Goal: Transaction & Acquisition: Book appointment/travel/reservation

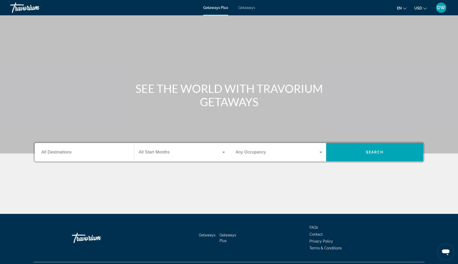
click at [250, 7] on span "Getaways" at bounding box center [246, 8] width 17 height 4
click at [322, 153] on icon "Search widget" at bounding box center [321, 152] width 6 height 6
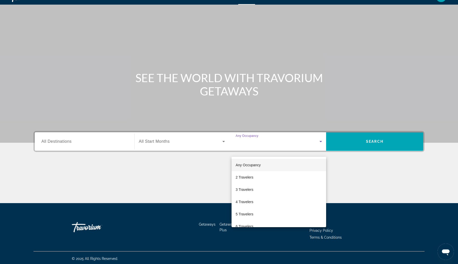
scroll to position [13, 0]
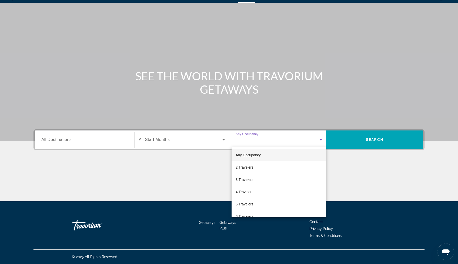
click at [118, 138] on div at bounding box center [229, 132] width 458 height 264
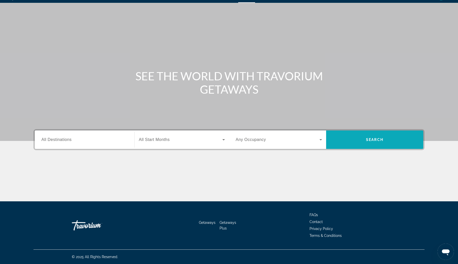
click at [366, 138] on span "Search" at bounding box center [374, 140] width 17 height 4
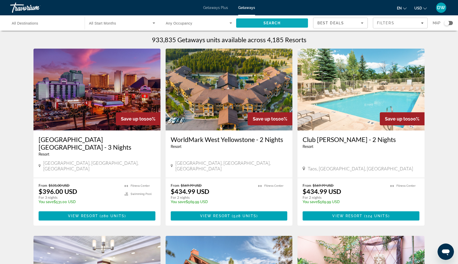
click at [282, 22] on span "Search" at bounding box center [272, 23] width 72 height 12
click at [358, 25] on div "Best Deals" at bounding box center [338, 23] width 43 height 6
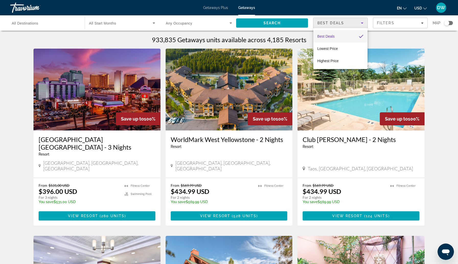
click at [423, 22] on div at bounding box center [229, 132] width 458 height 264
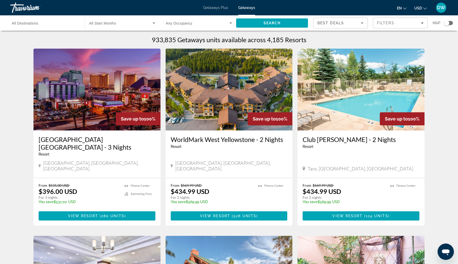
click at [423, 22] on icon "Filters" at bounding box center [422, 22] width 3 height 1
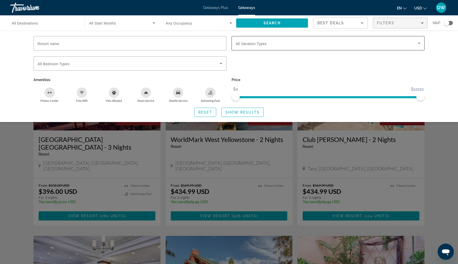
click at [418, 45] on icon "Search widget" at bounding box center [419, 43] width 6 height 6
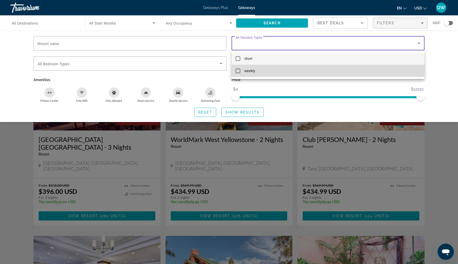
click at [407, 75] on mat-option "weekly" at bounding box center [328, 71] width 193 height 12
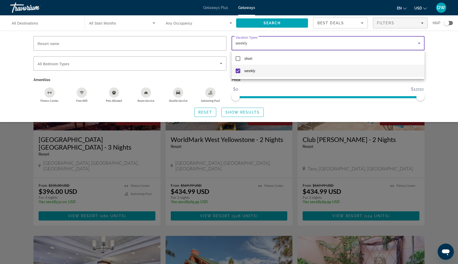
click at [211, 65] on div at bounding box center [229, 132] width 458 height 264
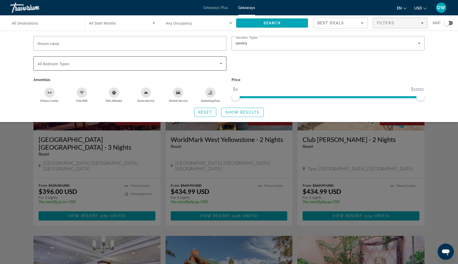
click at [221, 62] on icon "Search widget" at bounding box center [221, 63] width 6 height 6
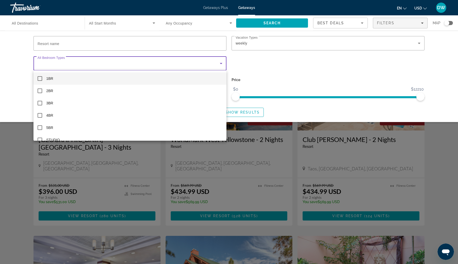
click at [254, 74] on div at bounding box center [229, 132] width 458 height 264
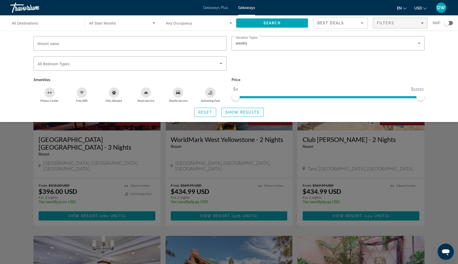
click at [239, 112] on span "Show Results" at bounding box center [242, 112] width 34 height 4
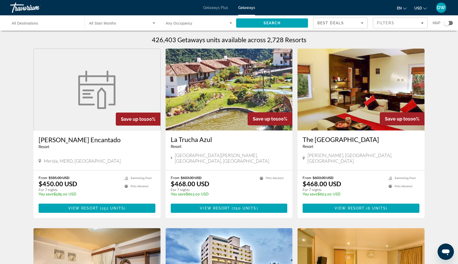
click at [222, 8] on span "Getaways Plus" at bounding box center [215, 8] width 25 height 4
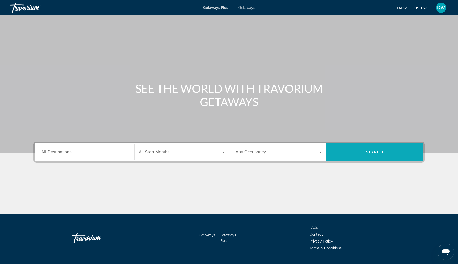
click at [373, 154] on span "Search" at bounding box center [374, 152] width 97 height 12
click at [321, 153] on icon "Search widget" at bounding box center [321, 152] width 6 height 6
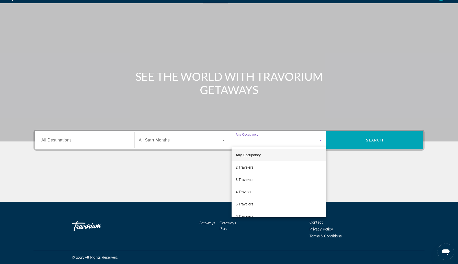
scroll to position [13, 0]
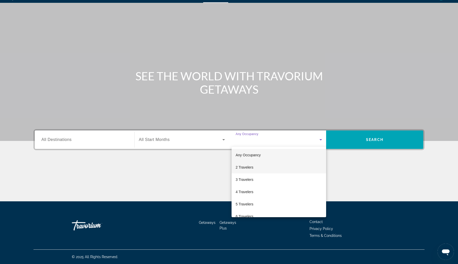
click at [309, 166] on mat-option "2 Travelers" at bounding box center [279, 167] width 95 height 12
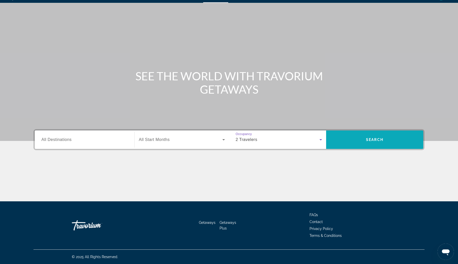
click at [351, 139] on span "Search" at bounding box center [374, 139] width 97 height 12
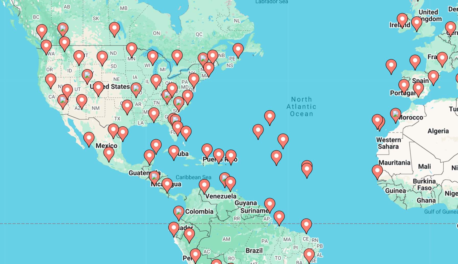
drag, startPoint x: 172, startPoint y: 104, endPoint x: 197, endPoint y: 101, distance: 24.9
click at [197, 101] on div "To activate drag with keyboard, press Alt + Enter. Once in keyboard drag state,…" at bounding box center [228, 112] width 391 height 153
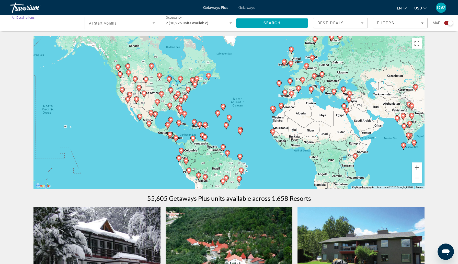
click at [49, 22] on input "Destination All Destinations" at bounding box center [45, 23] width 66 height 6
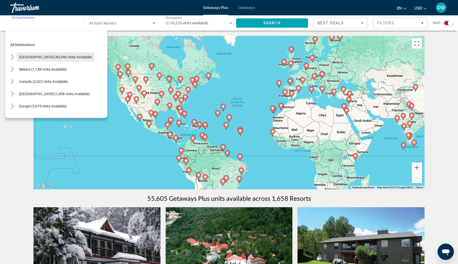
click at [36, 57] on span "[GEOGRAPHIC_DATA] (40,546 units available)" at bounding box center [55, 57] width 73 height 4
type input "**********"
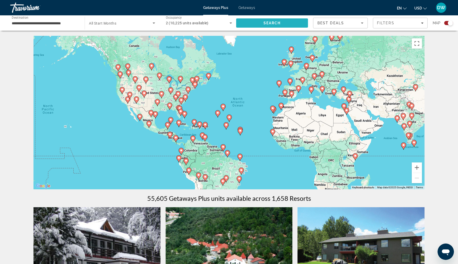
click at [265, 21] on span "Search" at bounding box center [272, 23] width 17 height 4
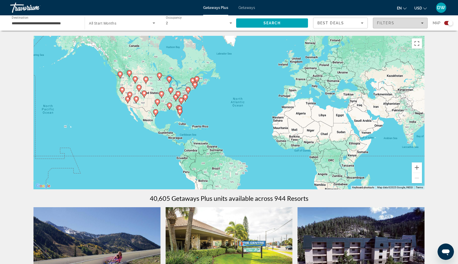
click at [423, 23] on icon "Filters" at bounding box center [422, 23] width 3 height 3
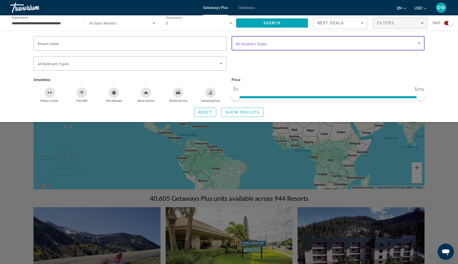
click at [420, 43] on icon "Search widget" at bounding box center [419, 43] width 6 height 6
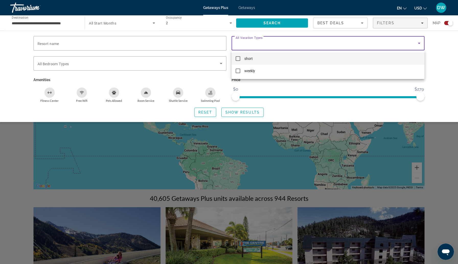
click at [294, 89] on div at bounding box center [229, 132] width 458 height 264
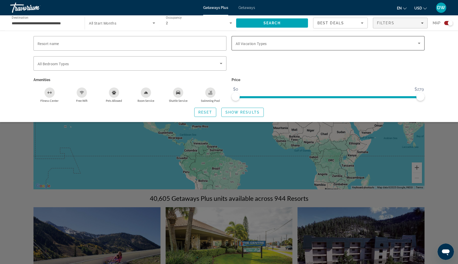
click at [422, 44] on icon "Search widget" at bounding box center [419, 43] width 6 height 6
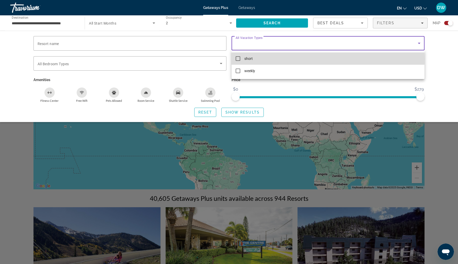
click at [238, 59] on mat-pseudo-checkbox at bounding box center [238, 58] width 5 height 5
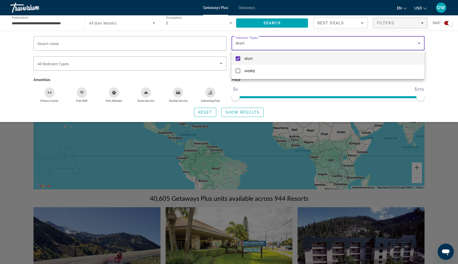
click at [234, 111] on div at bounding box center [229, 132] width 458 height 264
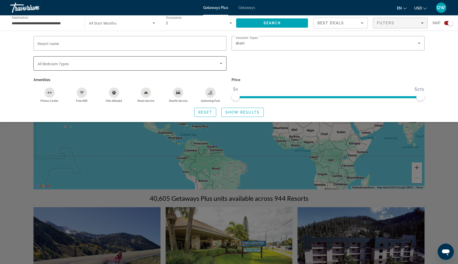
click at [221, 63] on icon "Search widget" at bounding box center [221, 63] width 6 height 6
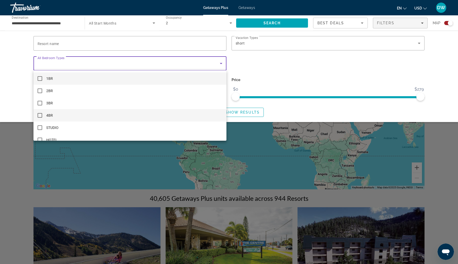
scroll to position [7, 0]
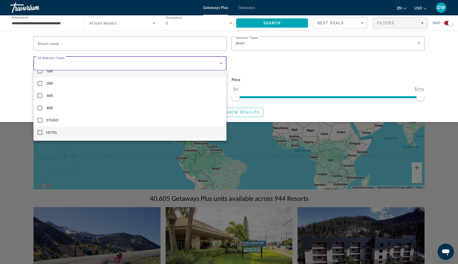
click at [41, 132] on mat-pseudo-checkbox at bounding box center [40, 132] width 5 height 5
click at [250, 111] on div at bounding box center [229, 132] width 458 height 264
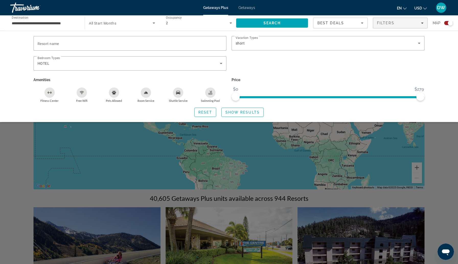
click at [50, 90] on div "Fitness Center" at bounding box center [49, 92] width 10 height 10
click at [81, 93] on icon "Free Wifi" at bounding box center [82, 93] width 2 height 1
click at [151, 91] on div "Room Service" at bounding box center [146, 92] width 10 height 10
click at [179, 91] on icon "Shuttle Service" at bounding box center [178, 92] width 4 height 4
click at [213, 92] on div "Swimming Pool" at bounding box center [210, 92] width 10 height 10
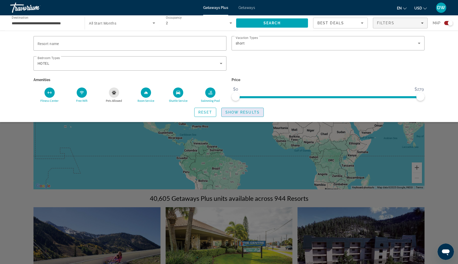
click at [236, 112] on span "Show Results" at bounding box center [242, 112] width 34 height 4
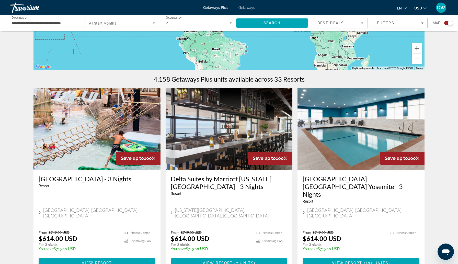
scroll to position [123, 0]
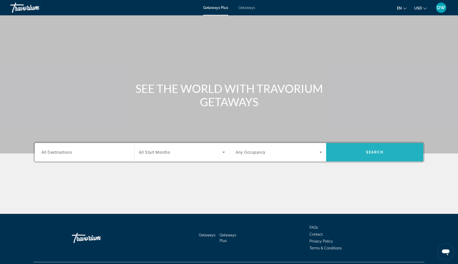
click at [372, 153] on span "Search" at bounding box center [374, 152] width 17 height 4
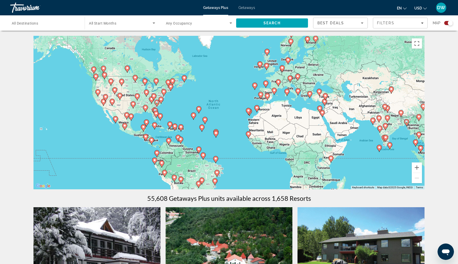
click at [129, 96] on div "To activate drag with keyboard, press Alt + Enter. Once in keyboard drag state,…" at bounding box center [228, 112] width 391 height 153
click at [28, 24] on span "All Destinations" at bounding box center [25, 23] width 26 height 4
click at [28, 24] on input "Destination All Destinations" at bounding box center [45, 23] width 66 height 6
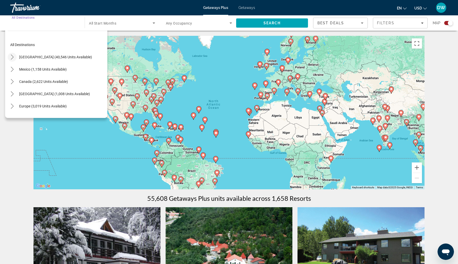
click at [12, 57] on icon "Toggle United States (40,546 units available) submenu" at bounding box center [12, 56] width 5 height 5
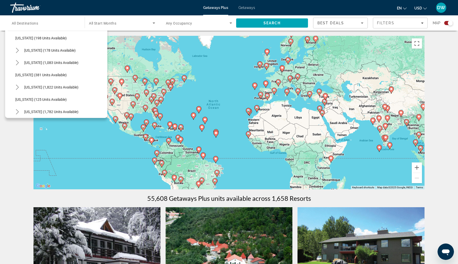
scroll to position [324, 0]
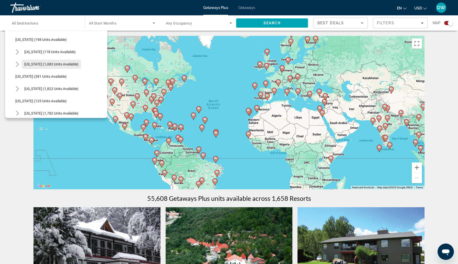
click at [42, 65] on span "[US_STATE] (1,083 units available)" at bounding box center [51, 64] width 54 height 4
type input "**********"
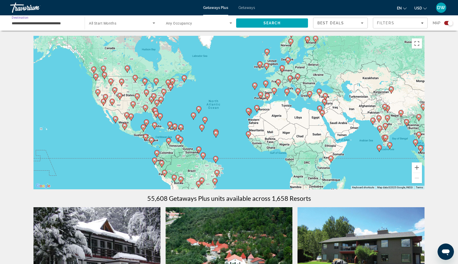
click at [154, 22] on icon "Search widget" at bounding box center [154, 22] width 3 height 1
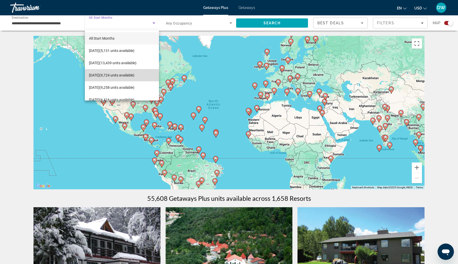
click at [134, 78] on span "[DATE] (9,724 units available)" at bounding box center [111, 75] width 45 height 6
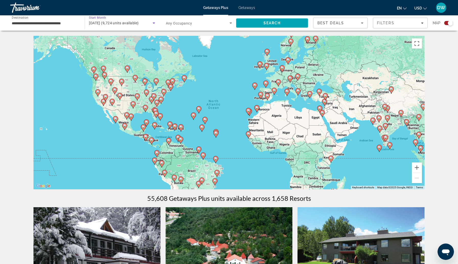
click at [230, 22] on icon "Search widget" at bounding box center [231, 23] width 6 height 6
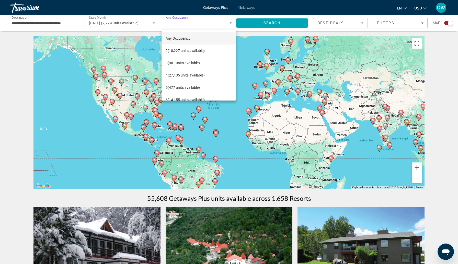
click at [293, 22] on div at bounding box center [229, 132] width 458 height 264
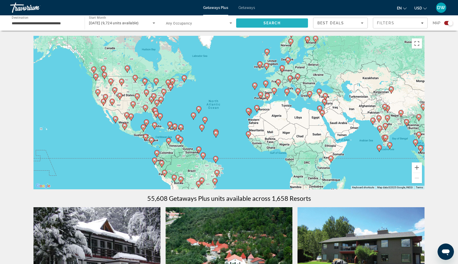
click at [293, 22] on span "Search" at bounding box center [272, 23] width 72 height 12
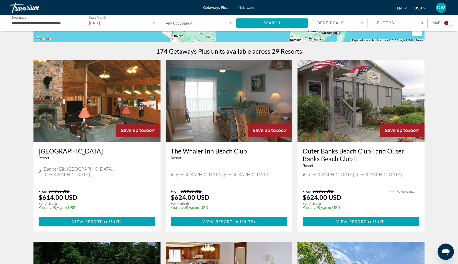
scroll to position [145, 0]
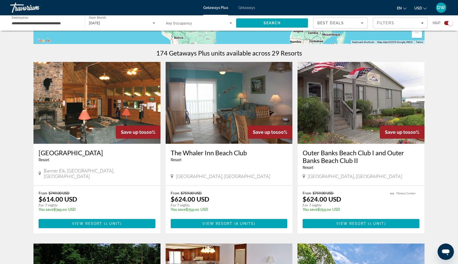
click at [338, 197] on p "$624.00 USD" at bounding box center [322, 199] width 39 height 8
click at [265, 179] on div "[GEOGRAPHIC_DATA], [GEOGRAPHIC_DATA]" at bounding box center [229, 176] width 117 height 6
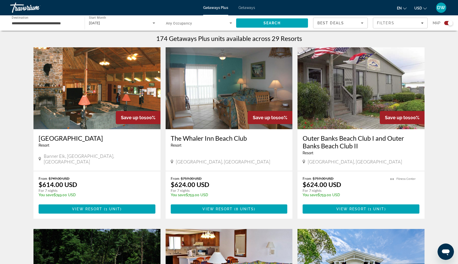
scroll to position [154, 0]
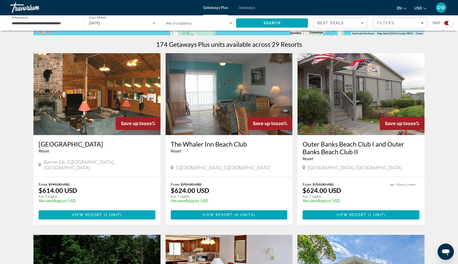
click at [84, 214] on span "View Resort" at bounding box center [87, 215] width 30 height 4
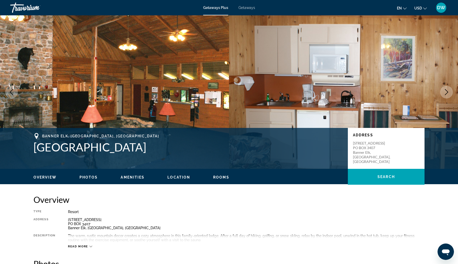
click at [291, 222] on div "[STREET_ADDRESS]" at bounding box center [246, 224] width 357 height 12
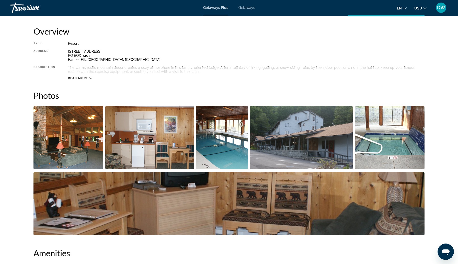
scroll to position [166, 0]
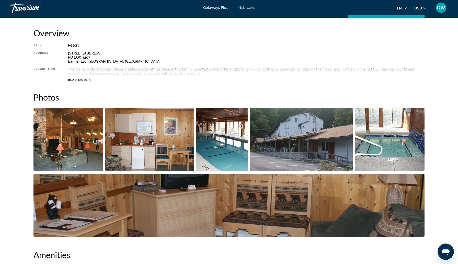
click at [79, 151] on img "Open full-screen image slider" at bounding box center [68, 139] width 70 height 63
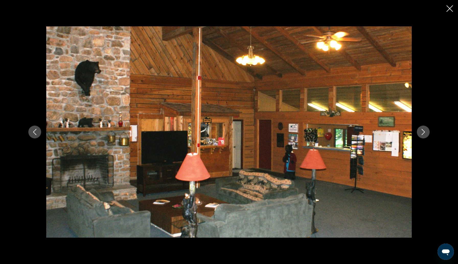
click at [422, 132] on icon "Next image" at bounding box center [423, 132] width 6 height 6
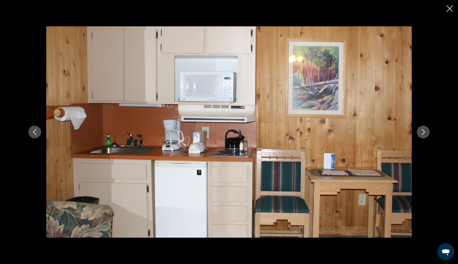
click at [421, 133] on icon "Next image" at bounding box center [423, 132] width 6 height 6
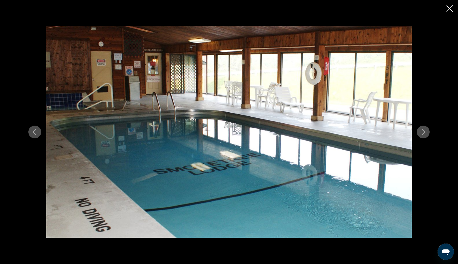
click at [421, 133] on icon "Next image" at bounding box center [423, 132] width 6 height 6
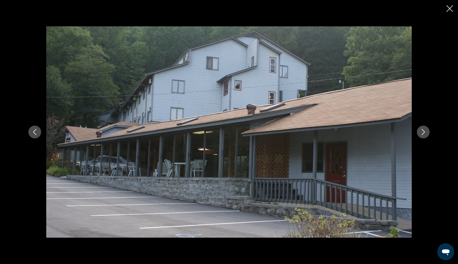
click at [421, 133] on icon "Next image" at bounding box center [423, 132] width 6 height 6
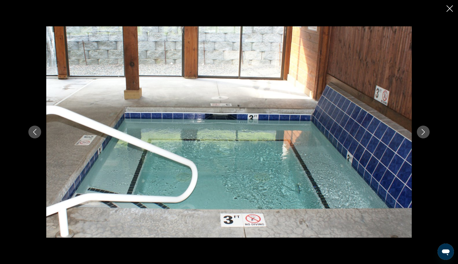
click at [421, 133] on icon "Next image" at bounding box center [423, 132] width 6 height 6
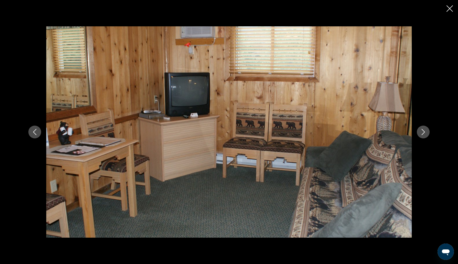
click at [421, 133] on icon "Next image" at bounding box center [423, 132] width 6 height 6
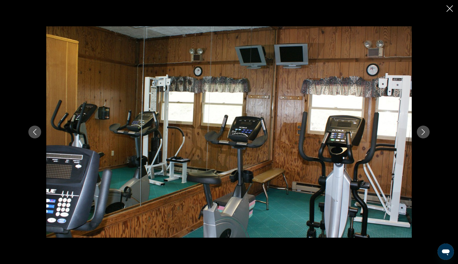
click at [450, 9] on icon "Close slideshow" at bounding box center [450, 8] width 6 height 6
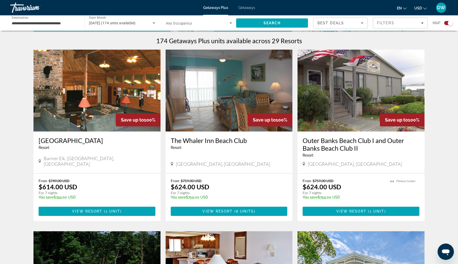
scroll to position [169, 0]
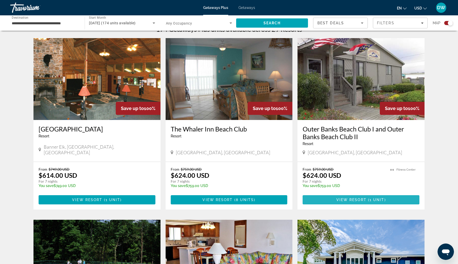
click at [353, 198] on span "View Resort" at bounding box center [351, 200] width 30 height 4
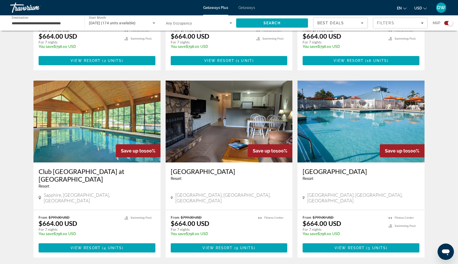
scroll to position [496, 0]
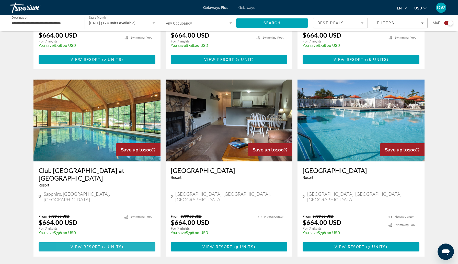
click at [73, 245] on span "View Resort" at bounding box center [86, 247] width 30 height 4
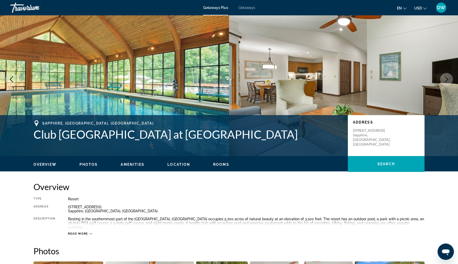
scroll to position [13, 0]
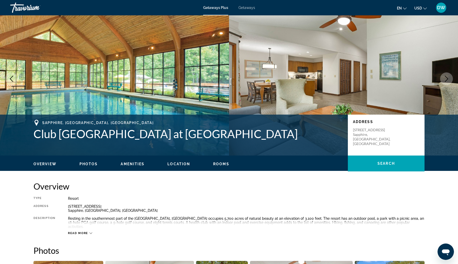
click at [447, 77] on icon "Next image" at bounding box center [446, 79] width 6 height 6
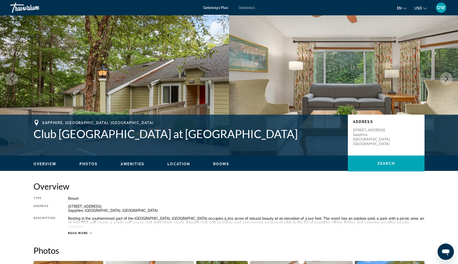
click at [14, 79] on icon "Previous image" at bounding box center [11, 79] width 6 height 6
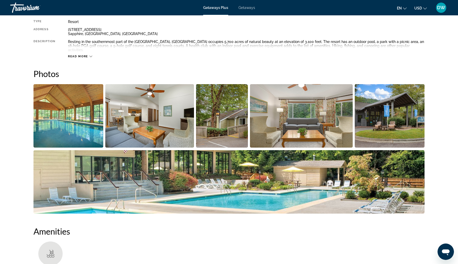
scroll to position [189, 0]
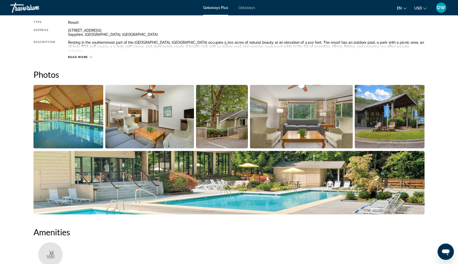
click at [80, 130] on img "Open full-screen image slider" at bounding box center [68, 116] width 70 height 63
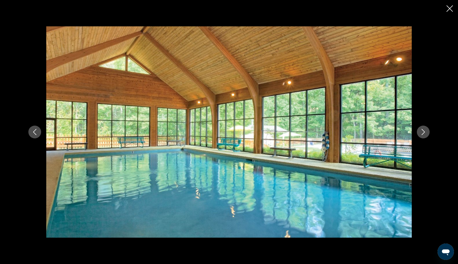
click at [424, 133] on icon "Next image" at bounding box center [423, 132] width 6 height 6
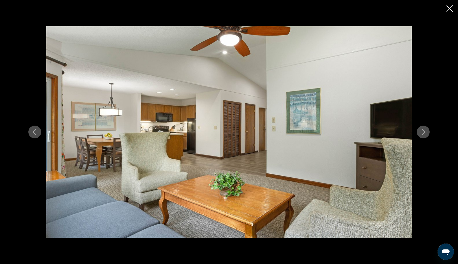
click at [424, 133] on icon "Next image" at bounding box center [423, 132] width 3 height 6
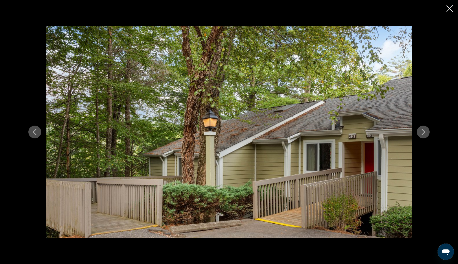
click at [424, 133] on icon "Next image" at bounding box center [423, 132] width 3 height 6
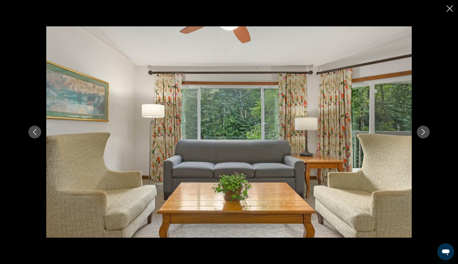
click at [424, 133] on icon "Next image" at bounding box center [423, 132] width 3 height 6
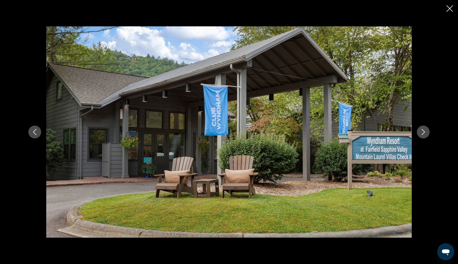
click at [424, 133] on icon "Next image" at bounding box center [423, 132] width 3 height 6
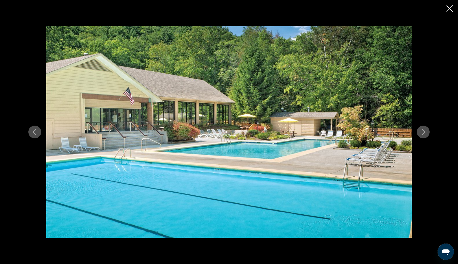
click at [424, 133] on icon "Next image" at bounding box center [423, 132] width 3 height 6
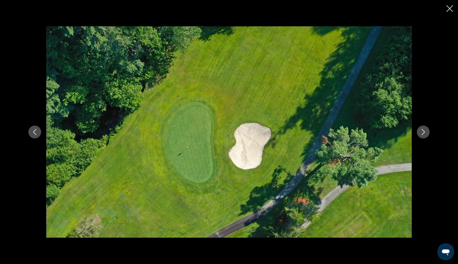
click at [36, 132] on icon "Previous image" at bounding box center [35, 132] width 6 height 6
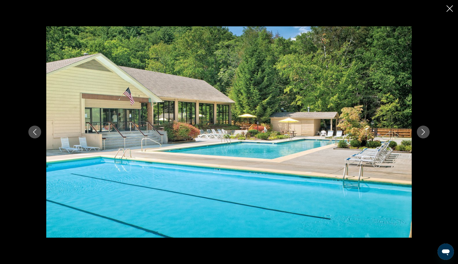
click at [36, 132] on icon "Previous image" at bounding box center [35, 132] width 6 height 6
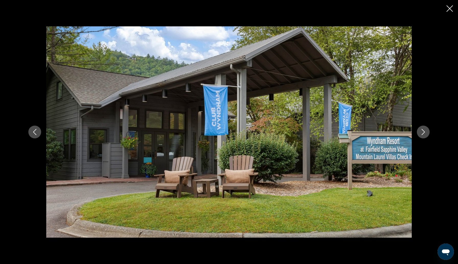
click at [423, 131] on icon "Next image" at bounding box center [423, 132] width 6 height 6
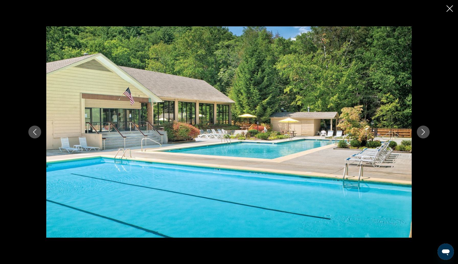
click at [423, 131] on icon "Next image" at bounding box center [423, 132] width 6 height 6
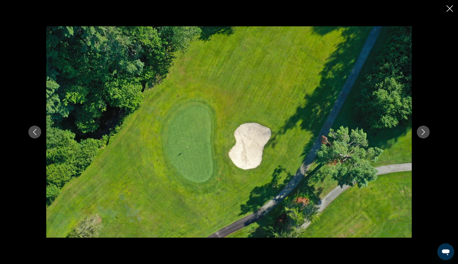
click at [423, 132] on icon "Next image" at bounding box center [423, 132] width 6 height 6
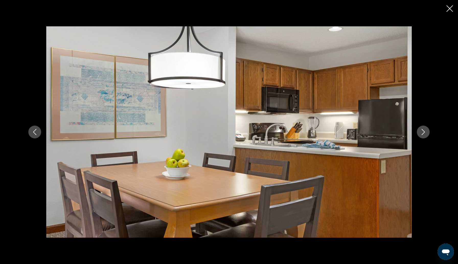
click at [424, 132] on icon "Next image" at bounding box center [423, 132] width 3 height 6
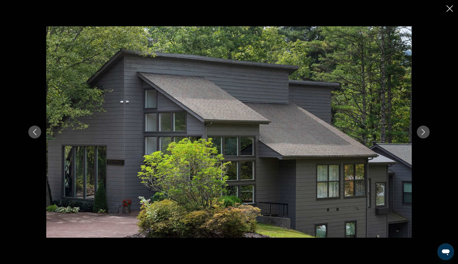
click at [424, 132] on icon "Next image" at bounding box center [423, 132] width 3 height 6
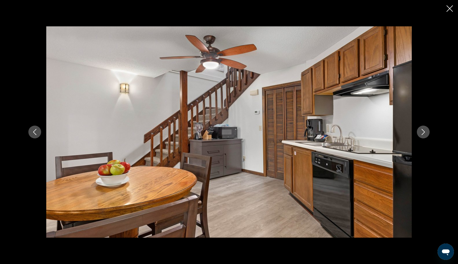
click at [425, 131] on icon "Next image" at bounding box center [423, 132] width 6 height 6
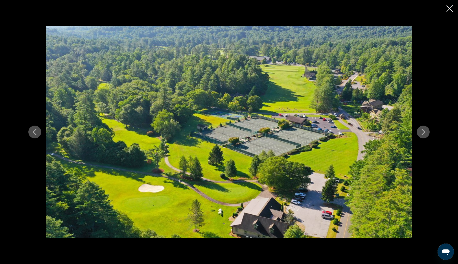
click at [425, 131] on icon "Next image" at bounding box center [423, 132] width 6 height 6
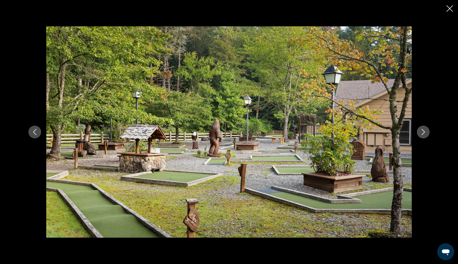
click at [425, 131] on icon "Next image" at bounding box center [423, 132] width 6 height 6
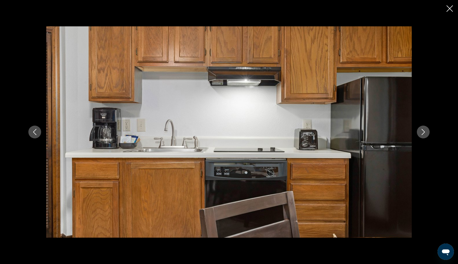
click at [425, 130] on icon "Next image" at bounding box center [423, 132] width 6 height 6
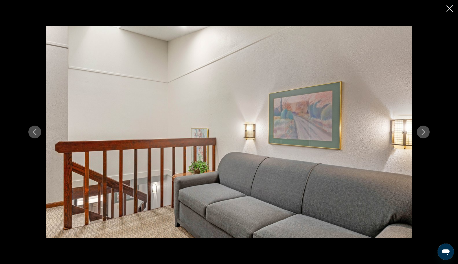
click at [425, 130] on icon "Next image" at bounding box center [423, 132] width 6 height 6
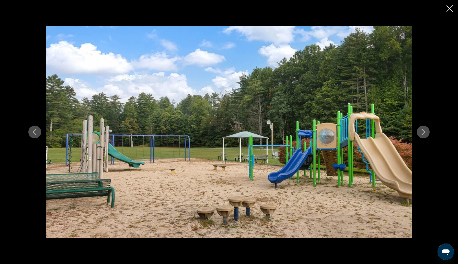
click at [424, 130] on icon "Next image" at bounding box center [423, 132] width 6 height 6
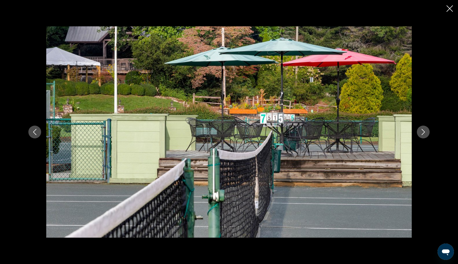
click at [424, 130] on icon "Next image" at bounding box center [423, 132] width 6 height 6
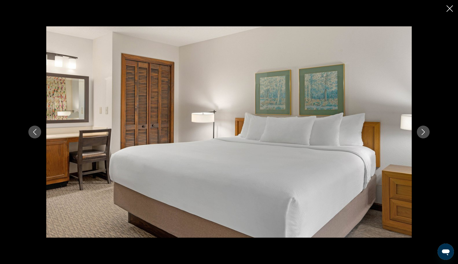
click at [423, 130] on icon "Next image" at bounding box center [423, 132] width 6 height 6
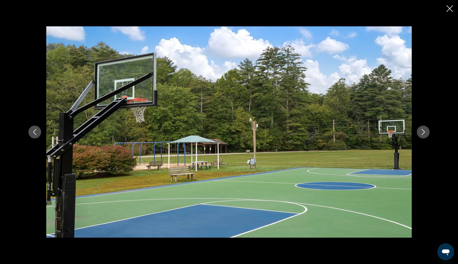
click at [423, 130] on icon "Next image" at bounding box center [423, 132] width 6 height 6
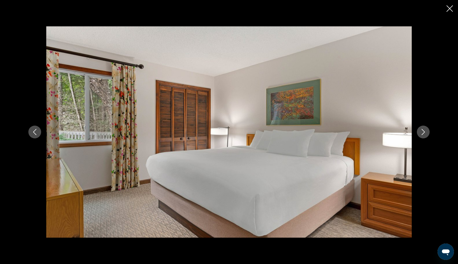
click at [423, 130] on icon "Next image" at bounding box center [423, 132] width 6 height 6
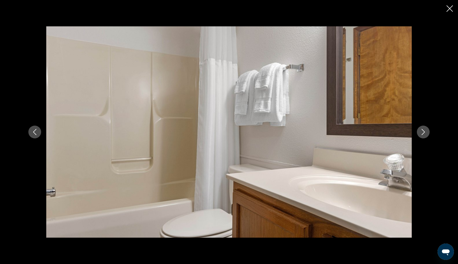
click at [423, 130] on icon "Next image" at bounding box center [423, 132] width 6 height 6
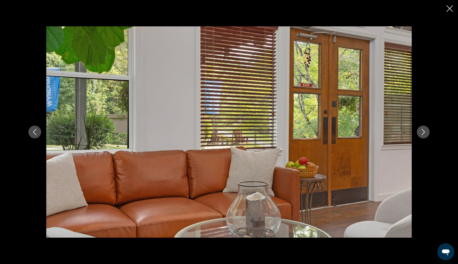
click at [423, 130] on icon "Next image" at bounding box center [423, 132] width 6 height 6
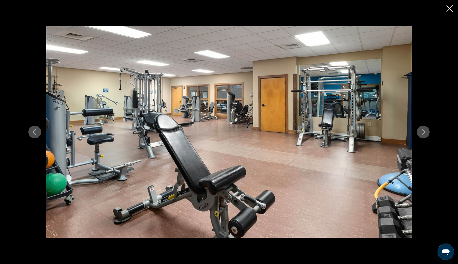
click at [422, 130] on icon "Next image" at bounding box center [423, 132] width 6 height 6
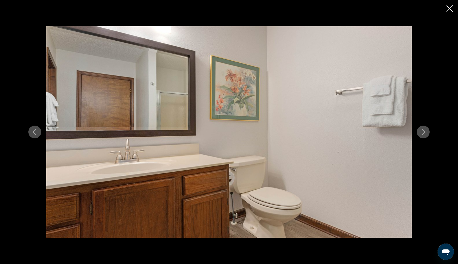
click at [422, 130] on icon "Next image" at bounding box center [423, 132] width 6 height 6
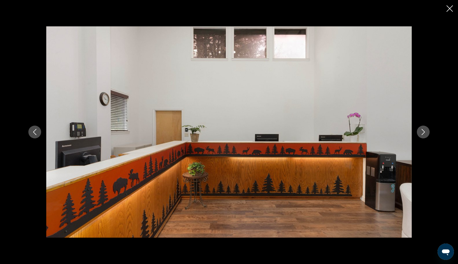
click at [422, 130] on icon "Next image" at bounding box center [423, 132] width 6 height 6
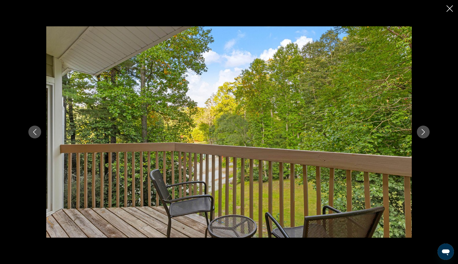
click at [421, 130] on icon "Next image" at bounding box center [423, 132] width 6 height 6
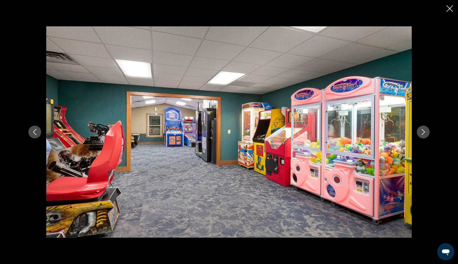
click at [421, 130] on icon "Next image" at bounding box center [423, 132] width 6 height 6
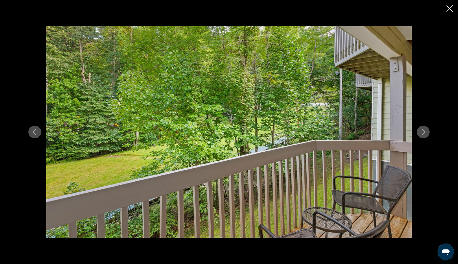
click at [421, 130] on icon "Next image" at bounding box center [423, 132] width 6 height 6
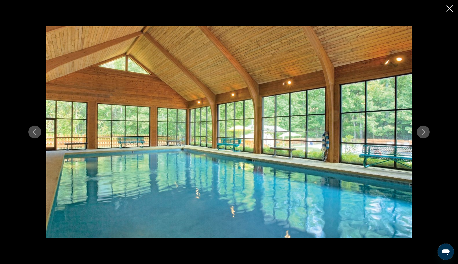
click at [421, 130] on icon "Next image" at bounding box center [423, 132] width 6 height 6
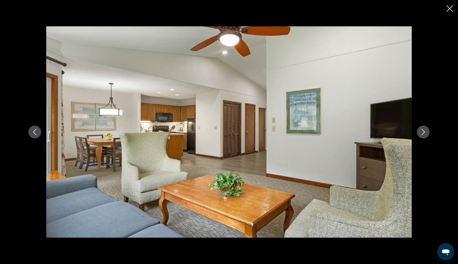
click at [449, 8] on icon "Close slideshow" at bounding box center [450, 8] width 6 height 6
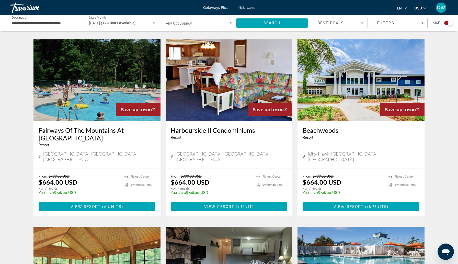
scroll to position [349, 0]
click at [328, 127] on h3 "Beachwoods" at bounding box center [361, 131] width 117 height 8
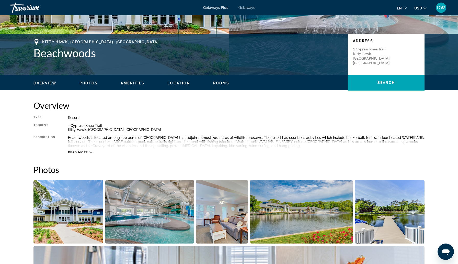
scroll to position [97, 0]
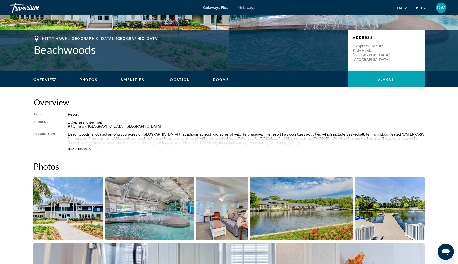
click at [89, 149] on div "Read more" at bounding box center [80, 148] width 24 height 3
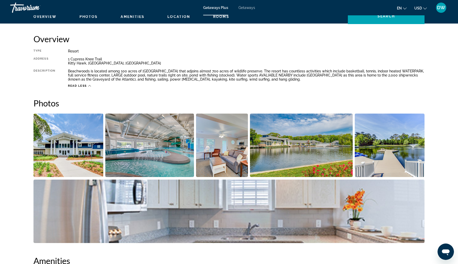
scroll to position [162, 0]
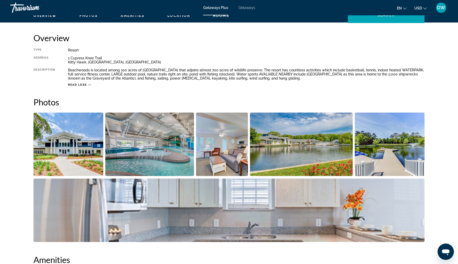
click at [90, 149] on img "Open full-screen image slider" at bounding box center [68, 143] width 70 height 63
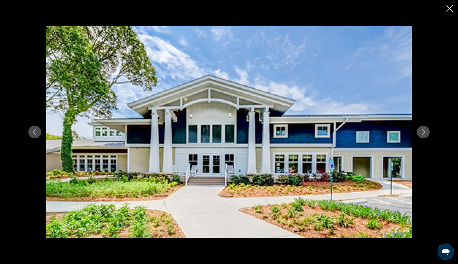
click at [422, 133] on icon "Next image" at bounding box center [423, 132] width 6 height 6
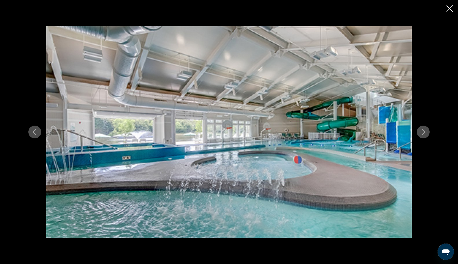
click at [422, 133] on icon "Next image" at bounding box center [423, 132] width 6 height 6
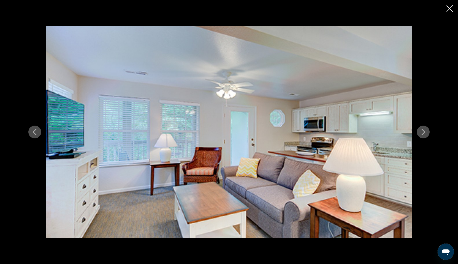
click at [422, 132] on icon "Next image" at bounding box center [423, 132] width 6 height 6
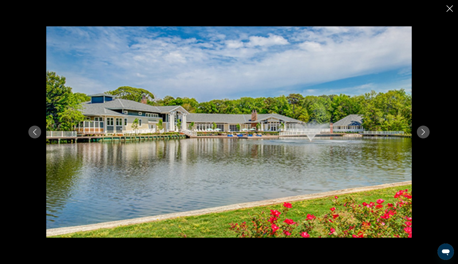
click at [422, 132] on icon "Next image" at bounding box center [423, 132] width 6 height 6
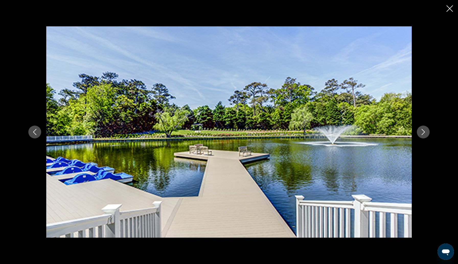
click at [422, 132] on icon "Next image" at bounding box center [423, 132] width 6 height 6
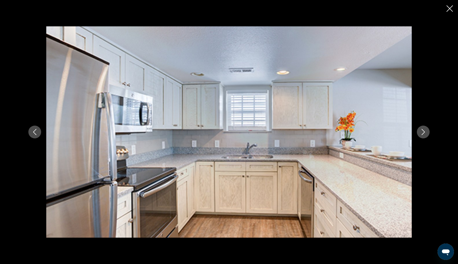
click at [422, 132] on icon "Next image" at bounding box center [423, 132] width 6 height 6
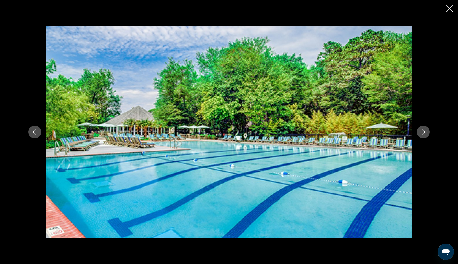
click at [422, 132] on icon "Next image" at bounding box center [423, 132] width 6 height 6
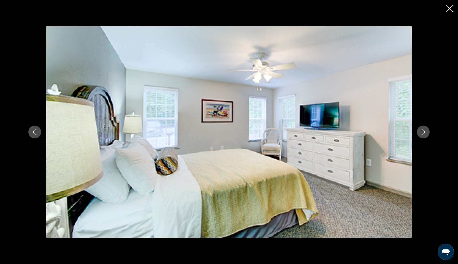
click at [422, 132] on icon "Next image" at bounding box center [423, 132] width 6 height 6
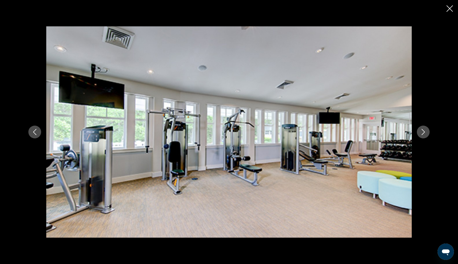
click at [422, 132] on icon "Next image" at bounding box center [423, 132] width 6 height 6
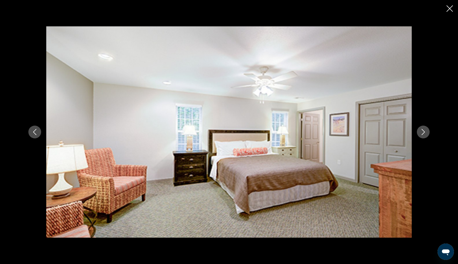
click at [422, 132] on icon "Next image" at bounding box center [423, 132] width 6 height 6
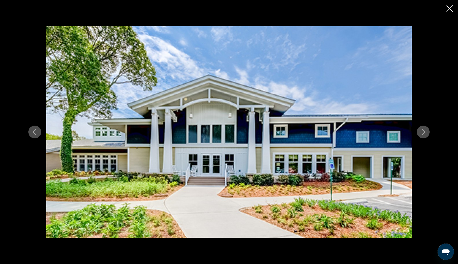
click at [422, 132] on icon "Next image" at bounding box center [423, 132] width 6 height 6
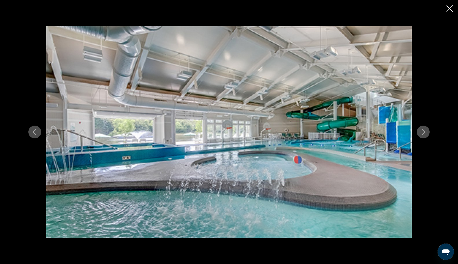
click at [450, 7] on icon "Close slideshow" at bounding box center [450, 8] width 6 height 6
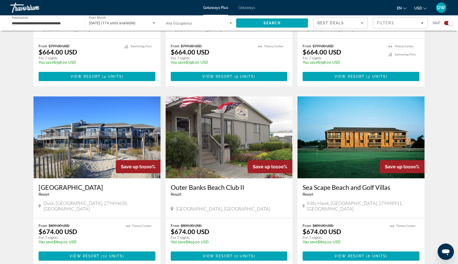
scroll to position [668, 0]
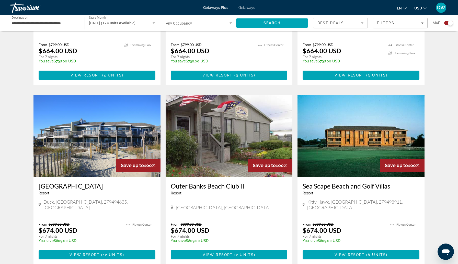
click at [86, 182] on h3 "[GEOGRAPHIC_DATA]" at bounding box center [97, 186] width 117 height 8
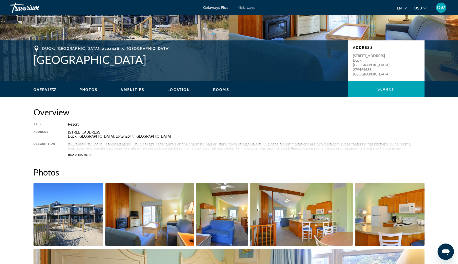
scroll to position [142, 0]
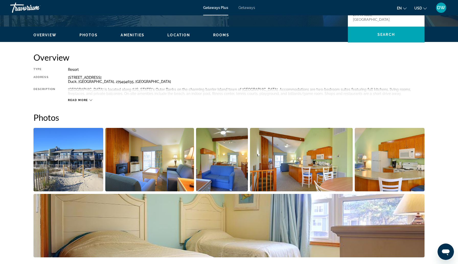
click at [90, 100] on icon "Main content" at bounding box center [90, 100] width 3 height 3
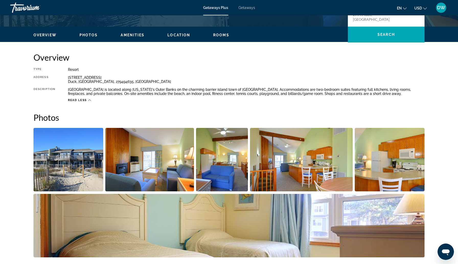
click at [63, 160] on img "Open full-screen image slider" at bounding box center [68, 159] width 70 height 63
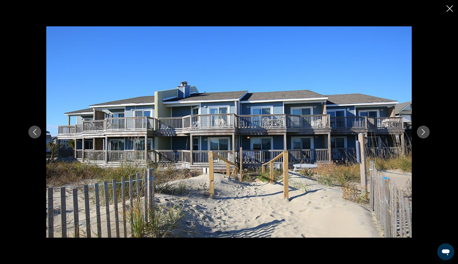
click at [422, 133] on icon "Next image" at bounding box center [423, 132] width 6 height 6
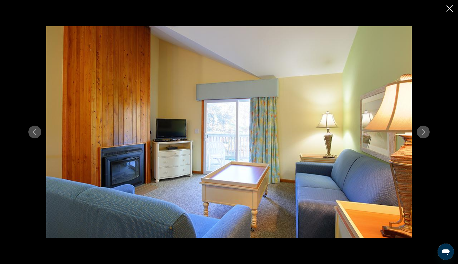
click at [422, 133] on icon "Next image" at bounding box center [423, 132] width 6 height 6
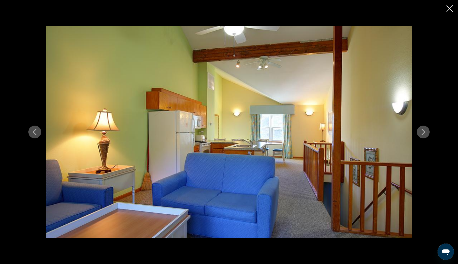
click at [421, 134] on icon "Next image" at bounding box center [423, 132] width 6 height 6
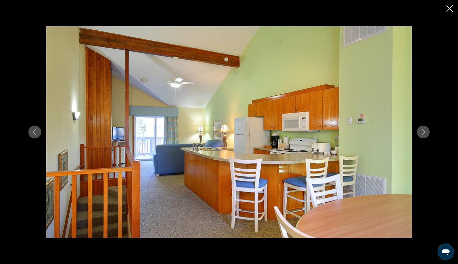
click at [421, 134] on icon "Next image" at bounding box center [423, 132] width 6 height 6
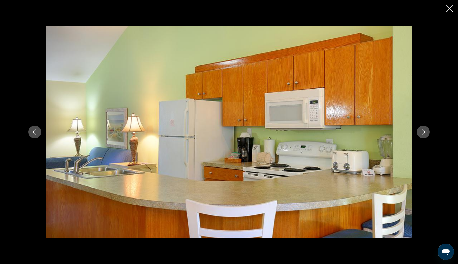
click at [421, 134] on icon "Next image" at bounding box center [423, 132] width 6 height 6
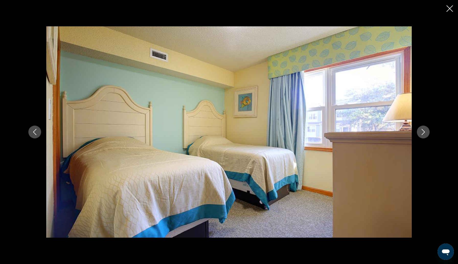
click at [421, 134] on icon "Next image" at bounding box center [423, 132] width 6 height 6
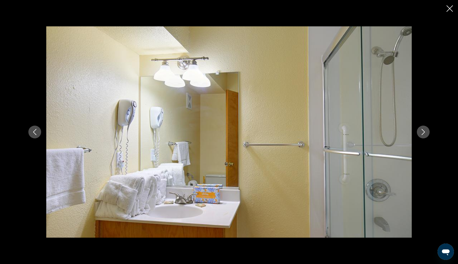
click at [421, 134] on icon "Next image" at bounding box center [423, 132] width 6 height 6
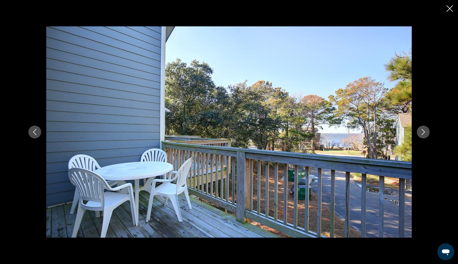
click at [421, 134] on icon "Next image" at bounding box center [423, 132] width 6 height 6
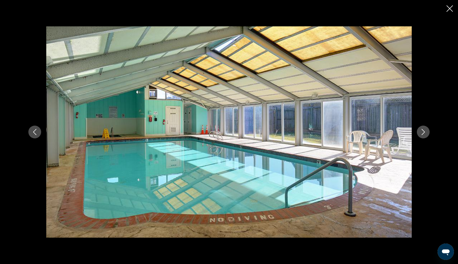
click at [421, 134] on icon "Next image" at bounding box center [423, 132] width 6 height 6
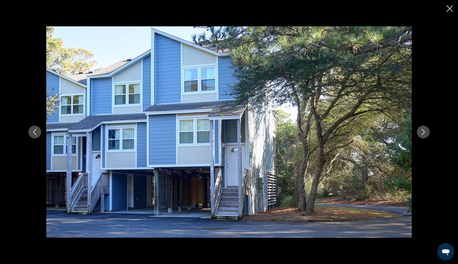
click at [421, 134] on icon "Next image" at bounding box center [423, 132] width 6 height 6
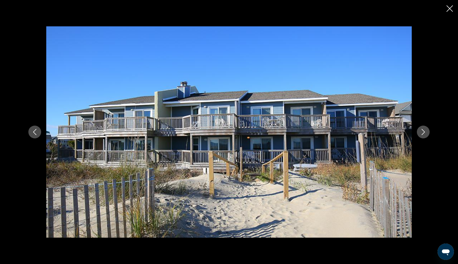
click at [421, 134] on icon "Next image" at bounding box center [423, 132] width 6 height 6
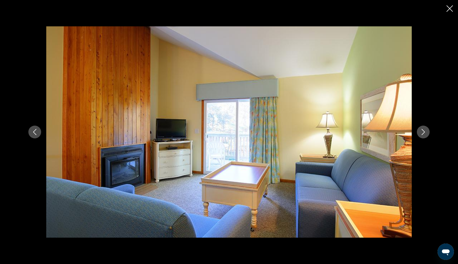
click at [449, 8] on icon "Close slideshow" at bounding box center [450, 8] width 6 height 6
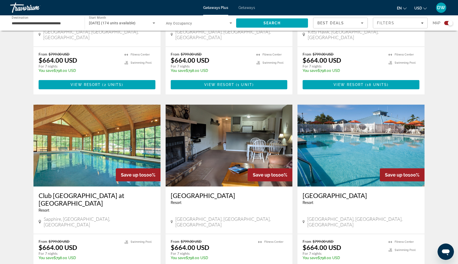
scroll to position [472, 0]
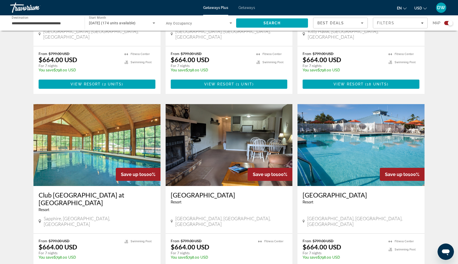
click at [213, 191] on h3 "[GEOGRAPHIC_DATA]" at bounding box center [229, 195] width 117 height 8
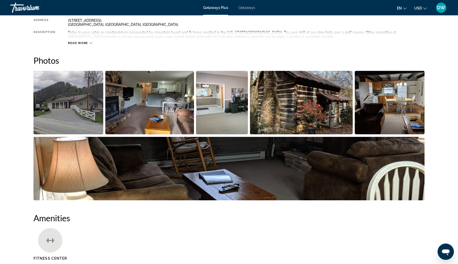
scroll to position [201, 0]
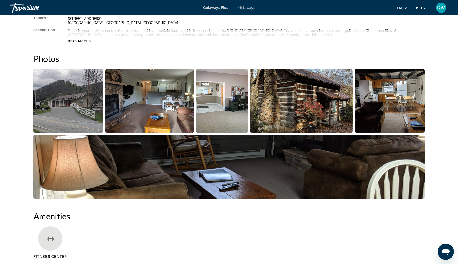
click at [287, 119] on img "Open full-screen image slider" at bounding box center [301, 100] width 103 height 63
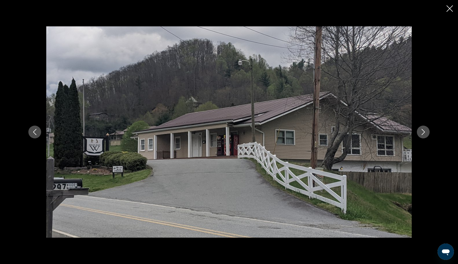
click at [424, 131] on icon "Next image" at bounding box center [423, 132] width 6 height 6
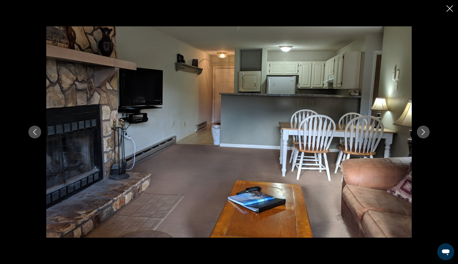
click at [423, 131] on icon "Next image" at bounding box center [423, 132] width 6 height 6
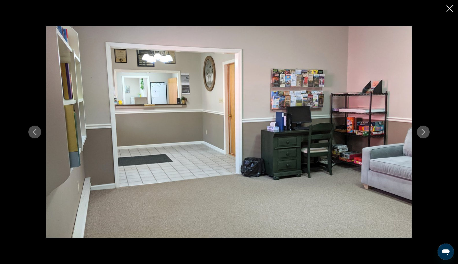
click at [423, 131] on icon "Next image" at bounding box center [423, 132] width 6 height 6
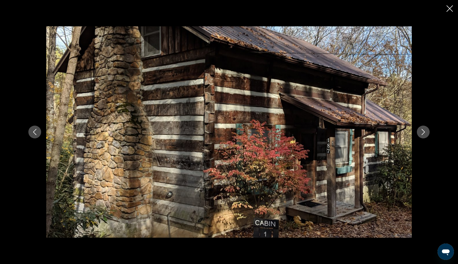
click at [423, 132] on icon "Next image" at bounding box center [423, 132] width 6 height 6
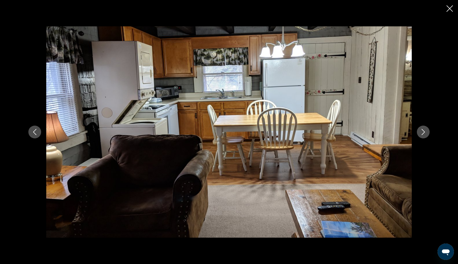
click at [423, 132] on icon "Next image" at bounding box center [423, 132] width 6 height 6
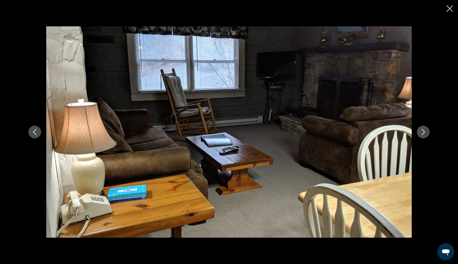
click at [423, 132] on icon "Next image" at bounding box center [423, 132] width 6 height 6
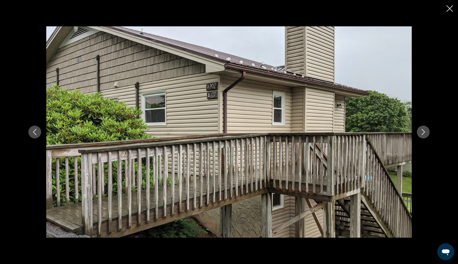
click at [423, 132] on icon "Next image" at bounding box center [423, 132] width 6 height 6
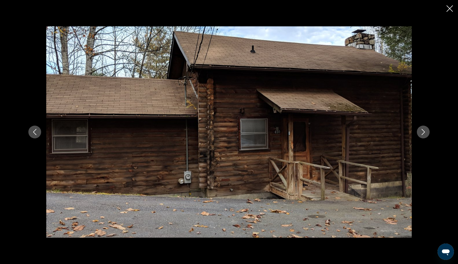
click at [423, 132] on icon "Next image" at bounding box center [423, 132] width 6 height 6
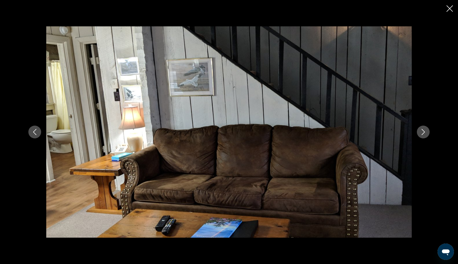
click at [423, 132] on icon "Next image" at bounding box center [423, 132] width 6 height 6
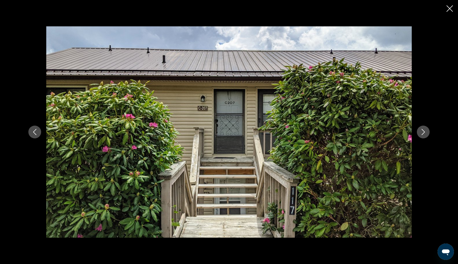
click at [423, 132] on icon "Next image" at bounding box center [423, 132] width 6 height 6
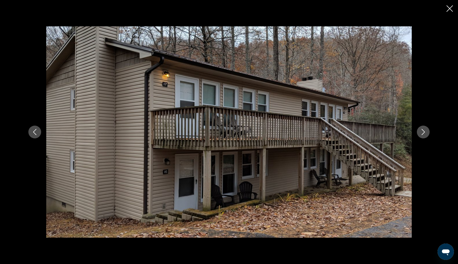
click at [423, 132] on icon "Next image" at bounding box center [423, 132] width 6 height 6
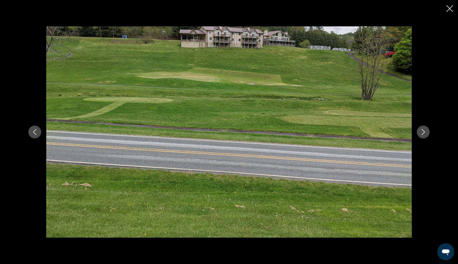
click at [423, 132] on icon "Next image" at bounding box center [423, 132] width 6 height 6
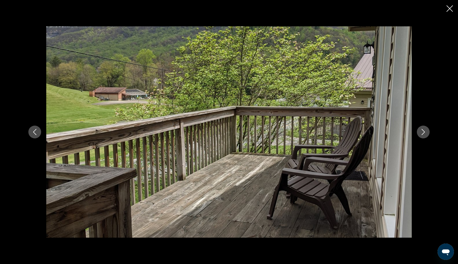
click at [423, 132] on icon "Next image" at bounding box center [423, 132] width 6 height 6
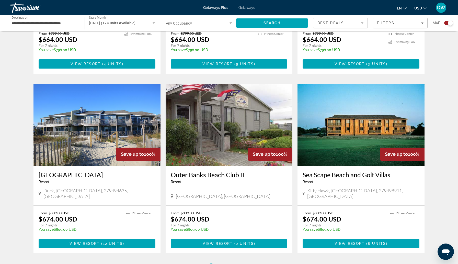
scroll to position [676, 0]
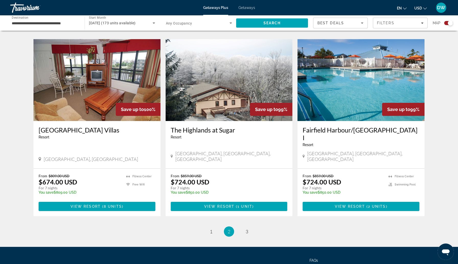
scroll to position [729, 0]
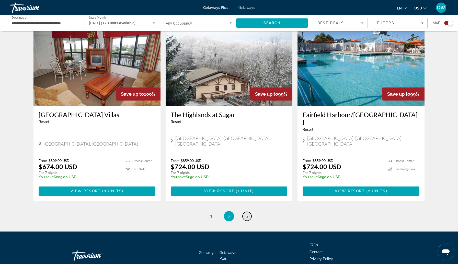
click at [249, 212] on link "page 3" at bounding box center [247, 216] width 9 height 9
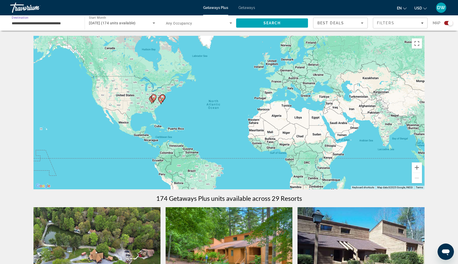
click at [39, 24] on input "**********" at bounding box center [45, 23] width 66 height 6
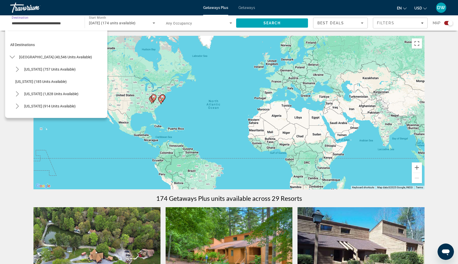
scroll to position [313, 0]
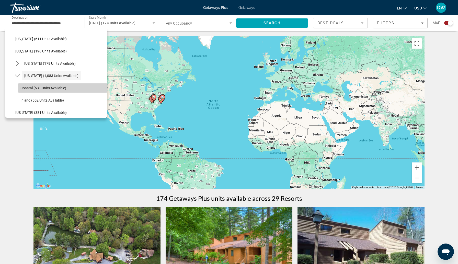
click at [57, 87] on span "Coastal (531 units available)" at bounding box center [43, 88] width 46 height 4
type input "**********"
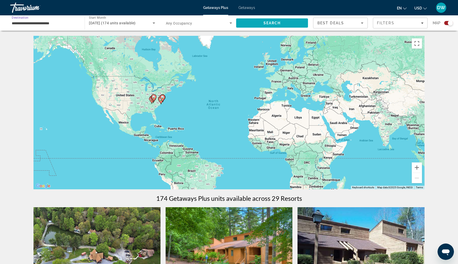
click at [290, 22] on span "Search" at bounding box center [272, 23] width 72 height 12
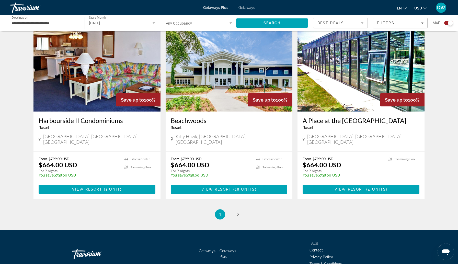
scroll to position [725, 0]
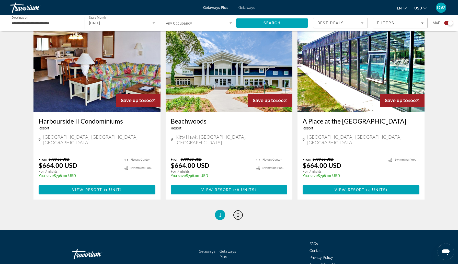
click at [238, 212] on span "2" at bounding box center [238, 215] width 3 height 6
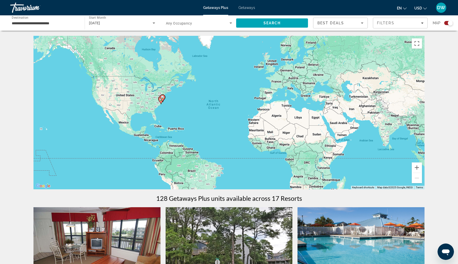
click at [63, 23] on input "**********" at bounding box center [45, 23] width 66 height 6
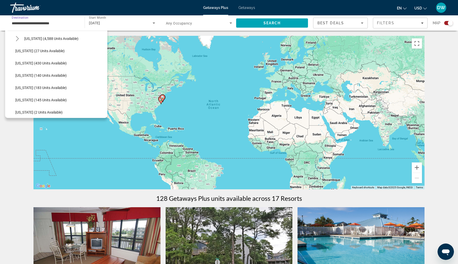
scroll to position [105, 0]
click at [247, 8] on span "Getaways" at bounding box center [246, 8] width 17 height 4
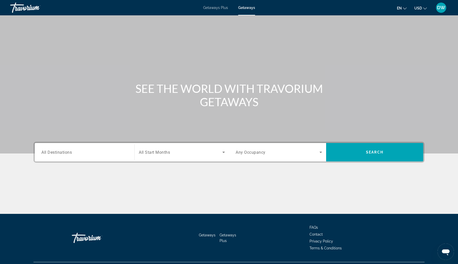
click at [66, 155] on div "Search widget" at bounding box center [84, 152] width 86 height 15
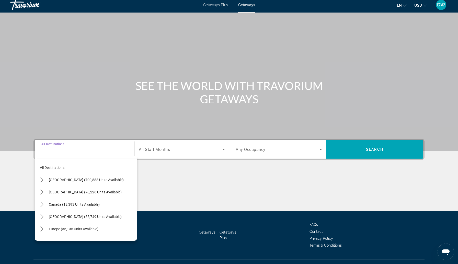
scroll to position [13, 0]
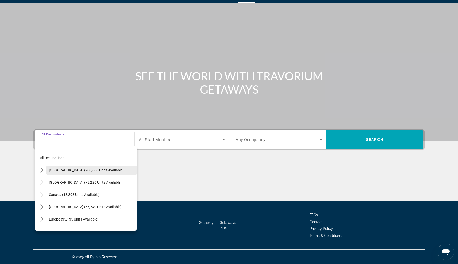
click at [66, 169] on span "[GEOGRAPHIC_DATA] (700,888 units available)" at bounding box center [86, 170] width 75 height 4
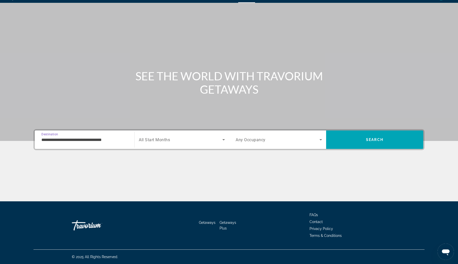
click at [116, 140] on input "**********" at bounding box center [84, 140] width 86 height 6
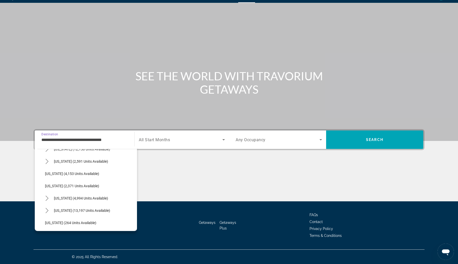
scroll to position [317, 0]
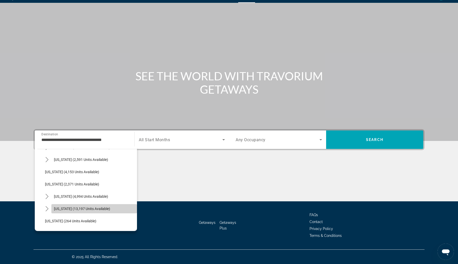
click at [97, 209] on span "[US_STATE] (13,197 units available)" at bounding box center [82, 209] width 56 height 4
type input "**********"
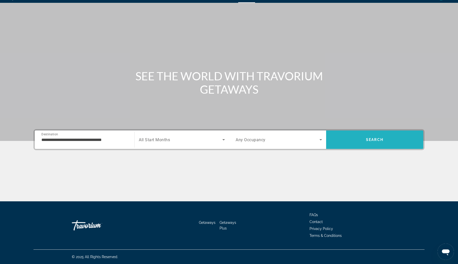
click at [368, 137] on span "Search" at bounding box center [374, 139] width 97 height 12
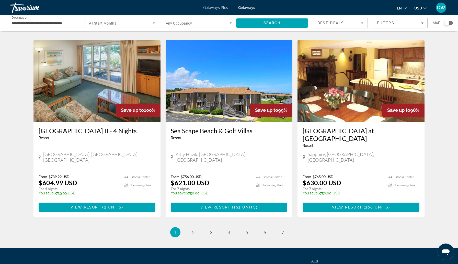
scroll to position [564, 0]
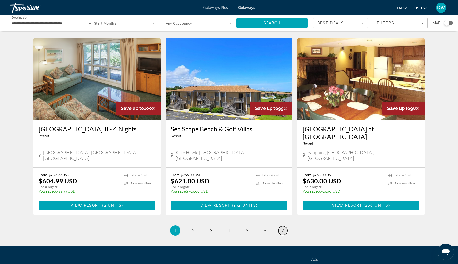
click at [286, 226] on link "page 7" at bounding box center [282, 230] width 9 height 9
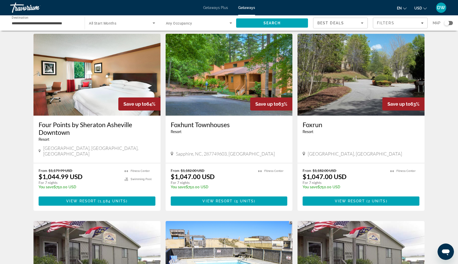
scroll to position [14, 0]
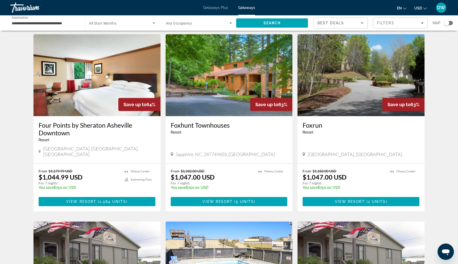
click at [90, 124] on h3 "Four Points by Sheraton Asheville Downtown" at bounding box center [97, 128] width 117 height 15
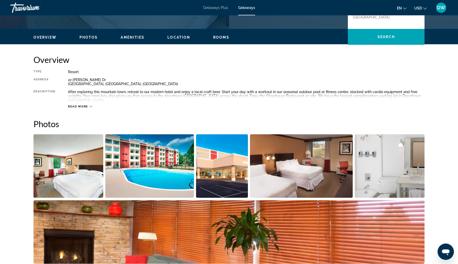
scroll to position [140, 0]
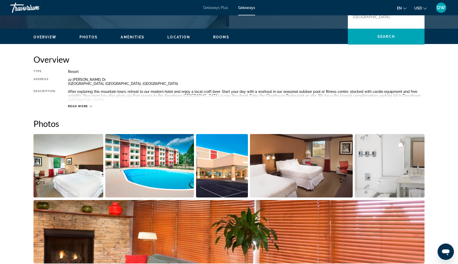
click at [259, 175] on img "Open full-screen image slider" at bounding box center [301, 165] width 103 height 63
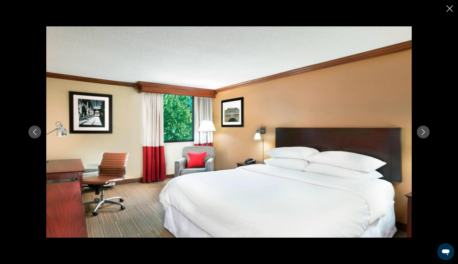
click at [426, 130] on icon "Next image" at bounding box center [423, 132] width 6 height 6
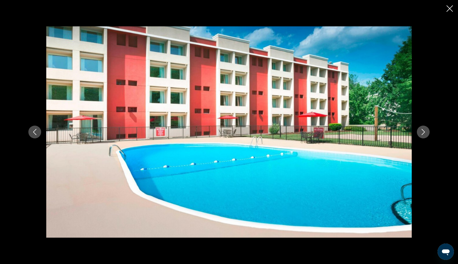
click at [425, 130] on icon "Next image" at bounding box center [423, 132] width 6 height 6
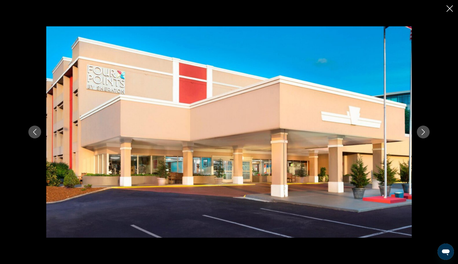
click at [425, 130] on icon "Next image" at bounding box center [423, 132] width 6 height 6
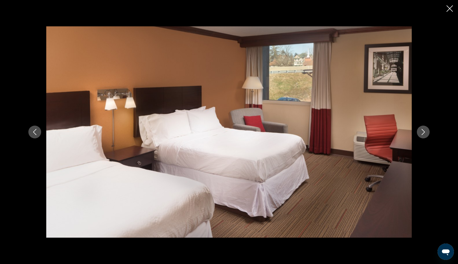
click at [425, 130] on icon "Next image" at bounding box center [423, 132] width 6 height 6
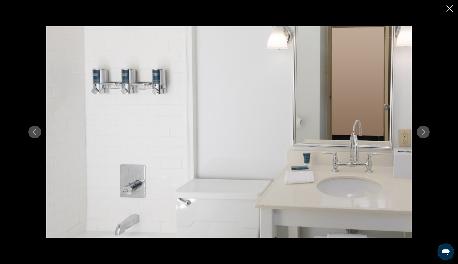
click at [425, 131] on icon "Next image" at bounding box center [423, 132] width 6 height 6
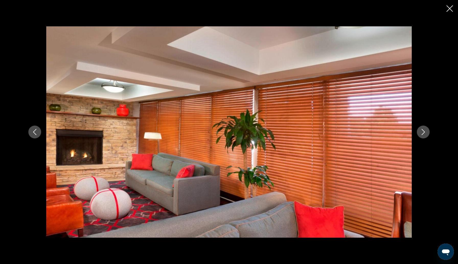
click at [425, 131] on icon "Next image" at bounding box center [423, 132] width 6 height 6
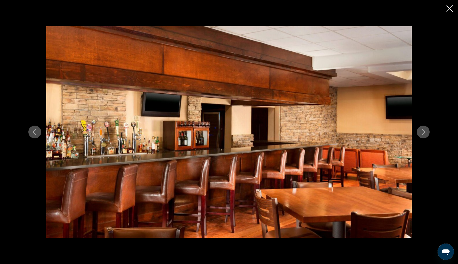
click at [425, 131] on icon "Next image" at bounding box center [423, 132] width 6 height 6
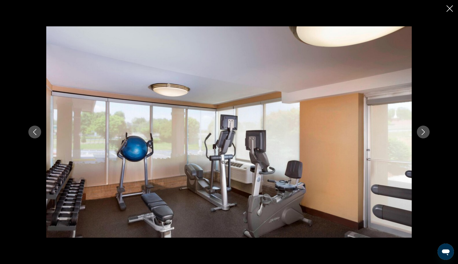
click at [425, 131] on icon "Next image" at bounding box center [423, 132] width 6 height 6
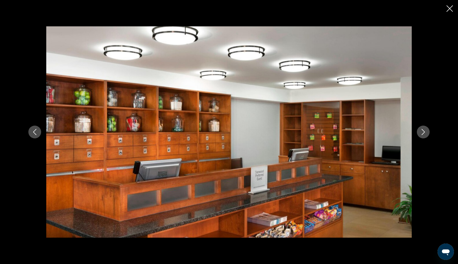
click at [425, 131] on icon "Next image" at bounding box center [423, 132] width 6 height 6
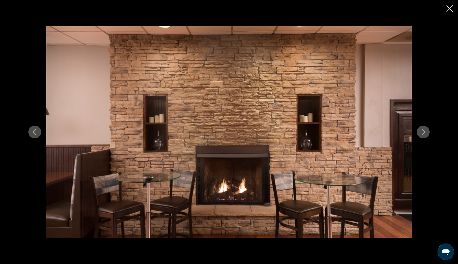
click at [425, 131] on icon "Next image" at bounding box center [423, 132] width 6 height 6
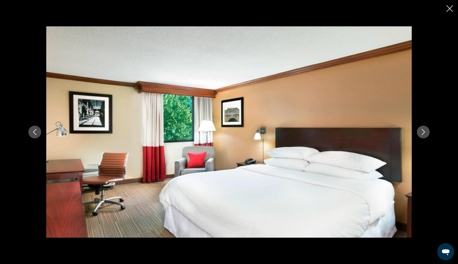
click at [425, 131] on icon "Next image" at bounding box center [423, 132] width 6 height 6
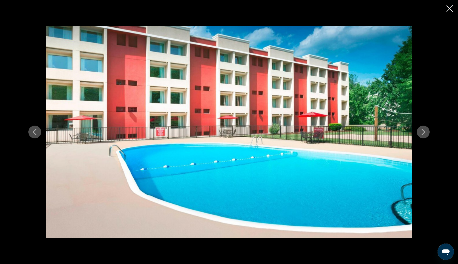
click at [450, 7] on icon "Close slideshow" at bounding box center [450, 8] width 6 height 6
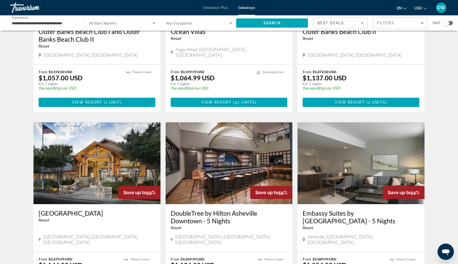
scroll to position [296, 0]
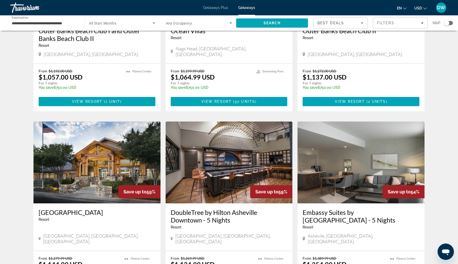
click at [79, 208] on h3 "[GEOGRAPHIC_DATA]" at bounding box center [97, 212] width 117 height 8
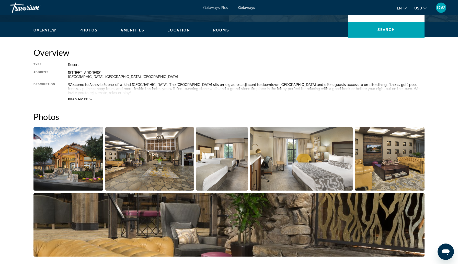
scroll to position [149, 0]
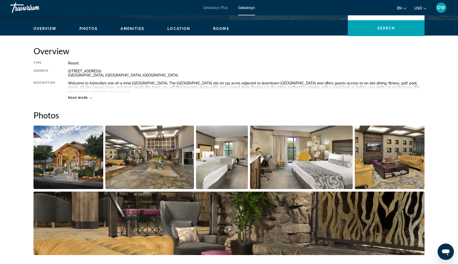
click at [74, 174] on img "Open full-screen image slider" at bounding box center [68, 157] width 70 height 63
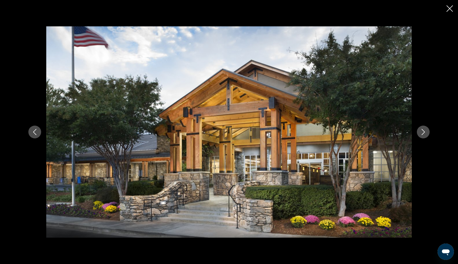
click at [421, 134] on icon "Next image" at bounding box center [423, 132] width 6 height 6
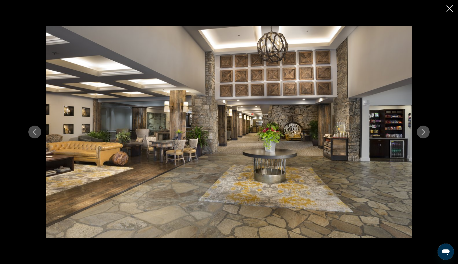
click at [421, 134] on icon "Next image" at bounding box center [423, 132] width 6 height 6
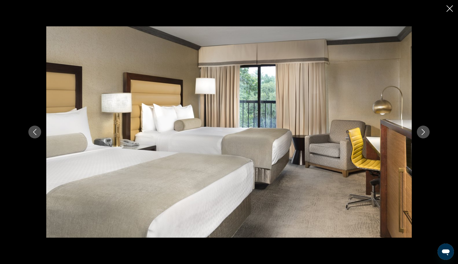
click at [422, 132] on icon "Next image" at bounding box center [423, 132] width 6 height 6
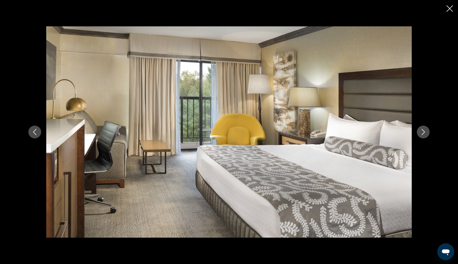
click at [422, 132] on icon "Next image" at bounding box center [423, 132] width 6 height 6
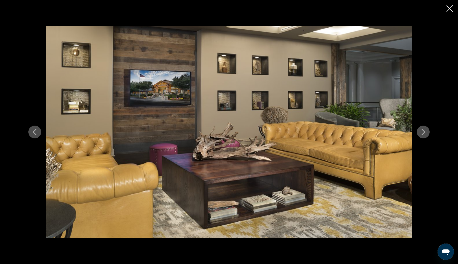
click at [422, 132] on icon "Next image" at bounding box center [423, 132] width 6 height 6
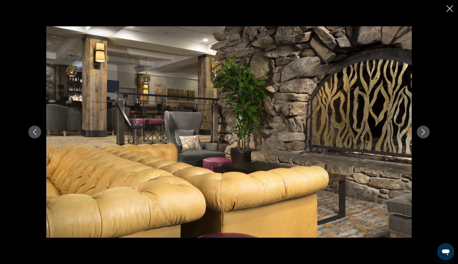
click at [422, 132] on icon "Next image" at bounding box center [423, 132] width 6 height 6
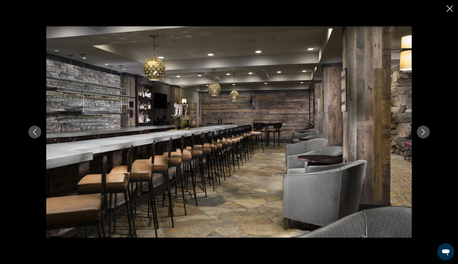
click at [422, 132] on icon "Next image" at bounding box center [423, 132] width 6 height 6
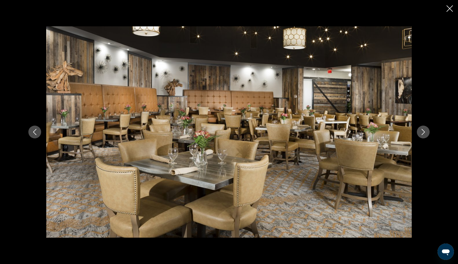
click at [422, 132] on icon "Next image" at bounding box center [423, 132] width 6 height 6
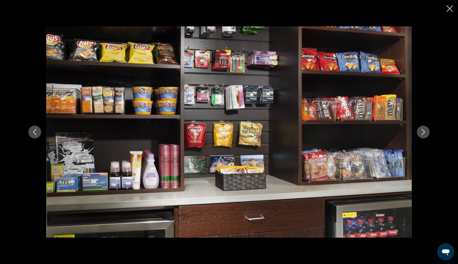
click at [422, 132] on icon "Next image" at bounding box center [423, 132] width 6 height 6
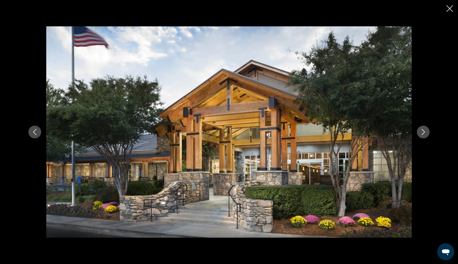
click at [422, 132] on icon "Next image" at bounding box center [423, 132] width 6 height 6
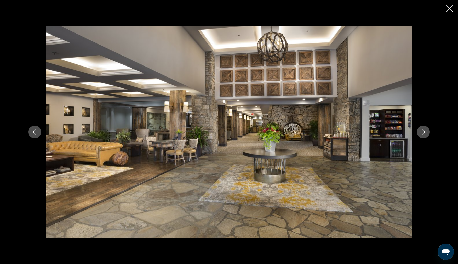
click at [450, 9] on icon "Close slideshow" at bounding box center [450, 8] width 6 height 6
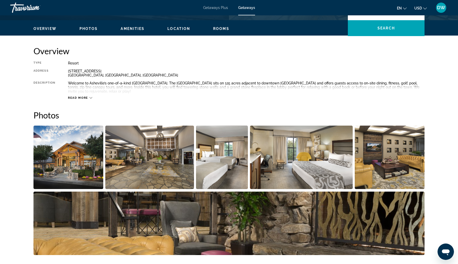
click at [90, 97] on icon "Main content" at bounding box center [90, 97] width 3 height 3
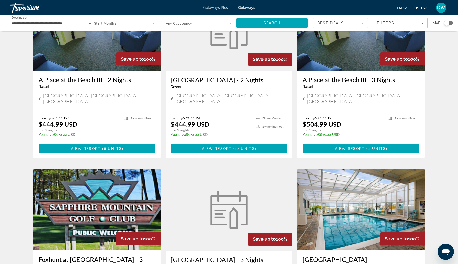
scroll to position [53, 0]
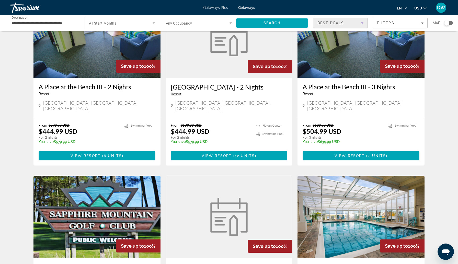
click at [362, 22] on icon "Sort by" at bounding box center [362, 23] width 6 height 6
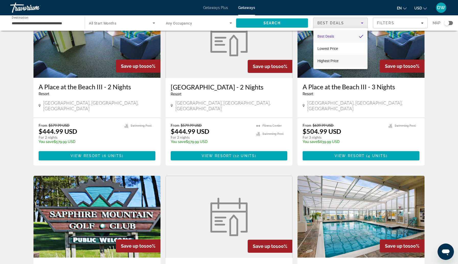
click at [341, 62] on mat-option "Highest Price" at bounding box center [340, 61] width 54 height 12
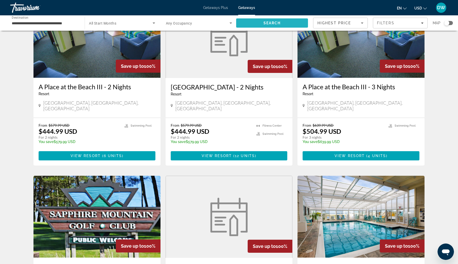
click at [277, 24] on span "Search" at bounding box center [272, 23] width 17 height 4
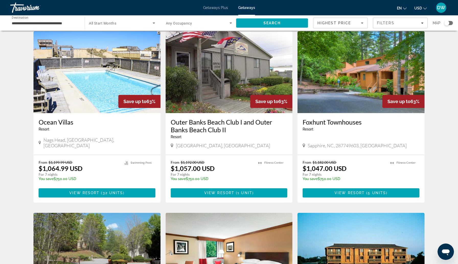
scroll to position [394, 0]
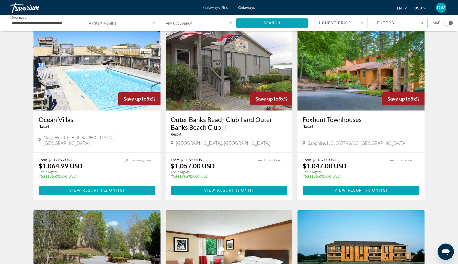
click at [62, 184] on span "Main content" at bounding box center [97, 190] width 117 height 12
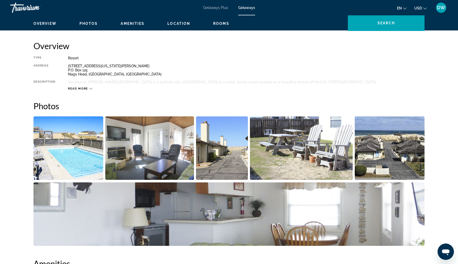
scroll to position [157, 0]
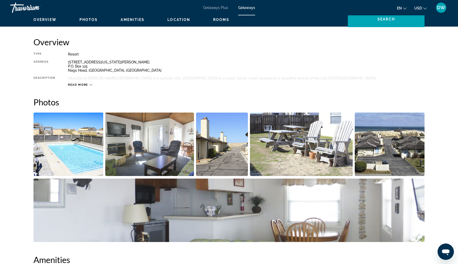
click at [72, 160] on img "Open full-screen image slider" at bounding box center [68, 143] width 70 height 63
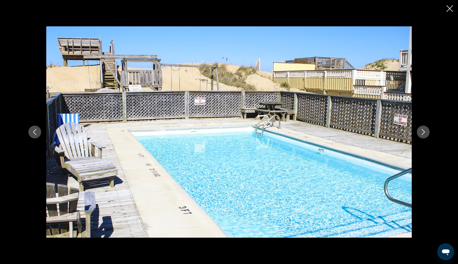
click at [424, 132] on icon "Next image" at bounding box center [423, 132] width 3 height 6
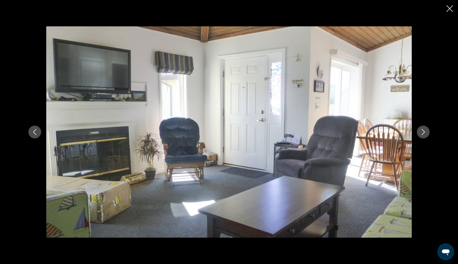
click at [423, 132] on icon "Next image" at bounding box center [423, 132] width 6 height 6
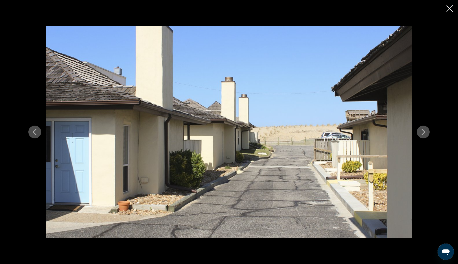
click at [423, 132] on icon "Next image" at bounding box center [423, 132] width 6 height 6
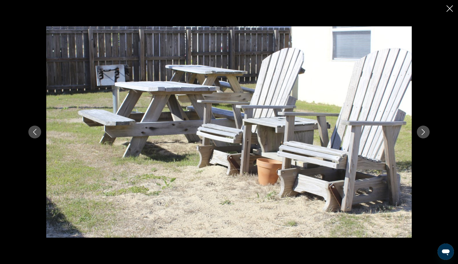
click at [423, 132] on icon "Next image" at bounding box center [423, 132] width 6 height 6
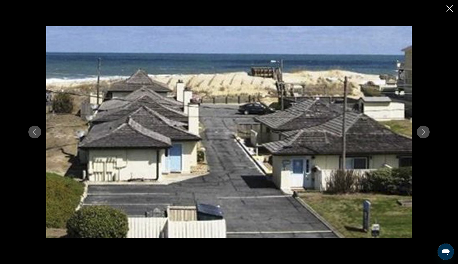
click at [423, 132] on icon "Next image" at bounding box center [423, 132] width 6 height 6
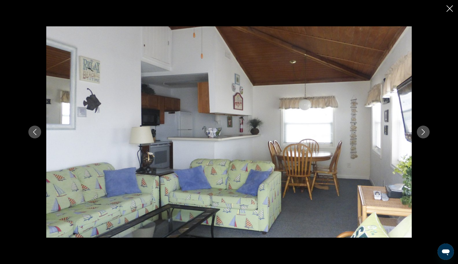
click at [423, 132] on icon "Next image" at bounding box center [423, 132] width 6 height 6
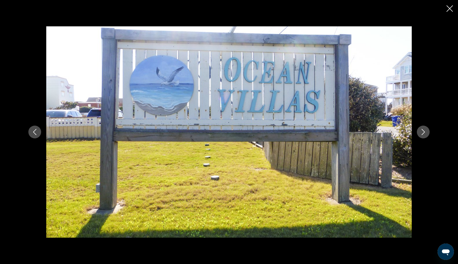
click at [423, 132] on icon "Next image" at bounding box center [423, 132] width 6 height 6
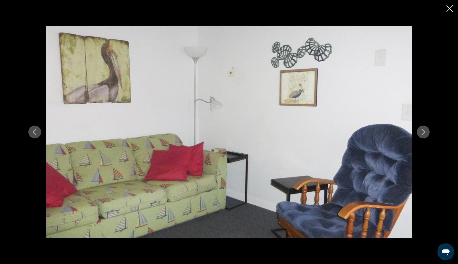
click at [423, 133] on icon "Next image" at bounding box center [423, 132] width 6 height 6
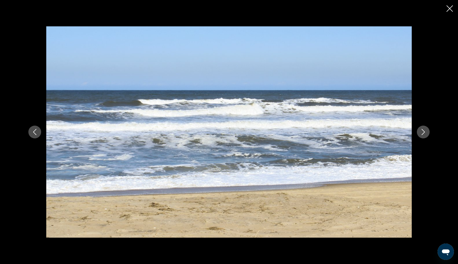
click at [423, 133] on icon "Next image" at bounding box center [423, 132] width 6 height 6
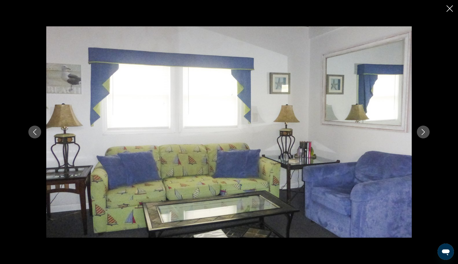
click at [421, 133] on icon "Next image" at bounding box center [423, 132] width 6 height 6
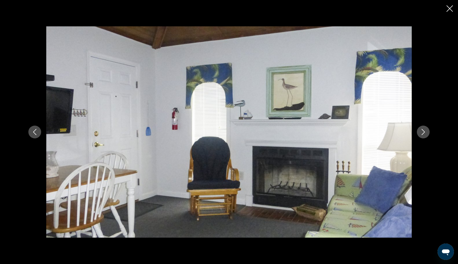
click at [35, 132] on icon "Previous image" at bounding box center [35, 132] width 6 height 6
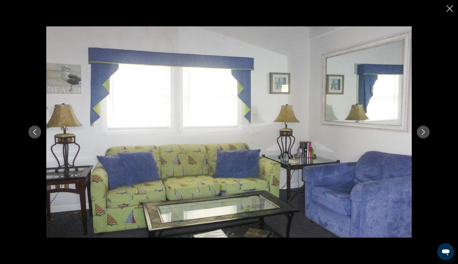
click at [35, 132] on icon "Previous image" at bounding box center [35, 132] width 6 height 6
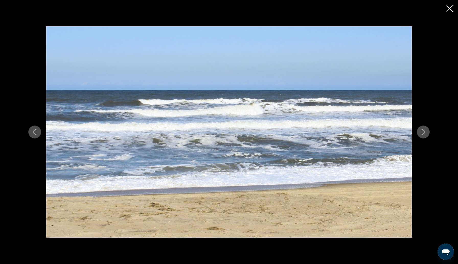
click at [422, 129] on icon "Next image" at bounding box center [423, 132] width 3 height 6
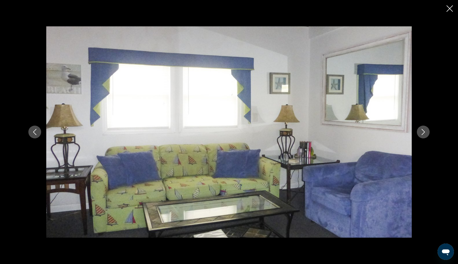
click at [422, 131] on icon "Next image" at bounding box center [423, 132] width 6 height 6
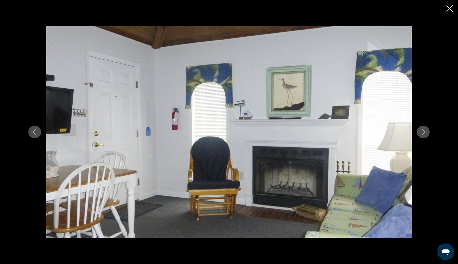
click at [424, 132] on icon "Next image" at bounding box center [423, 132] width 3 height 6
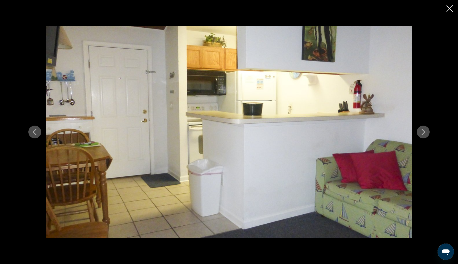
click at [424, 132] on icon "Next image" at bounding box center [423, 132] width 6 height 6
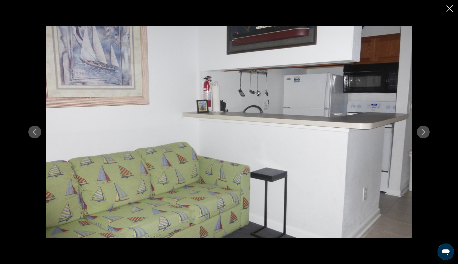
click at [424, 132] on icon "Next image" at bounding box center [423, 132] width 6 height 6
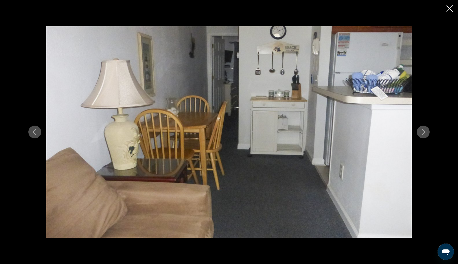
click at [423, 132] on icon "Next image" at bounding box center [423, 132] width 6 height 6
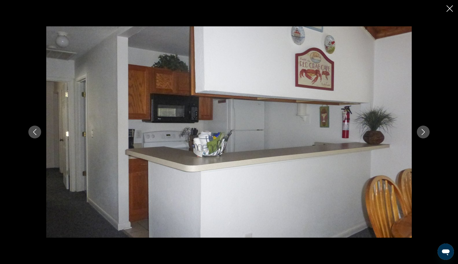
click at [423, 132] on icon "Next image" at bounding box center [423, 132] width 6 height 6
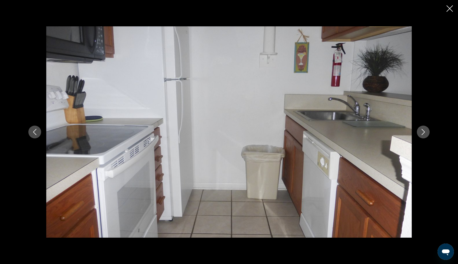
click at [423, 132] on icon "Next image" at bounding box center [423, 132] width 6 height 6
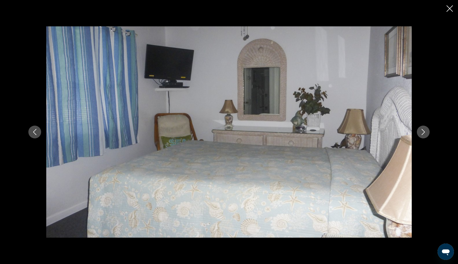
click at [423, 132] on icon "Next image" at bounding box center [423, 132] width 6 height 6
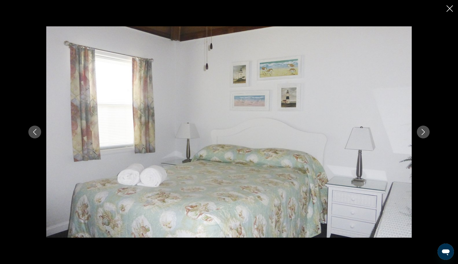
click at [423, 132] on icon "Next image" at bounding box center [423, 132] width 6 height 6
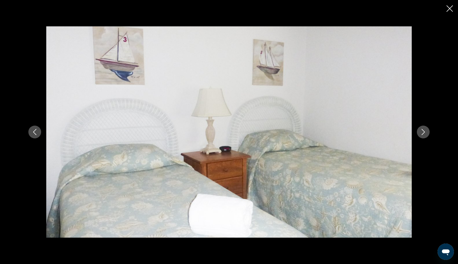
click at [422, 128] on button "Next image" at bounding box center [423, 132] width 13 height 13
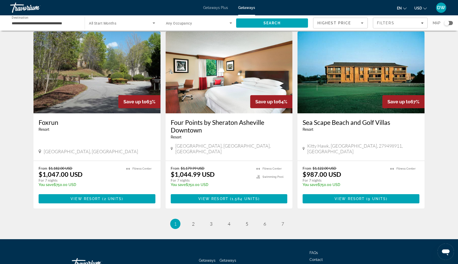
scroll to position [594, 0]
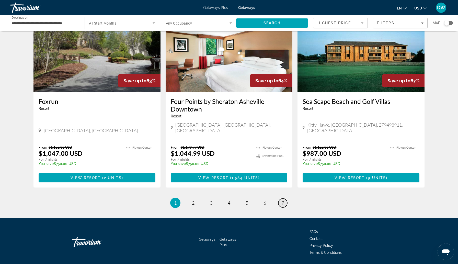
click at [284, 198] on link "page 7" at bounding box center [282, 202] width 9 height 9
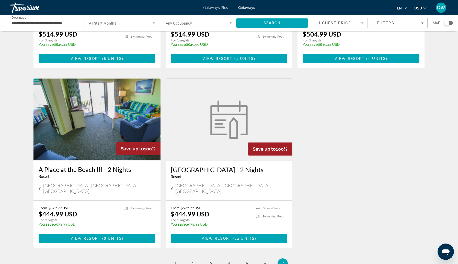
scroll to position [544, 0]
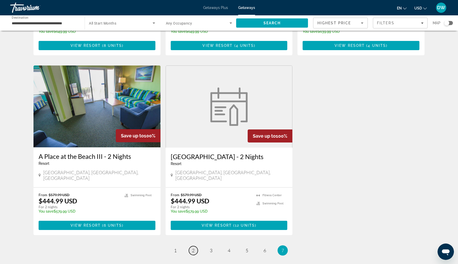
click at [193, 247] on span "2" at bounding box center [193, 250] width 3 height 6
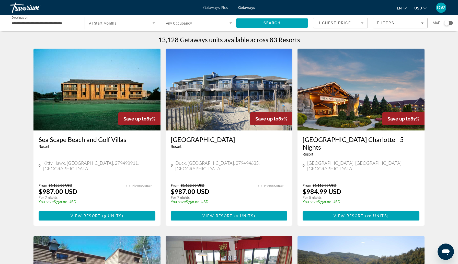
click at [332, 141] on h3 "[GEOGRAPHIC_DATA] Charlotte - 5 Nights" at bounding box center [361, 142] width 117 height 15
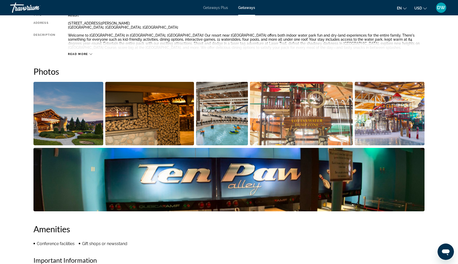
scroll to position [201, 0]
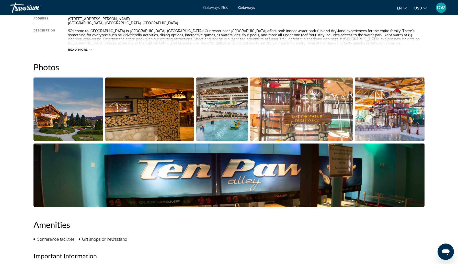
click at [76, 118] on img "Open full-screen image slider" at bounding box center [68, 108] width 70 height 63
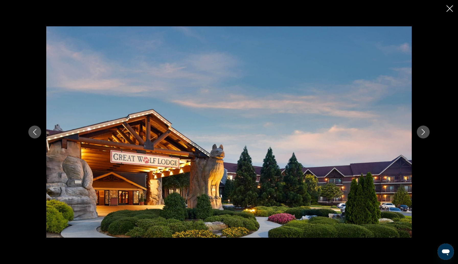
click at [423, 133] on icon "Next image" at bounding box center [423, 132] width 6 height 6
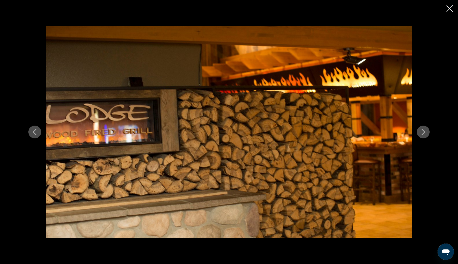
click at [422, 133] on icon "Next image" at bounding box center [423, 132] width 6 height 6
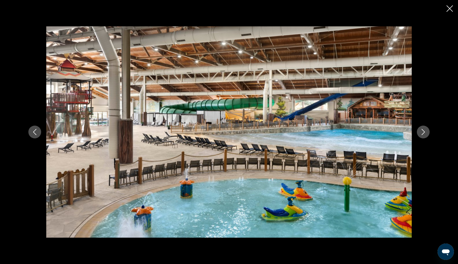
click at [422, 133] on icon "Next image" at bounding box center [423, 132] width 6 height 6
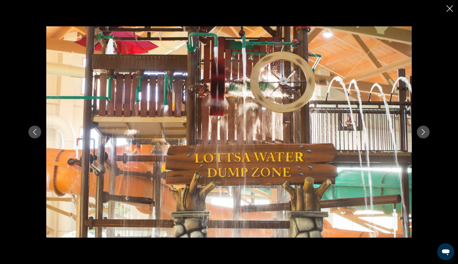
click at [422, 133] on icon "Next image" at bounding box center [423, 132] width 6 height 6
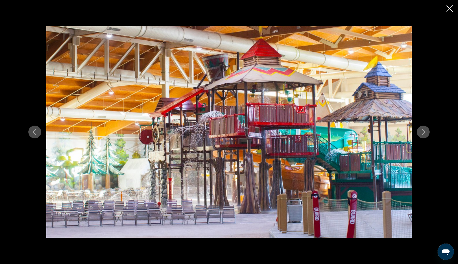
click at [422, 133] on icon "Next image" at bounding box center [423, 132] width 6 height 6
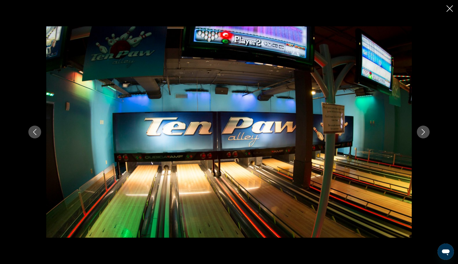
click at [422, 133] on icon "Next image" at bounding box center [423, 132] width 6 height 6
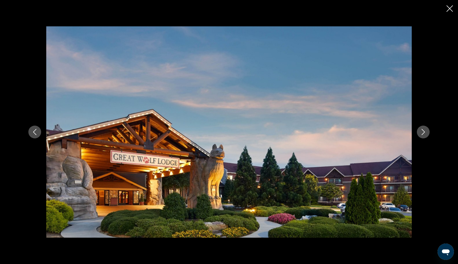
click at [422, 133] on icon "Next image" at bounding box center [423, 132] width 6 height 6
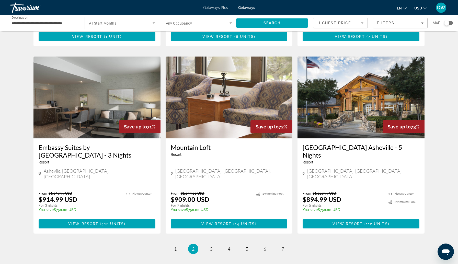
scroll to position [571, 0]
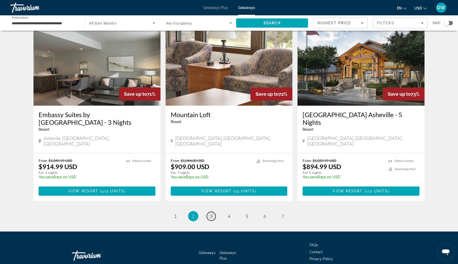
click at [212, 213] on span "3" at bounding box center [211, 216] width 3 height 6
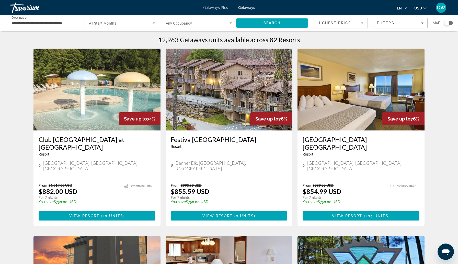
click at [347, 137] on h3 "[GEOGRAPHIC_DATA] [GEOGRAPHIC_DATA]" at bounding box center [361, 142] width 117 height 15
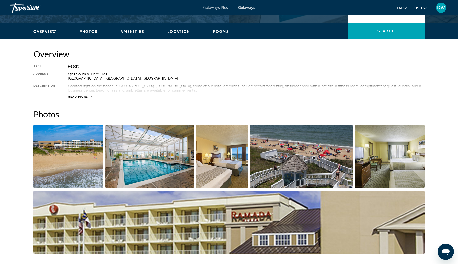
scroll to position [146, 0]
click at [230, 178] on img "Open full-screen image slider" at bounding box center [222, 155] width 52 height 63
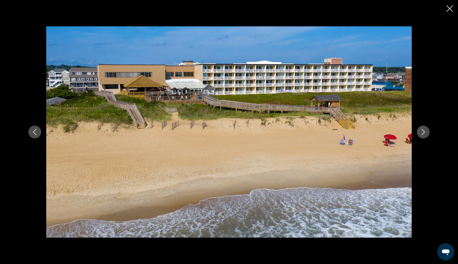
click at [424, 131] on icon "Next image" at bounding box center [423, 132] width 3 height 6
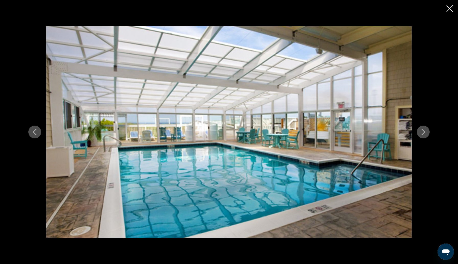
click at [424, 131] on icon "Next image" at bounding box center [423, 132] width 3 height 6
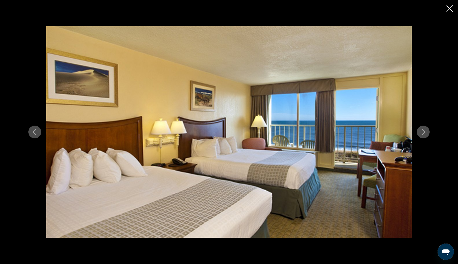
click at [424, 131] on icon "Next image" at bounding box center [423, 132] width 3 height 6
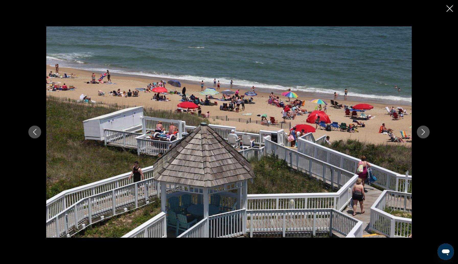
click at [424, 131] on icon "Next image" at bounding box center [423, 132] width 3 height 6
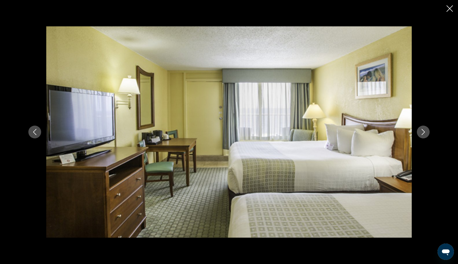
click at [424, 131] on icon "Next image" at bounding box center [423, 132] width 3 height 6
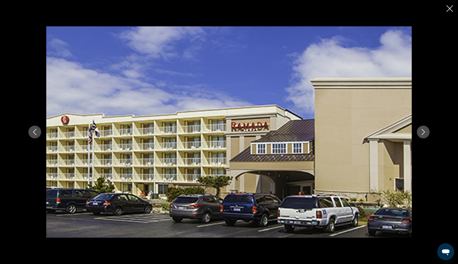
click at [424, 131] on icon "Next image" at bounding box center [423, 132] width 3 height 6
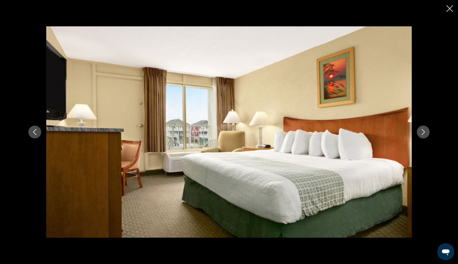
click at [424, 131] on icon "Next image" at bounding box center [423, 132] width 3 height 6
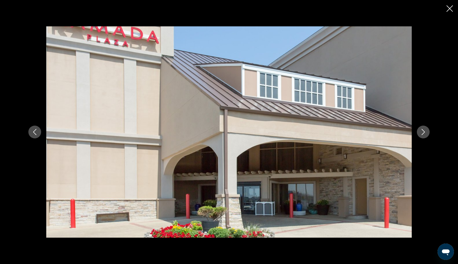
click at [424, 131] on icon "Next image" at bounding box center [423, 132] width 3 height 6
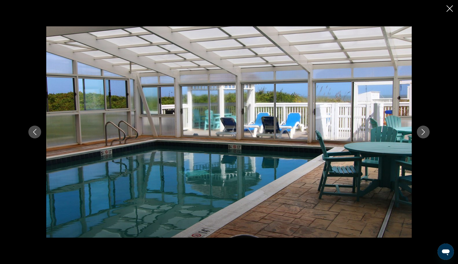
click at [423, 131] on icon "Next image" at bounding box center [423, 132] width 3 height 6
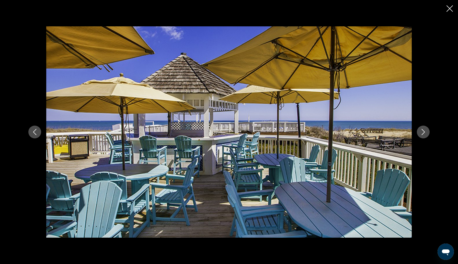
click at [35, 132] on icon "Previous image" at bounding box center [35, 132] width 6 height 6
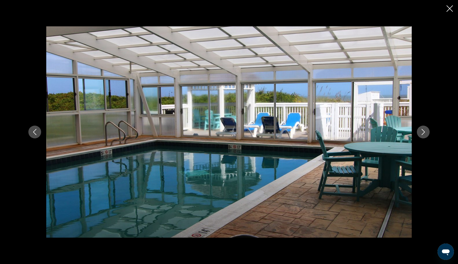
click at [420, 133] on icon "Next image" at bounding box center [423, 132] width 6 height 6
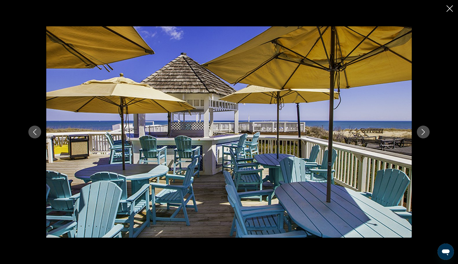
click at [420, 133] on icon "Next image" at bounding box center [423, 132] width 6 height 6
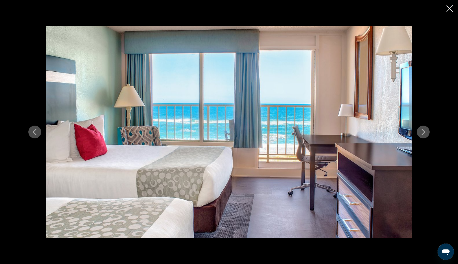
click at [424, 132] on icon "Next image" at bounding box center [423, 132] width 3 height 6
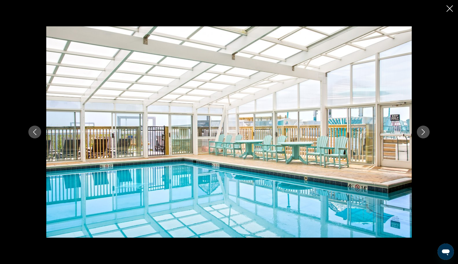
click at [420, 131] on icon "Next image" at bounding box center [423, 132] width 6 height 6
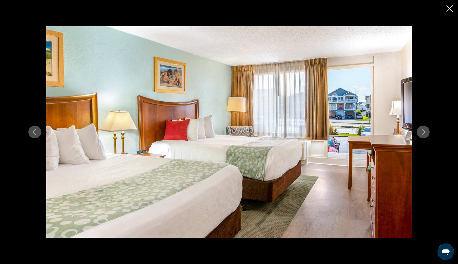
click at [411, 132] on img "Main content" at bounding box center [229, 131] width 366 height 211
click at [426, 133] on icon "Next image" at bounding box center [423, 132] width 6 height 6
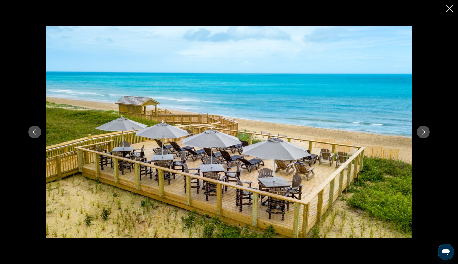
click at [426, 133] on icon "Next image" at bounding box center [423, 132] width 6 height 6
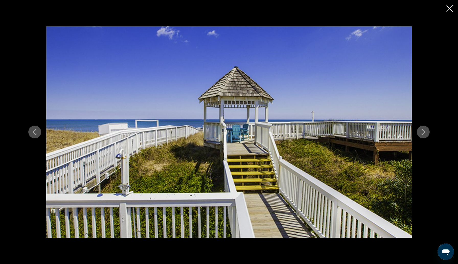
click at [419, 135] on button "Next image" at bounding box center [423, 132] width 13 height 13
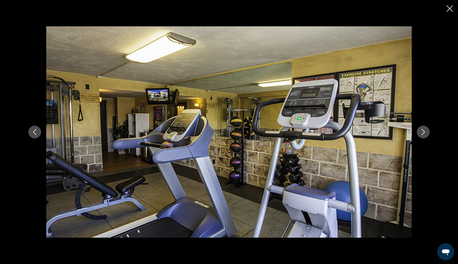
click at [418, 135] on button "Next image" at bounding box center [423, 132] width 13 height 13
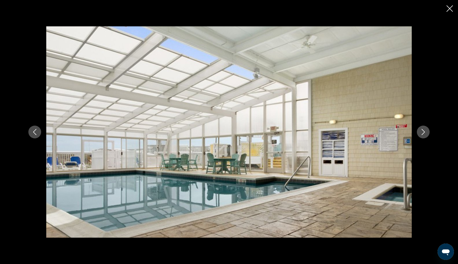
click at [450, 10] on icon "Close slideshow" at bounding box center [450, 8] width 6 height 6
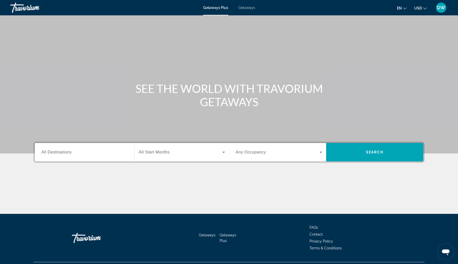
click at [251, 7] on span "Getaways" at bounding box center [246, 8] width 17 height 4
click at [379, 150] on span "Search" at bounding box center [374, 152] width 17 height 4
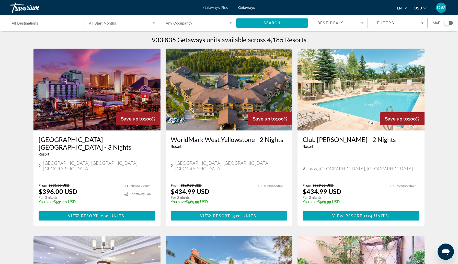
click at [212, 214] on span "View Resort" at bounding box center [215, 216] width 30 height 4
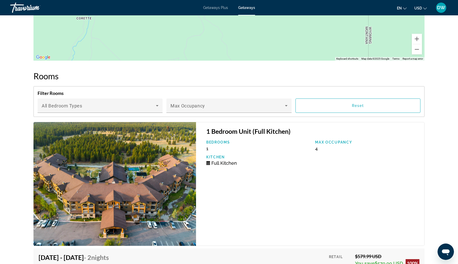
scroll to position [860, 0]
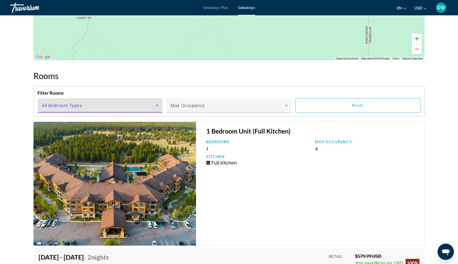
click at [158, 102] on icon "Main content" at bounding box center [157, 105] width 6 height 6
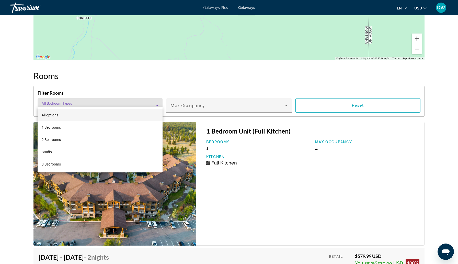
click at [226, 101] on div at bounding box center [229, 132] width 458 height 264
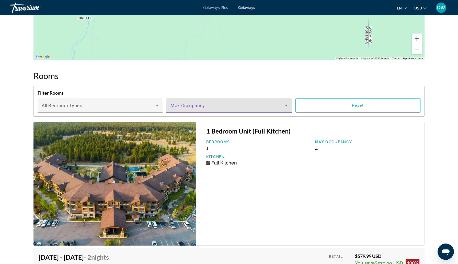
click at [226, 104] on span "Main content" at bounding box center [227, 107] width 114 height 6
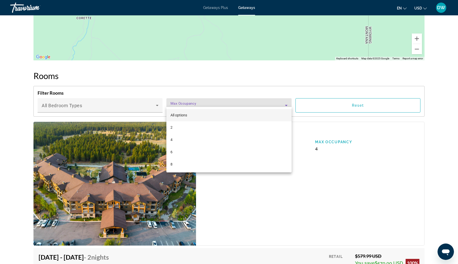
click at [211, 221] on div at bounding box center [229, 132] width 458 height 264
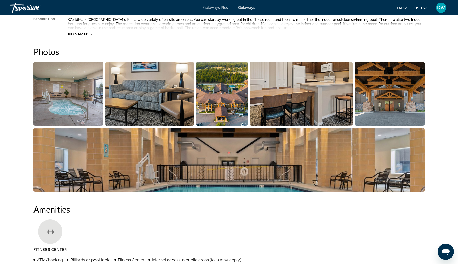
scroll to position [211, 0]
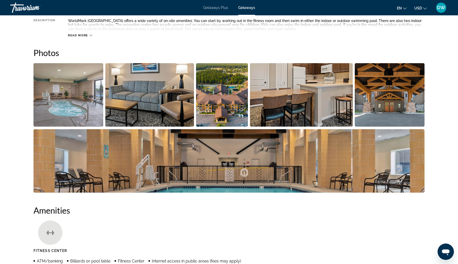
click at [64, 112] on img "Open full-screen image slider" at bounding box center [68, 94] width 70 height 63
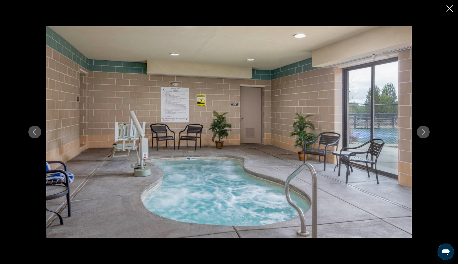
click at [422, 135] on icon "Next image" at bounding box center [423, 132] width 3 height 6
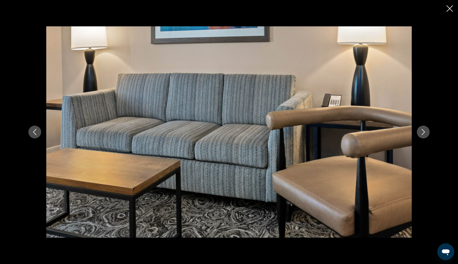
click at [421, 135] on icon "Next image" at bounding box center [423, 132] width 6 height 6
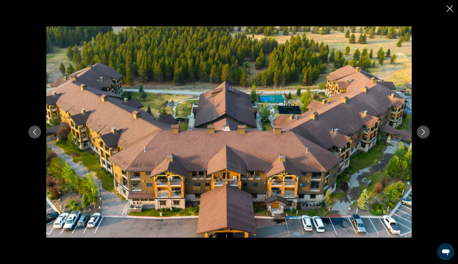
click at [421, 135] on icon "Next image" at bounding box center [423, 132] width 6 height 6
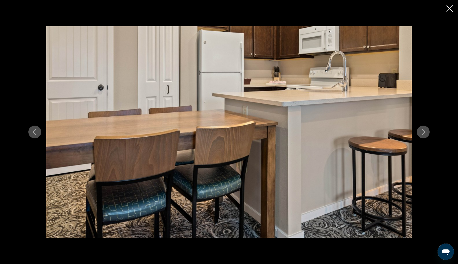
click at [421, 134] on icon "Next image" at bounding box center [423, 132] width 6 height 6
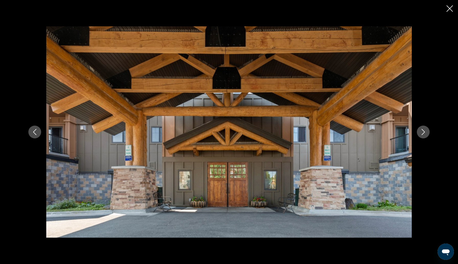
click at [421, 134] on icon "Next image" at bounding box center [423, 132] width 6 height 6
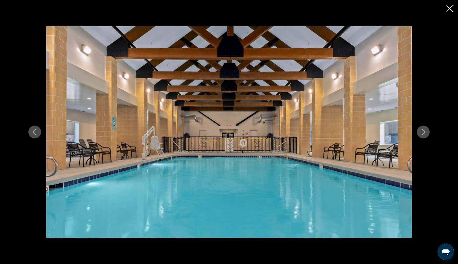
click at [421, 134] on icon "Next image" at bounding box center [423, 132] width 6 height 6
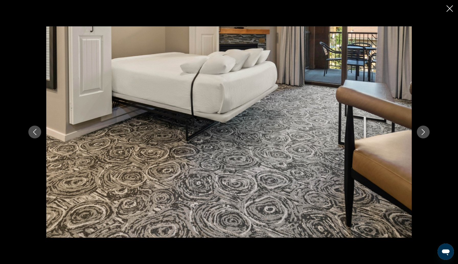
click at [420, 134] on icon "Next image" at bounding box center [423, 132] width 6 height 6
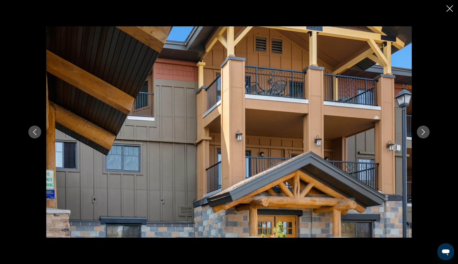
click at [32, 135] on button "Previous image" at bounding box center [34, 132] width 13 height 13
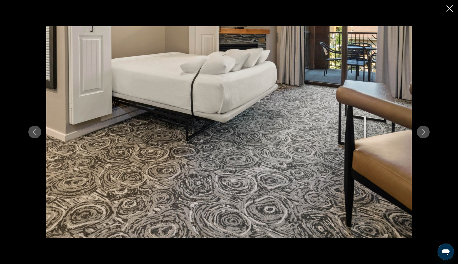
click at [422, 131] on icon "Next image" at bounding box center [423, 132] width 6 height 6
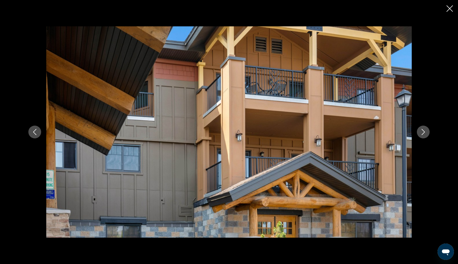
click at [422, 131] on icon "Next image" at bounding box center [423, 132] width 6 height 6
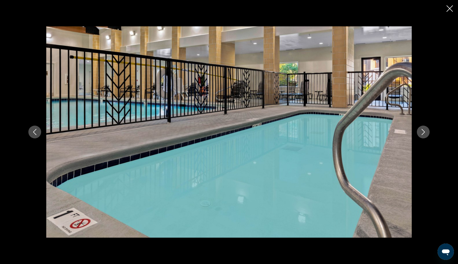
click at [422, 131] on icon "Next image" at bounding box center [423, 132] width 6 height 6
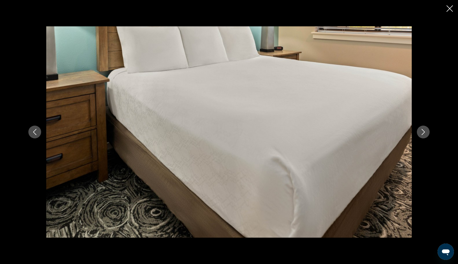
click at [423, 130] on icon "Next image" at bounding box center [423, 132] width 6 height 6
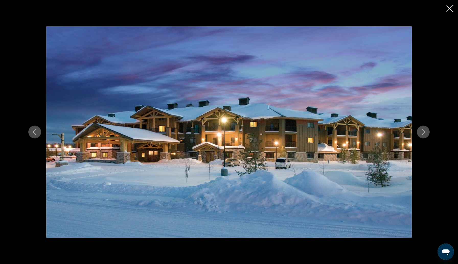
click at [422, 131] on icon "Next image" at bounding box center [423, 132] width 6 height 6
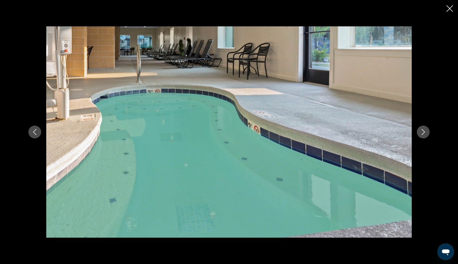
click at [420, 132] on button "Next image" at bounding box center [423, 132] width 13 height 13
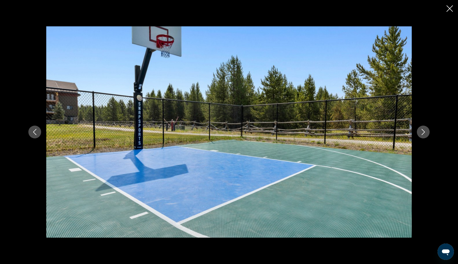
click at [422, 129] on icon "Next image" at bounding box center [423, 132] width 3 height 6
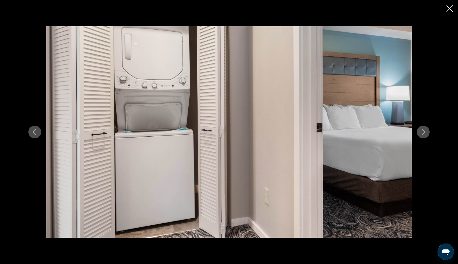
click at [422, 129] on icon "Next image" at bounding box center [423, 132] width 3 height 6
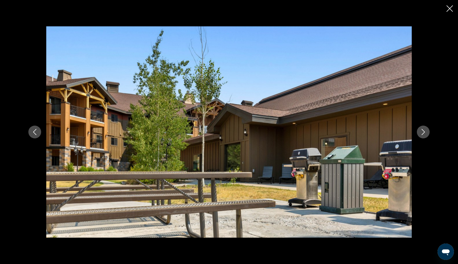
click at [421, 129] on icon "Next image" at bounding box center [423, 132] width 6 height 6
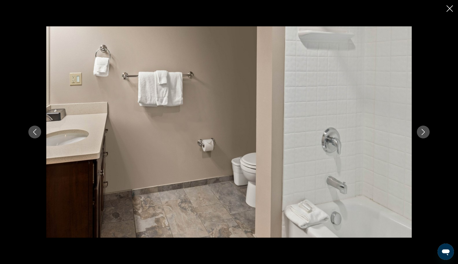
click at [35, 131] on icon "Previous image" at bounding box center [35, 132] width 6 height 6
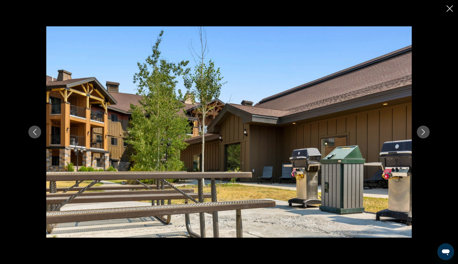
click at [422, 132] on icon "Next image" at bounding box center [423, 132] width 6 height 6
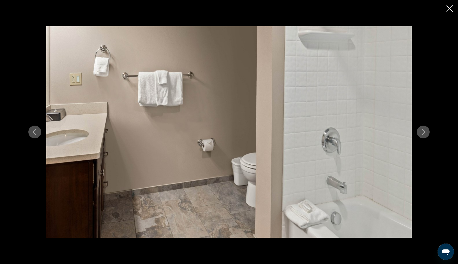
click at [421, 132] on icon "Next image" at bounding box center [423, 132] width 6 height 6
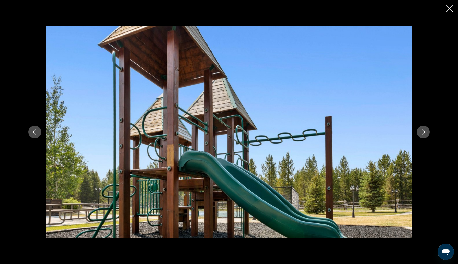
click at [421, 132] on icon "Next image" at bounding box center [423, 132] width 6 height 6
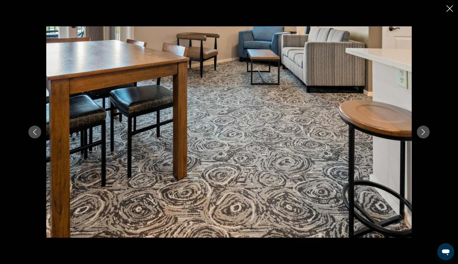
click at [421, 132] on icon "Next image" at bounding box center [423, 132] width 6 height 6
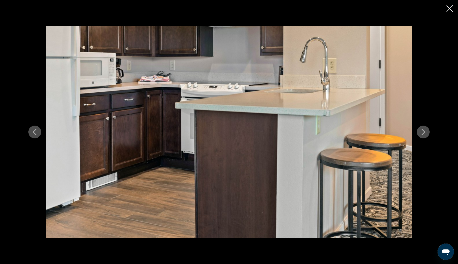
click at [36, 130] on icon "Previous image" at bounding box center [35, 132] width 6 height 6
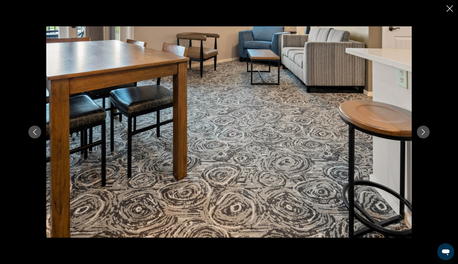
scroll to position [238, 0]
click at [424, 132] on icon "Next image" at bounding box center [423, 132] width 6 height 6
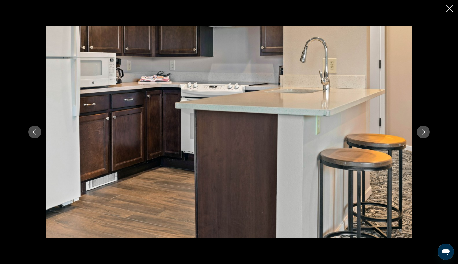
click at [424, 132] on icon "Next image" at bounding box center [423, 132] width 6 height 6
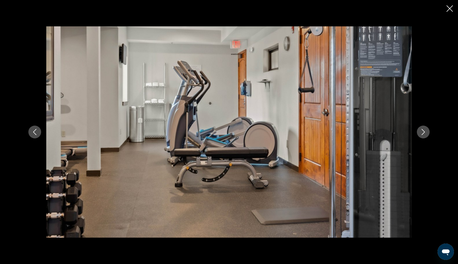
click at [424, 132] on icon "Next image" at bounding box center [423, 132] width 6 height 6
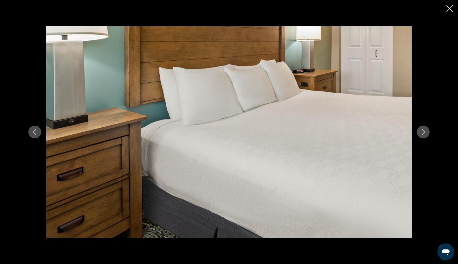
click at [424, 132] on icon "Next image" at bounding box center [423, 132] width 6 height 6
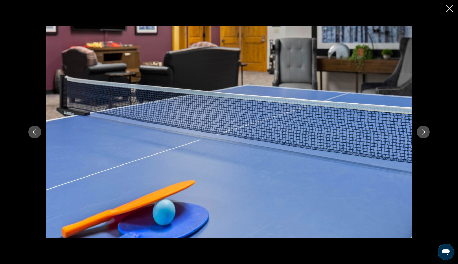
click at [424, 132] on icon "Next image" at bounding box center [423, 132] width 6 height 6
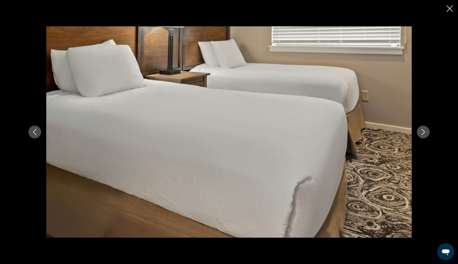
click at [424, 132] on icon "Next image" at bounding box center [423, 132] width 6 height 6
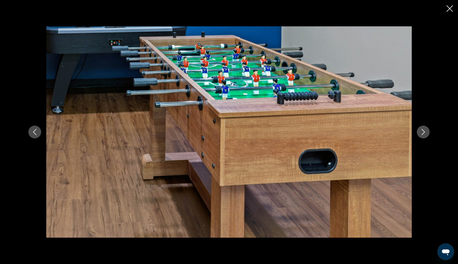
click at [424, 132] on icon "Next image" at bounding box center [423, 132] width 6 height 6
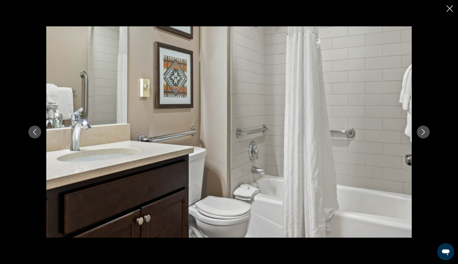
click at [424, 132] on icon "Next image" at bounding box center [423, 132] width 6 height 6
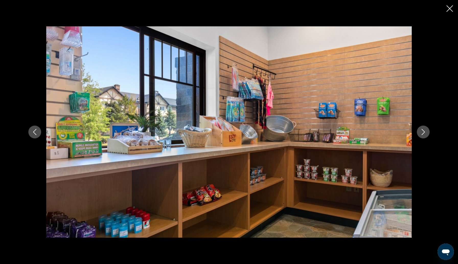
click at [424, 132] on icon "Next image" at bounding box center [423, 132] width 6 height 6
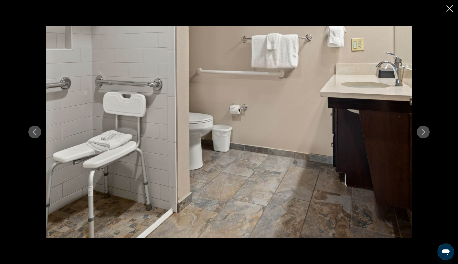
click at [424, 132] on icon "Next image" at bounding box center [423, 132] width 6 height 6
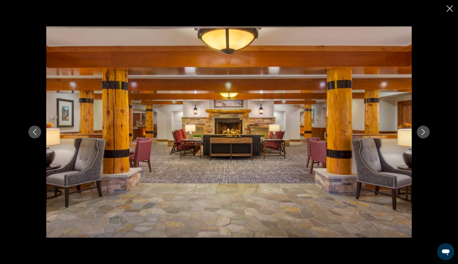
click at [424, 132] on icon "Next image" at bounding box center [423, 132] width 3 height 6
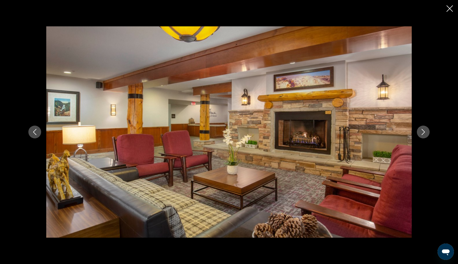
click at [424, 132] on icon "Next image" at bounding box center [423, 132] width 3 height 6
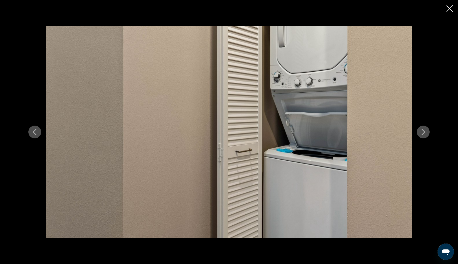
click at [424, 132] on icon "Next image" at bounding box center [423, 132] width 3 height 6
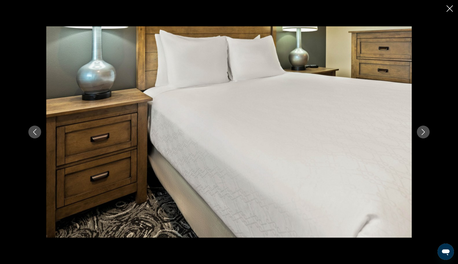
click at [424, 132] on icon "Next image" at bounding box center [423, 132] width 3 height 6
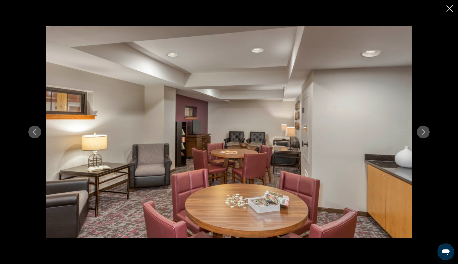
click at [424, 132] on icon "Next image" at bounding box center [423, 132] width 6 height 6
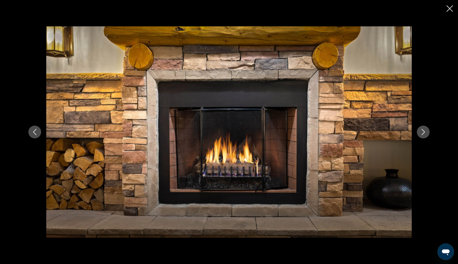
click at [424, 133] on icon "Next image" at bounding box center [423, 132] width 3 height 6
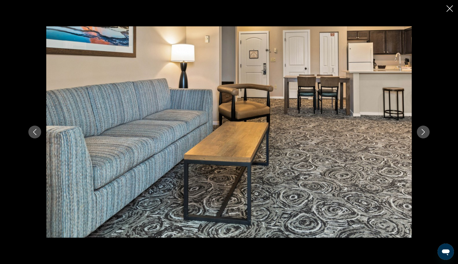
click at [422, 132] on icon "Next image" at bounding box center [423, 132] width 6 height 6
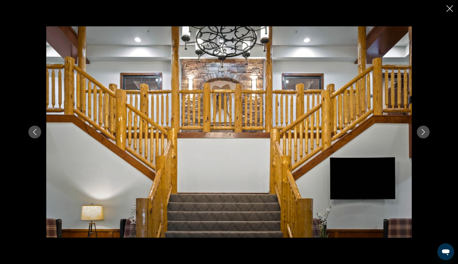
click at [422, 132] on icon "Next image" at bounding box center [423, 132] width 6 height 6
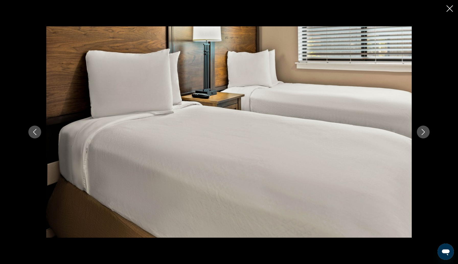
click at [422, 132] on icon "Next image" at bounding box center [423, 132] width 6 height 6
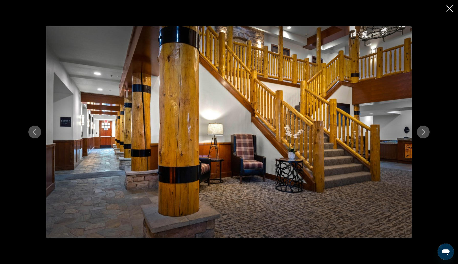
click at [422, 132] on icon "Next image" at bounding box center [423, 132] width 6 height 6
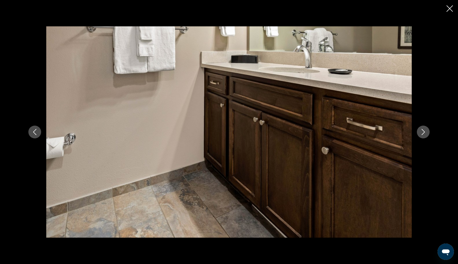
click at [422, 132] on icon "Next image" at bounding box center [423, 132] width 6 height 6
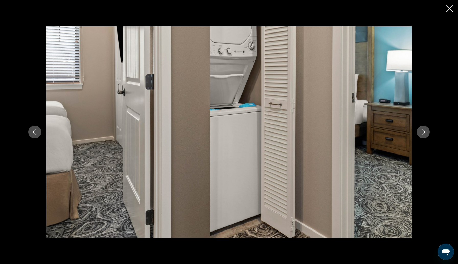
click at [34, 133] on icon "Previous image" at bounding box center [35, 132] width 6 height 6
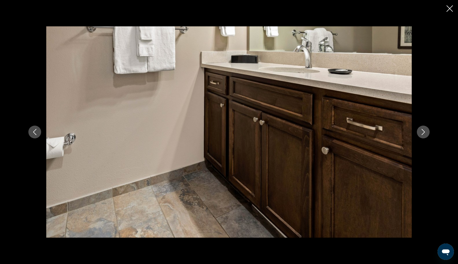
click at [425, 132] on icon "Next image" at bounding box center [423, 132] width 3 height 6
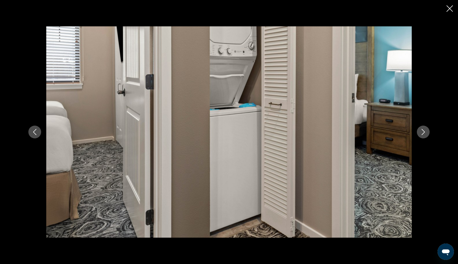
click at [425, 132] on icon "Next image" at bounding box center [423, 132] width 3 height 6
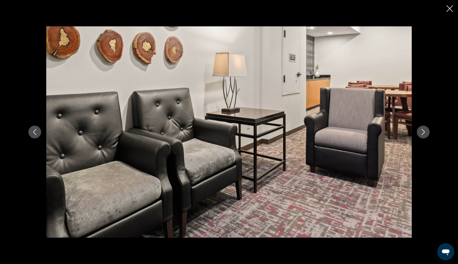
click at [424, 132] on icon "Next image" at bounding box center [423, 132] width 3 height 6
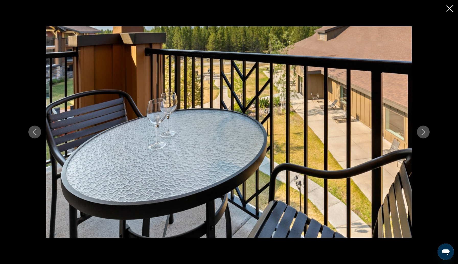
click at [424, 132] on icon "Next image" at bounding box center [423, 132] width 3 height 6
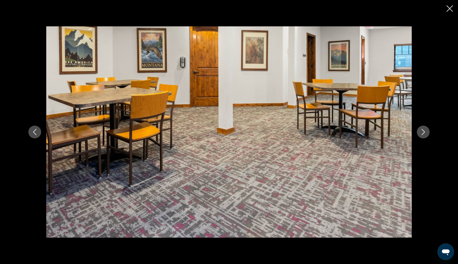
click at [424, 132] on icon "Next image" at bounding box center [423, 132] width 3 height 6
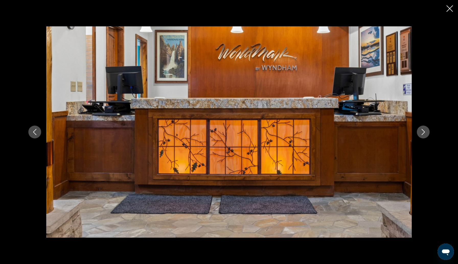
click at [424, 132] on icon "Next image" at bounding box center [423, 132] width 3 height 6
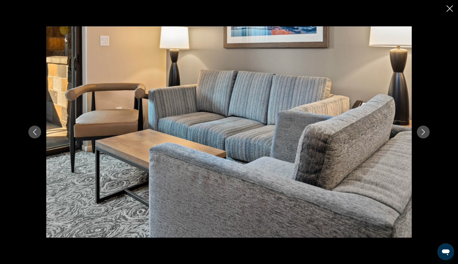
click at [424, 132] on icon "Next image" at bounding box center [423, 132] width 3 height 6
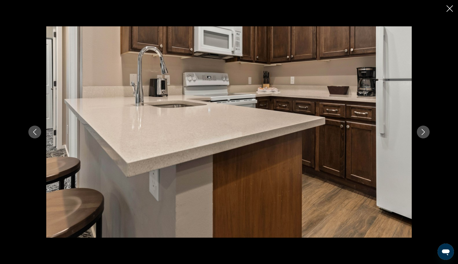
click at [424, 131] on icon "Next image" at bounding box center [423, 132] width 6 height 6
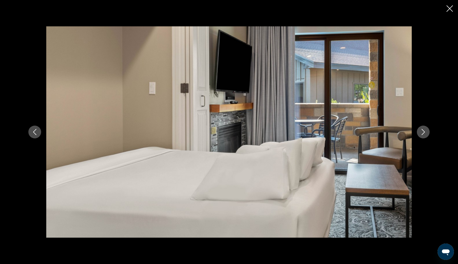
click at [424, 131] on icon "Next image" at bounding box center [423, 132] width 6 height 6
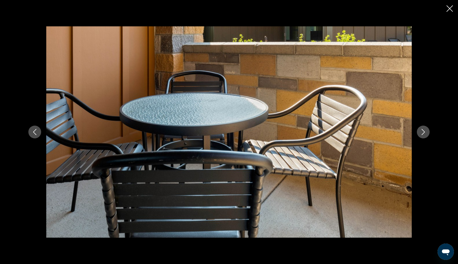
click at [424, 130] on icon "Next image" at bounding box center [423, 132] width 6 height 6
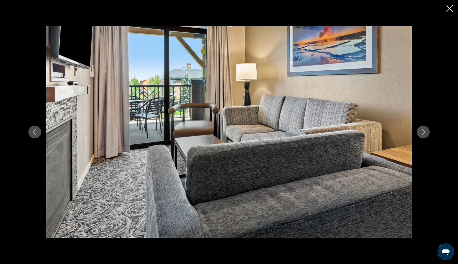
click at [424, 130] on icon "Next image" at bounding box center [423, 132] width 6 height 6
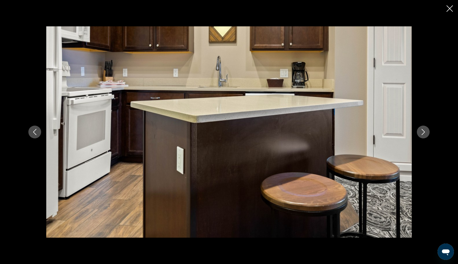
click at [423, 131] on icon "Next image" at bounding box center [423, 132] width 6 height 6
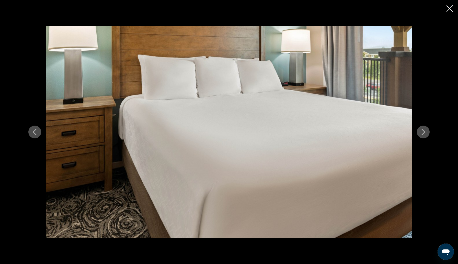
click at [422, 131] on icon "Next image" at bounding box center [423, 132] width 6 height 6
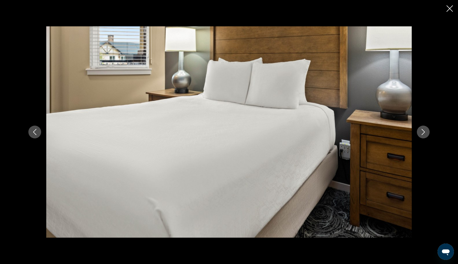
click at [423, 131] on icon "Next image" at bounding box center [423, 132] width 6 height 6
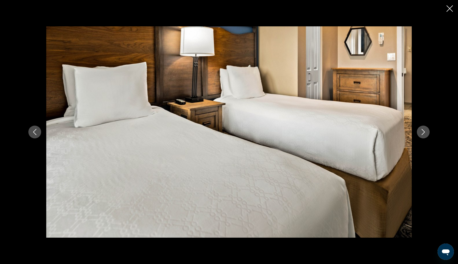
click at [423, 131] on icon "Next image" at bounding box center [423, 132] width 6 height 6
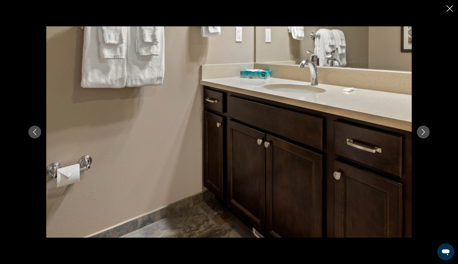
click at [422, 131] on icon "Next image" at bounding box center [423, 132] width 6 height 6
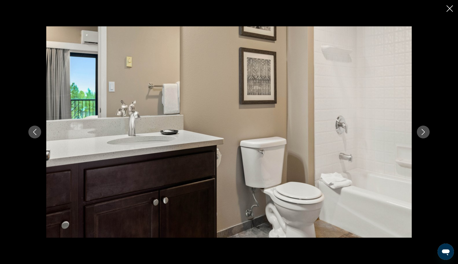
click at [422, 131] on icon "Next image" at bounding box center [423, 132] width 6 height 6
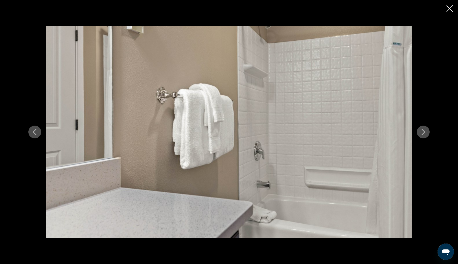
click at [422, 131] on icon "Next image" at bounding box center [423, 132] width 6 height 6
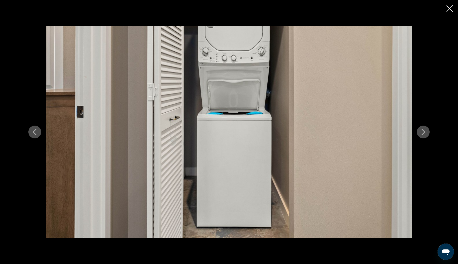
click at [421, 131] on icon "Next image" at bounding box center [423, 132] width 6 height 6
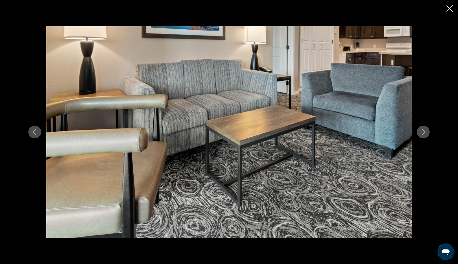
click at [421, 131] on icon "Next image" at bounding box center [423, 132] width 6 height 6
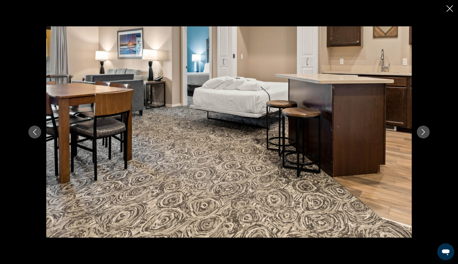
click at [451, 10] on icon "Close slideshow" at bounding box center [450, 8] width 6 height 6
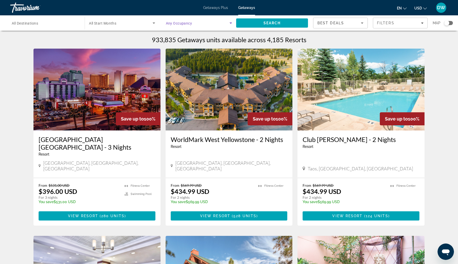
click at [210, 25] on span "Search widget" at bounding box center [198, 23] width 64 height 6
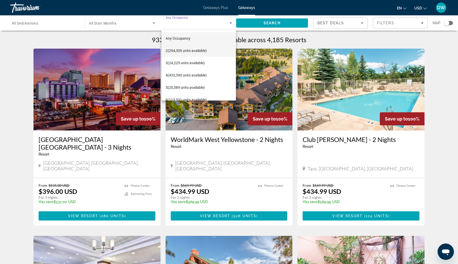
click at [201, 50] on span "2 (294,309 units available)" at bounding box center [186, 51] width 41 height 6
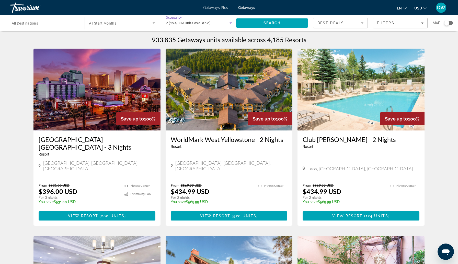
click at [62, 22] on input "Destination All Destinations" at bounding box center [45, 23] width 66 height 6
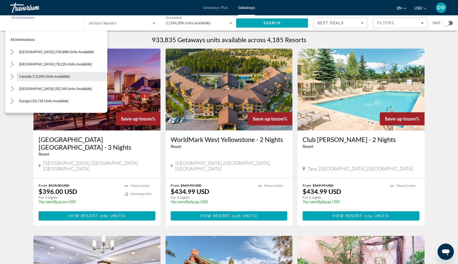
click at [63, 76] on span "Canada (13,393 units available)" at bounding box center [44, 76] width 51 height 4
type input "**********"
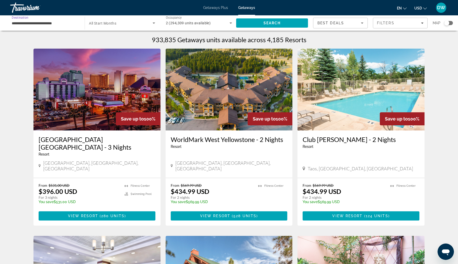
click at [132, 24] on span "Search widget" at bounding box center [120, 23] width 63 height 6
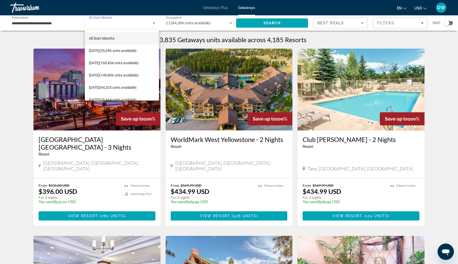
click at [351, 26] on div at bounding box center [229, 132] width 458 height 264
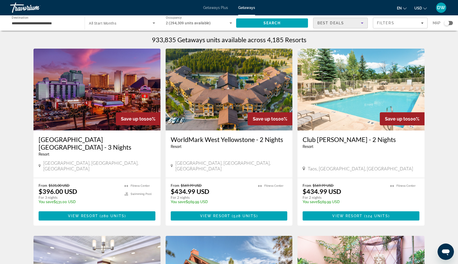
click at [351, 24] on div "Best Deals" at bounding box center [338, 23] width 43 height 6
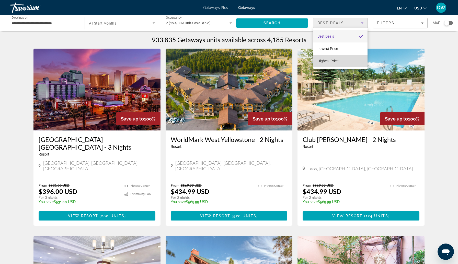
click at [343, 63] on mat-option "Highest Price" at bounding box center [340, 61] width 54 height 12
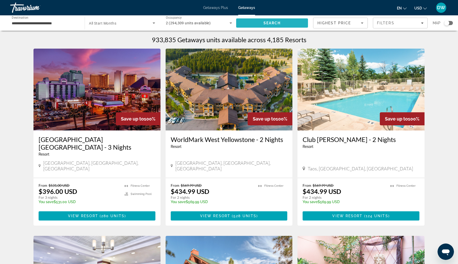
click at [291, 22] on span "Search" at bounding box center [272, 23] width 72 height 12
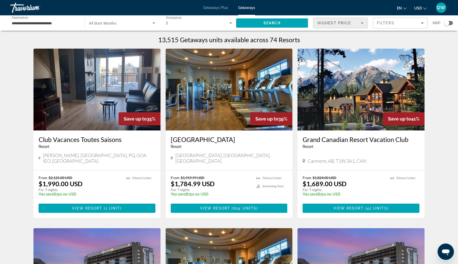
click at [358, 24] on div "Highest Price" at bounding box center [338, 23] width 43 height 6
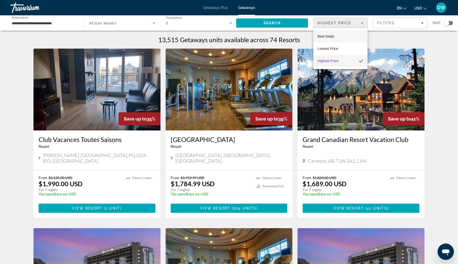
click at [354, 32] on mat-option "Best Deals" at bounding box center [340, 36] width 54 height 12
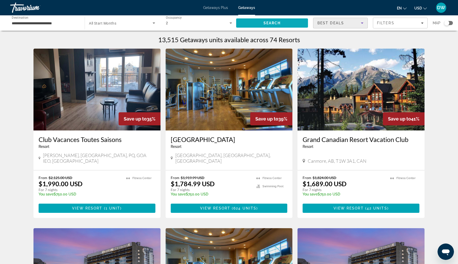
click at [290, 25] on span "Search" at bounding box center [272, 23] width 72 height 12
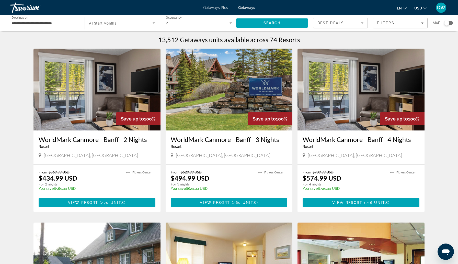
click at [345, 140] on h3 "WorldMark Canmore - Banff - 4 Nights" at bounding box center [361, 139] width 117 height 8
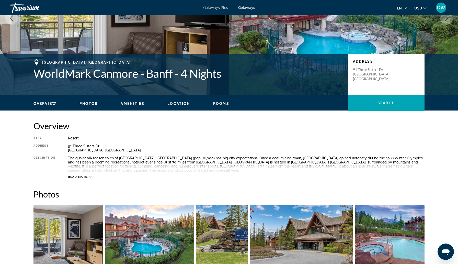
scroll to position [75, 0]
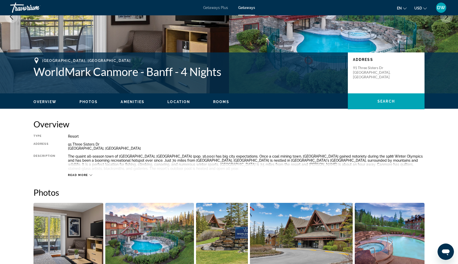
click at [84, 173] on span "Read more" at bounding box center [78, 174] width 20 height 3
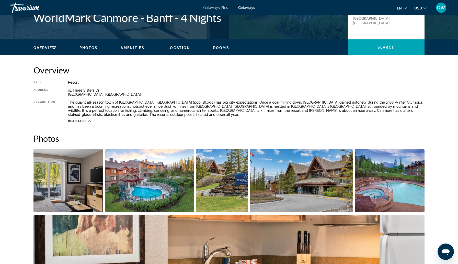
scroll to position [134, 0]
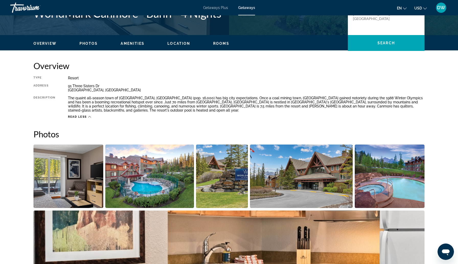
click at [85, 169] on img "Open full-screen image slider" at bounding box center [68, 175] width 70 height 63
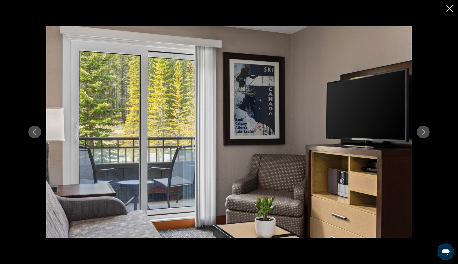
scroll to position [149, 0]
click at [424, 130] on icon "Next image" at bounding box center [423, 132] width 6 height 6
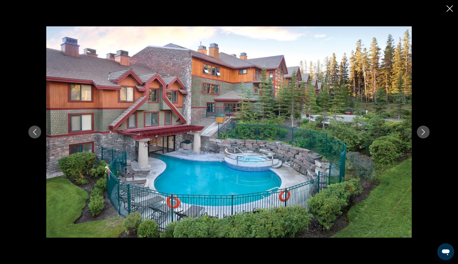
click at [424, 130] on icon "Next image" at bounding box center [423, 132] width 6 height 6
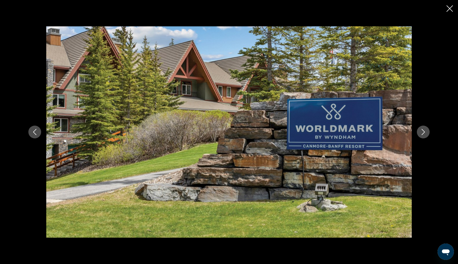
click at [424, 130] on icon "Next image" at bounding box center [423, 132] width 6 height 6
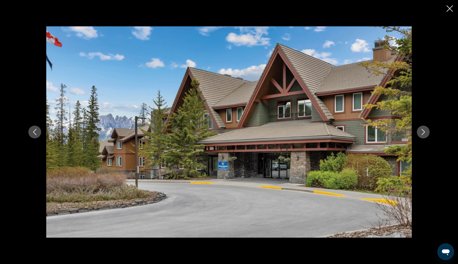
click at [424, 130] on icon "Next image" at bounding box center [423, 132] width 6 height 6
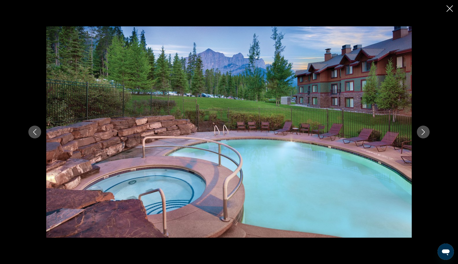
click at [424, 130] on icon "Next image" at bounding box center [423, 132] width 6 height 6
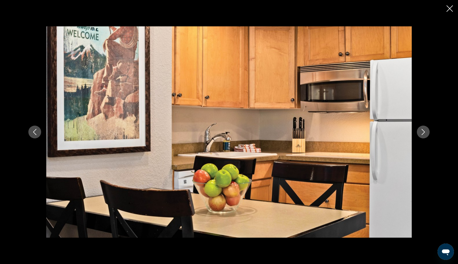
click at [424, 130] on icon "Next image" at bounding box center [423, 132] width 6 height 6
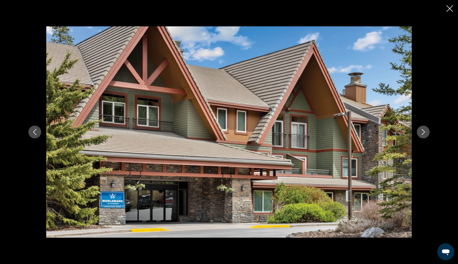
click at [424, 130] on icon "Next image" at bounding box center [423, 132] width 6 height 6
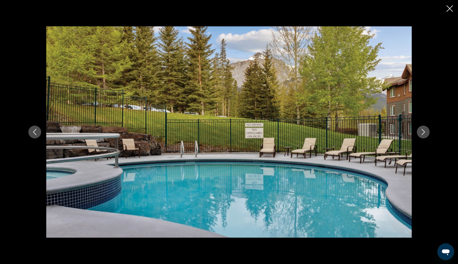
click at [424, 130] on icon "Next image" at bounding box center [423, 132] width 6 height 6
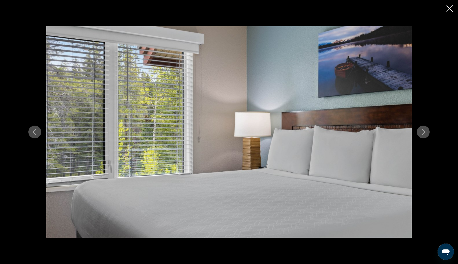
click at [424, 130] on icon "Next image" at bounding box center [423, 132] width 6 height 6
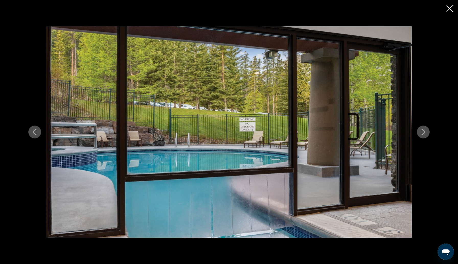
click at [424, 130] on icon "Next image" at bounding box center [423, 132] width 6 height 6
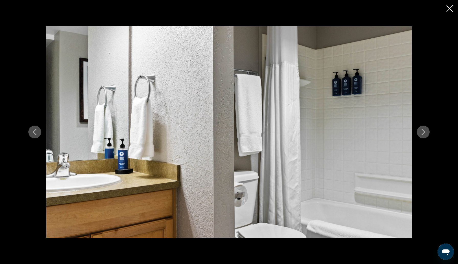
click at [424, 130] on icon "Next image" at bounding box center [423, 132] width 6 height 6
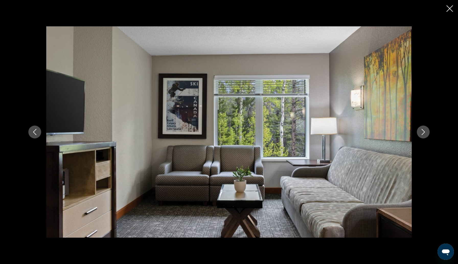
click at [424, 130] on icon "Next image" at bounding box center [423, 132] width 6 height 6
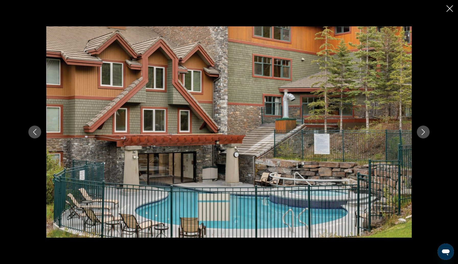
click at [424, 130] on icon "Next image" at bounding box center [423, 132] width 6 height 6
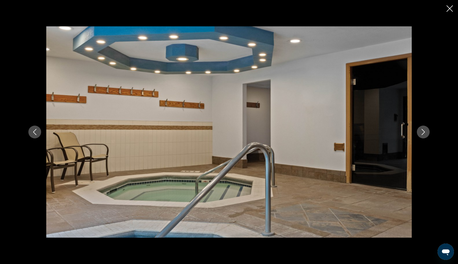
click at [424, 130] on icon "Next image" at bounding box center [423, 132] width 6 height 6
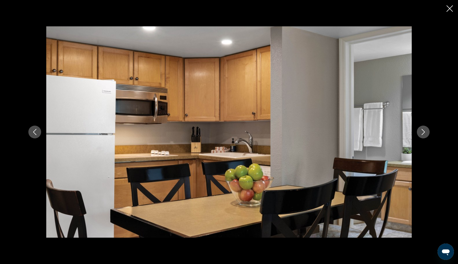
click at [424, 130] on icon "Next image" at bounding box center [423, 132] width 6 height 6
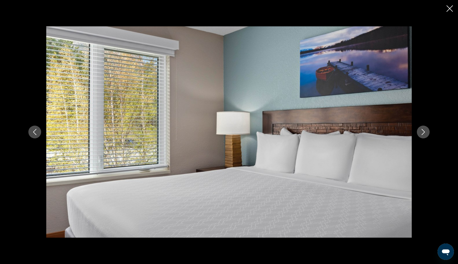
click at [424, 130] on icon "Next image" at bounding box center [423, 132] width 6 height 6
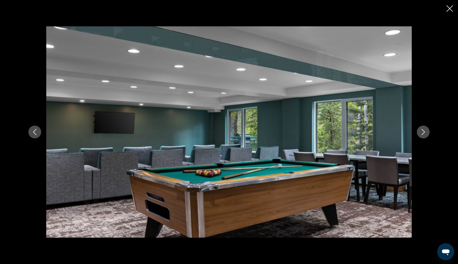
click at [424, 130] on icon "Next image" at bounding box center [423, 132] width 6 height 6
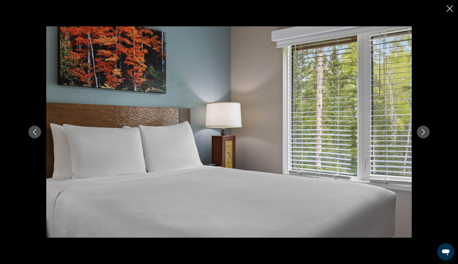
click at [424, 130] on icon "Next image" at bounding box center [423, 132] width 6 height 6
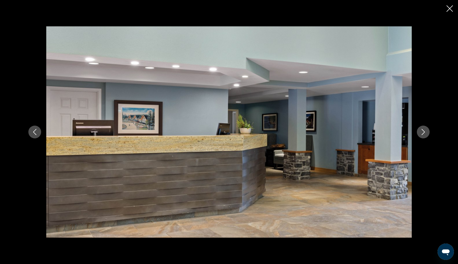
click at [424, 130] on icon "Next image" at bounding box center [423, 132] width 6 height 6
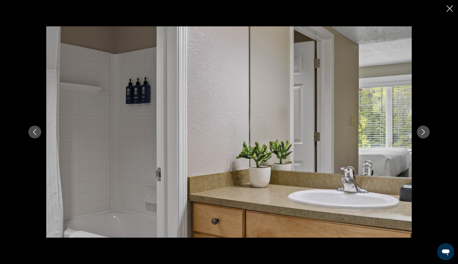
click at [424, 130] on icon "Next image" at bounding box center [423, 132] width 6 height 6
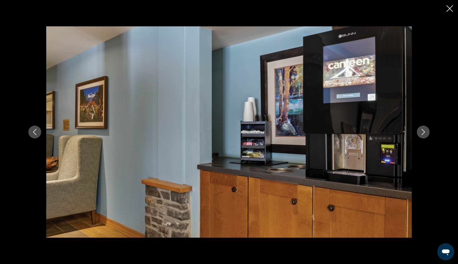
click at [424, 130] on icon "Next image" at bounding box center [423, 132] width 6 height 6
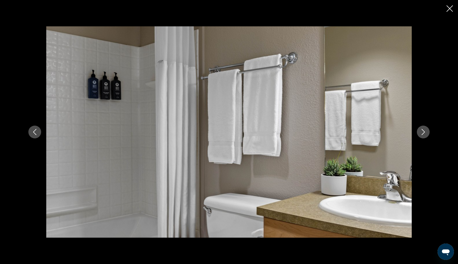
click at [424, 130] on icon "Next image" at bounding box center [423, 132] width 6 height 6
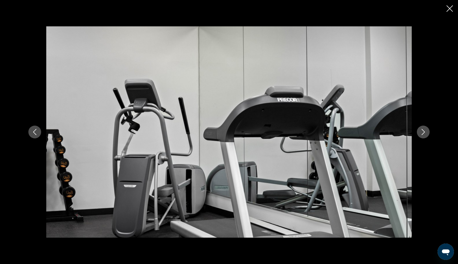
click at [424, 130] on icon "Next image" at bounding box center [423, 132] width 6 height 6
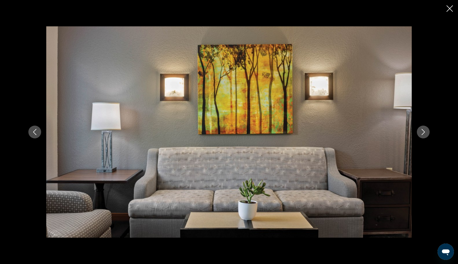
click at [424, 130] on icon "Next image" at bounding box center [423, 132] width 6 height 6
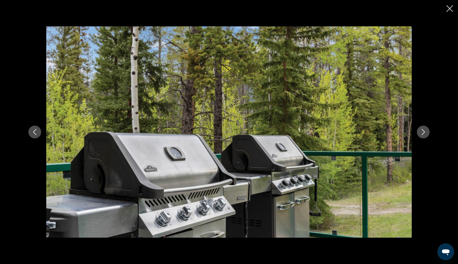
click at [424, 130] on icon "Next image" at bounding box center [423, 132] width 6 height 6
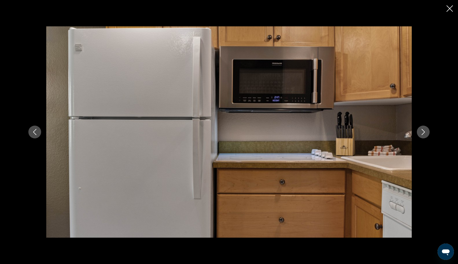
click at [424, 130] on icon "Next image" at bounding box center [423, 132] width 6 height 6
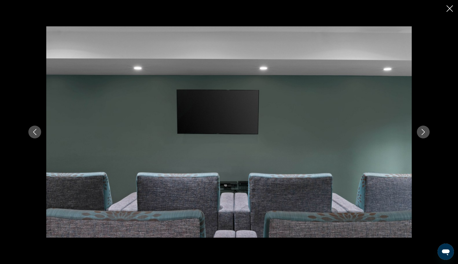
click at [424, 130] on icon "Next image" at bounding box center [423, 132] width 6 height 6
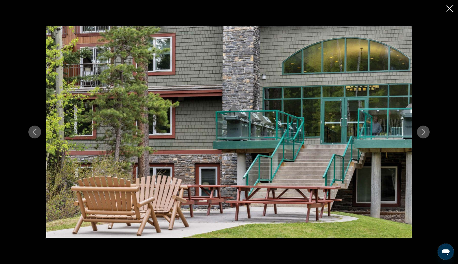
click at [424, 130] on icon "Next image" at bounding box center [423, 132] width 6 height 6
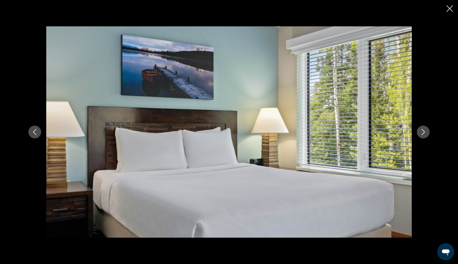
click at [424, 130] on icon "Next image" at bounding box center [423, 132] width 6 height 6
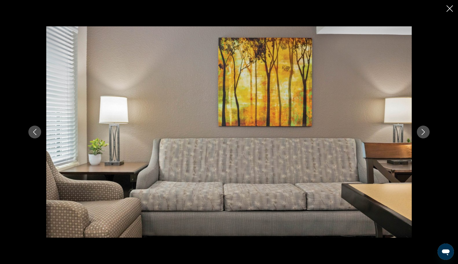
click at [424, 130] on icon "Next image" at bounding box center [423, 132] width 6 height 6
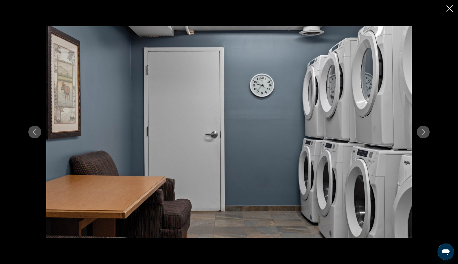
click at [424, 130] on icon "Next image" at bounding box center [423, 132] width 6 height 6
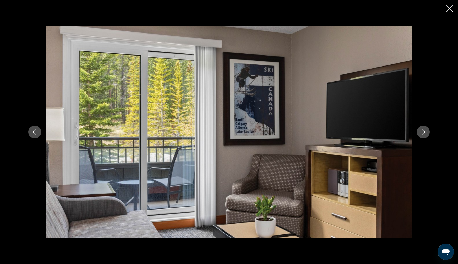
click at [424, 130] on icon "Next image" at bounding box center [423, 132] width 6 height 6
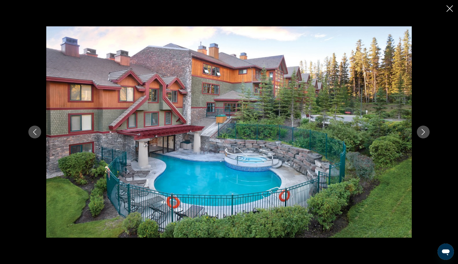
click at [450, 8] on icon "Close slideshow" at bounding box center [450, 8] width 6 height 6
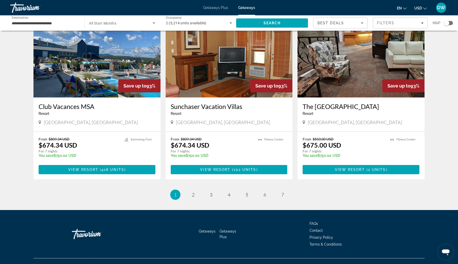
scroll to position [554, 0]
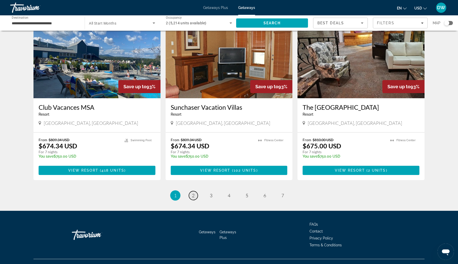
click at [195, 195] on link "page 2" at bounding box center [193, 195] width 9 height 9
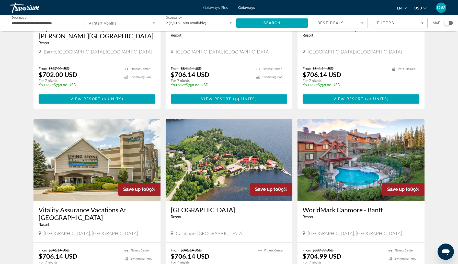
scroll to position [475, 0]
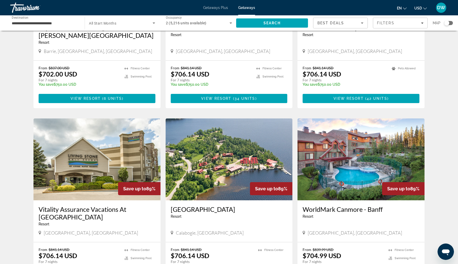
click at [200, 205] on h3 "Calabogie Lodge Resort" at bounding box center [229, 209] width 117 height 8
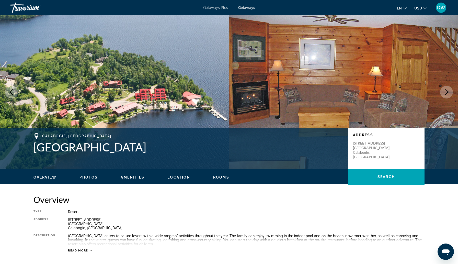
click at [84, 179] on span "Photos" at bounding box center [88, 177] width 18 height 4
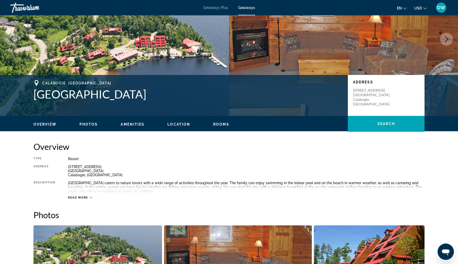
scroll to position [55, 0]
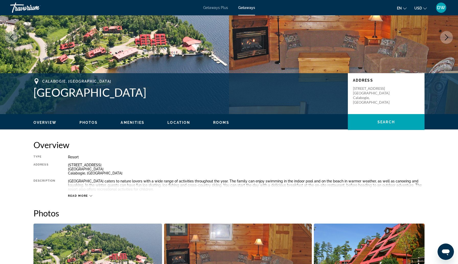
click at [93, 121] on span "Photos" at bounding box center [88, 122] width 18 height 4
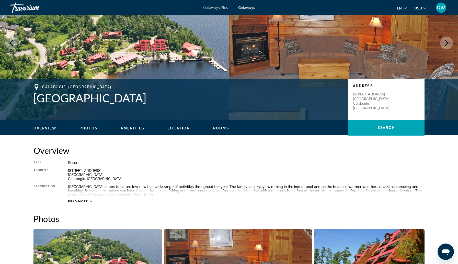
scroll to position [0, 0]
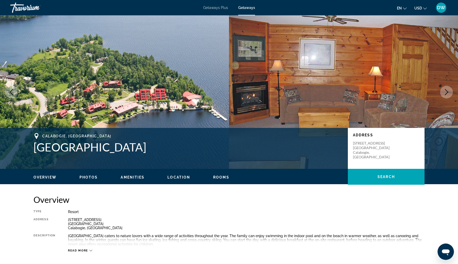
click at [446, 93] on icon "Next image" at bounding box center [446, 92] width 6 height 6
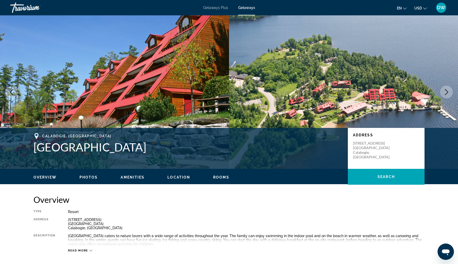
click at [446, 93] on icon "Next image" at bounding box center [446, 92] width 6 height 6
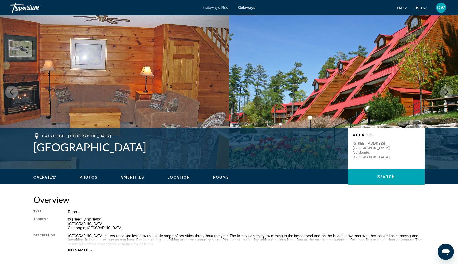
click at [446, 93] on icon "Next image" at bounding box center [446, 92] width 6 height 6
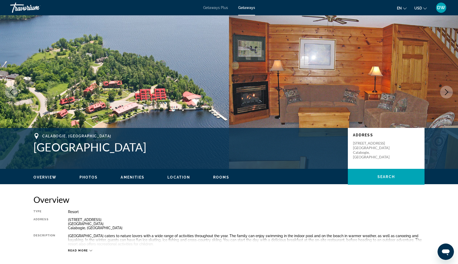
click at [446, 93] on icon "Next image" at bounding box center [446, 92] width 6 height 6
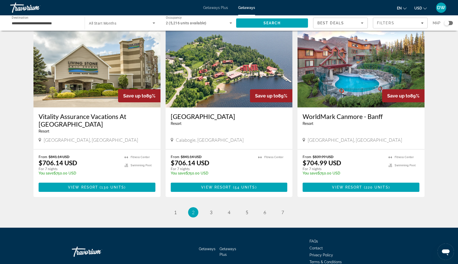
scroll to position [568, 0]
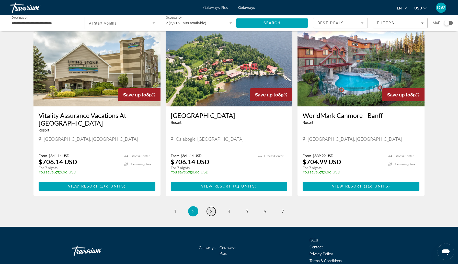
click at [210, 208] on span "3" at bounding box center [211, 211] width 3 height 6
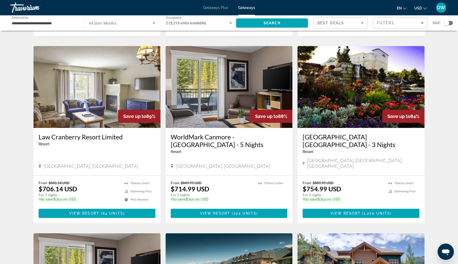
scroll to position [182, 0]
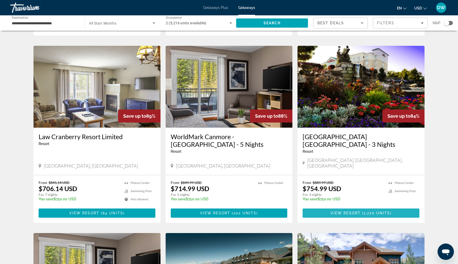
click at [345, 211] on span "View Resort" at bounding box center [346, 213] width 30 height 4
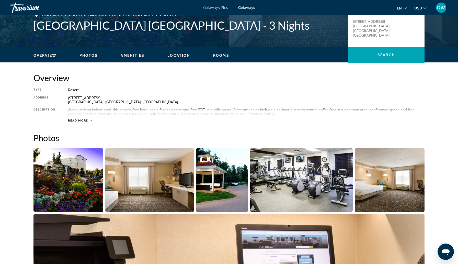
scroll to position [131, 0]
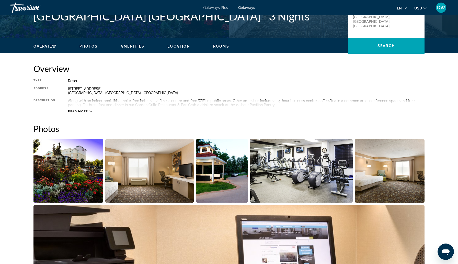
click at [88, 171] on img "Open full-screen image slider" at bounding box center [68, 170] width 70 height 63
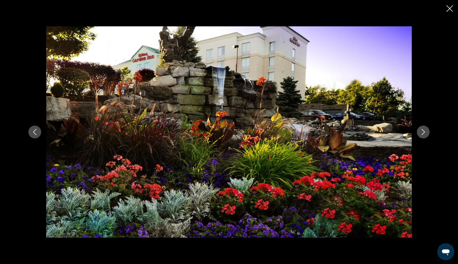
click at [425, 131] on icon "Next image" at bounding box center [423, 132] width 6 height 6
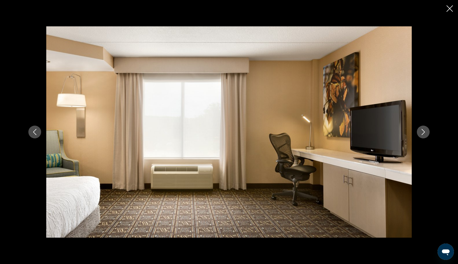
click at [425, 131] on icon "Next image" at bounding box center [423, 132] width 6 height 6
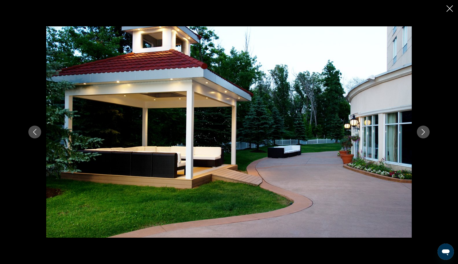
click at [425, 131] on icon "Next image" at bounding box center [423, 132] width 6 height 6
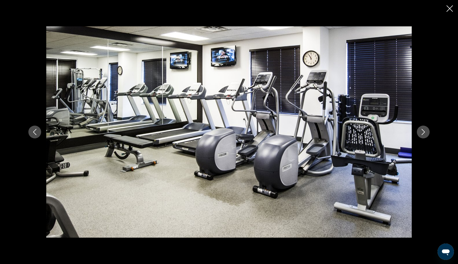
click at [425, 131] on icon "Next image" at bounding box center [423, 132] width 6 height 6
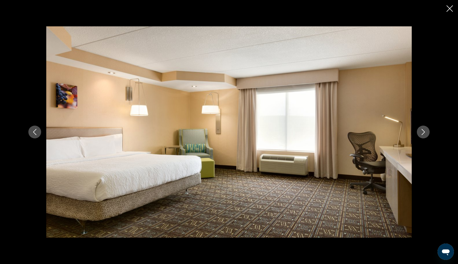
click at [425, 131] on icon "Next image" at bounding box center [423, 132] width 6 height 6
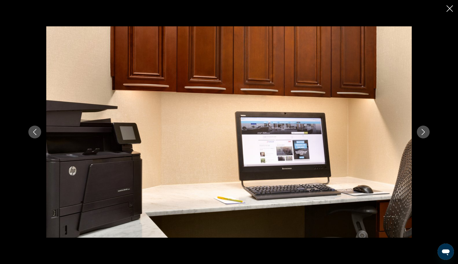
click at [425, 131] on icon "Next image" at bounding box center [423, 132] width 6 height 6
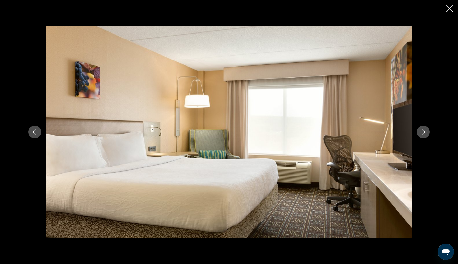
click at [425, 131] on icon "Next image" at bounding box center [423, 132] width 6 height 6
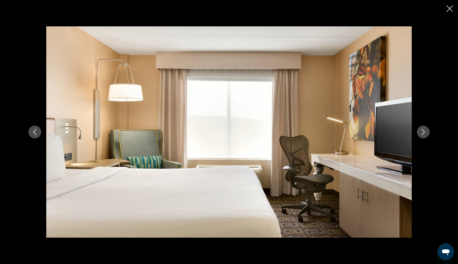
click at [424, 131] on icon "Next image" at bounding box center [423, 132] width 3 height 6
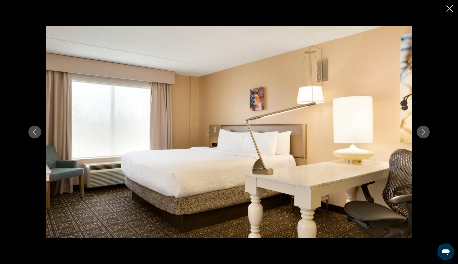
click at [424, 131] on icon "Next image" at bounding box center [423, 132] width 3 height 6
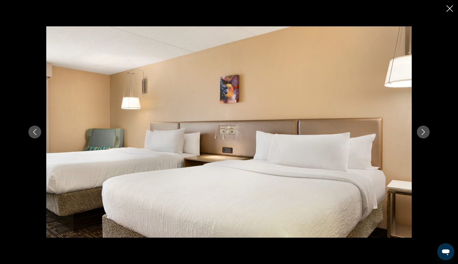
click at [424, 131] on icon "Next image" at bounding box center [423, 132] width 3 height 6
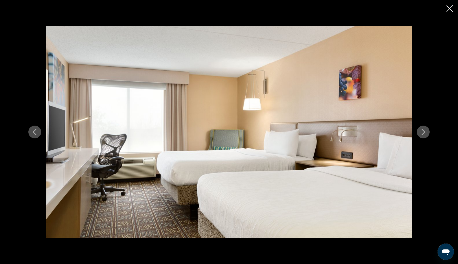
click at [424, 131] on icon "Next image" at bounding box center [423, 132] width 3 height 6
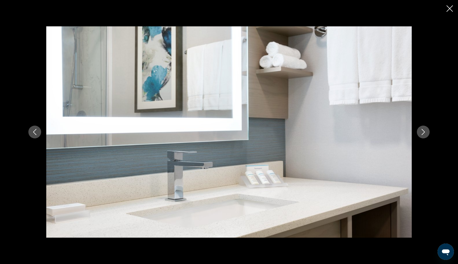
click at [424, 131] on icon "Next image" at bounding box center [423, 132] width 3 height 6
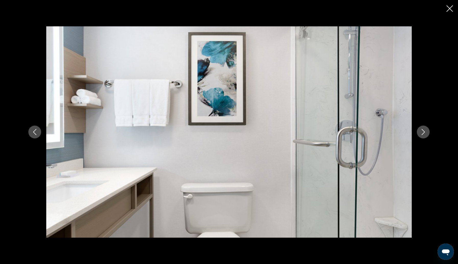
click at [424, 131] on icon "Next image" at bounding box center [423, 132] width 3 height 6
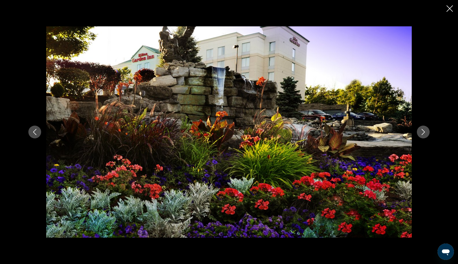
click at [450, 9] on icon "Close slideshow" at bounding box center [450, 8] width 6 height 6
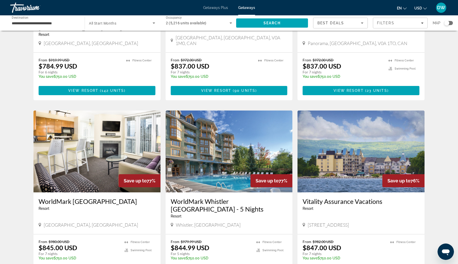
scroll to position [486, 0]
click at [249, 197] on h3 "WorldMark Whistler Cascade Lodge - 5 Nights" at bounding box center [229, 204] width 117 height 15
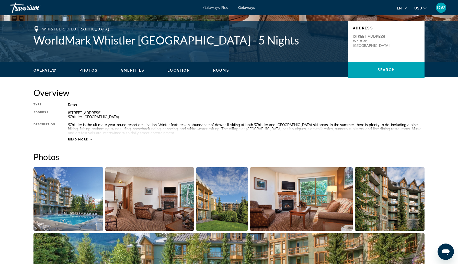
scroll to position [111, 0]
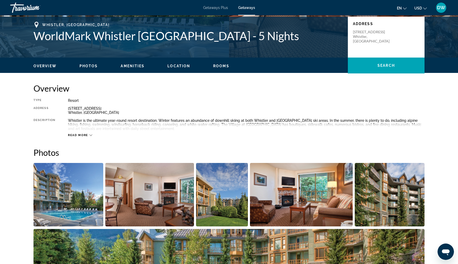
click at [68, 201] on img "Open full-screen image slider" at bounding box center [68, 194] width 70 height 63
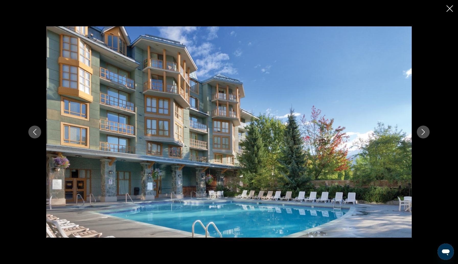
click at [426, 132] on button "Next image" at bounding box center [423, 132] width 13 height 13
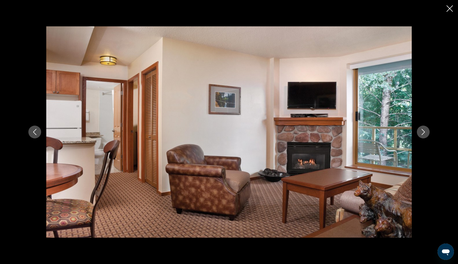
click at [424, 132] on icon "Next image" at bounding box center [423, 132] width 3 height 6
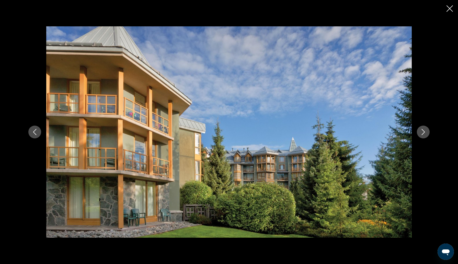
click at [424, 132] on icon "Next image" at bounding box center [423, 132] width 3 height 6
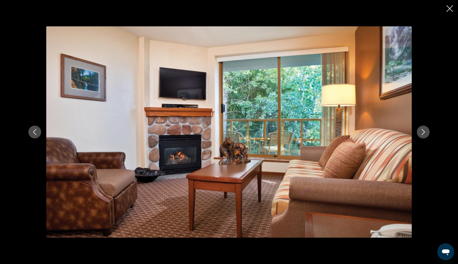
click at [424, 132] on icon "Next image" at bounding box center [423, 132] width 3 height 6
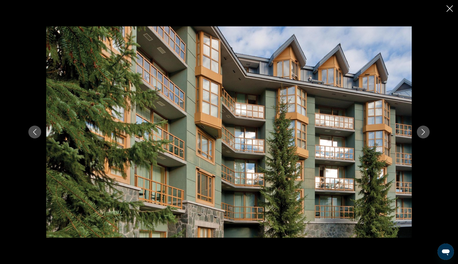
click at [424, 132] on icon "Next image" at bounding box center [423, 132] width 3 height 6
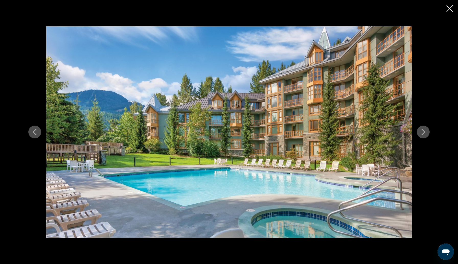
click at [424, 132] on icon "Next image" at bounding box center [423, 132] width 6 height 6
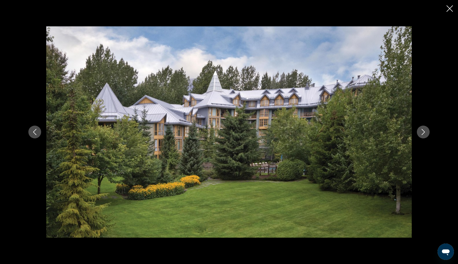
click at [424, 132] on icon "Next image" at bounding box center [423, 132] width 6 height 6
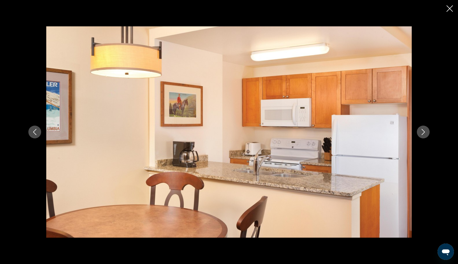
click at [424, 132] on icon "Next image" at bounding box center [423, 132] width 6 height 6
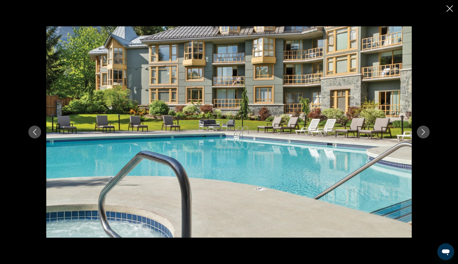
click at [424, 132] on icon "Next image" at bounding box center [423, 132] width 6 height 6
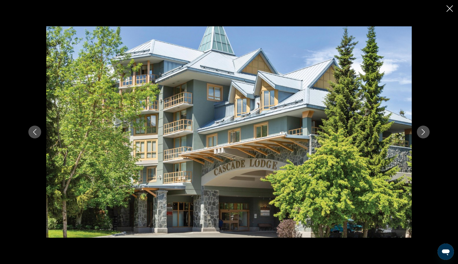
click at [424, 132] on icon "Next image" at bounding box center [423, 132] width 6 height 6
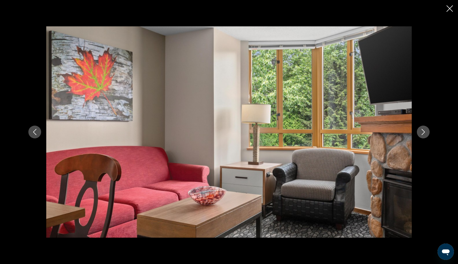
click at [424, 132] on icon "Next image" at bounding box center [423, 132] width 6 height 6
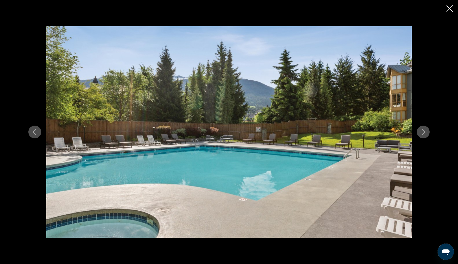
click at [424, 132] on icon "Next image" at bounding box center [423, 132] width 6 height 6
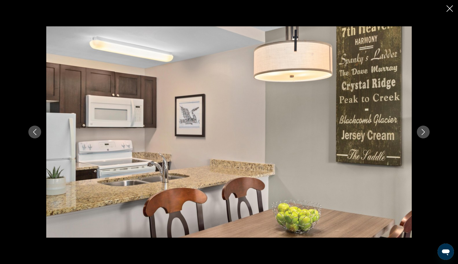
click at [424, 132] on icon "Next image" at bounding box center [423, 132] width 6 height 6
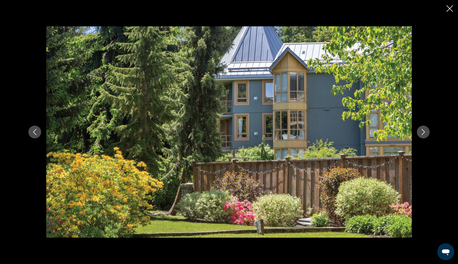
click at [424, 132] on icon "Next image" at bounding box center [423, 132] width 6 height 6
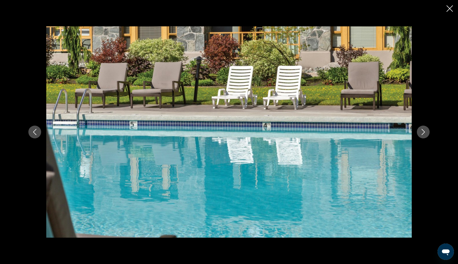
click at [424, 132] on icon "Next image" at bounding box center [423, 132] width 6 height 6
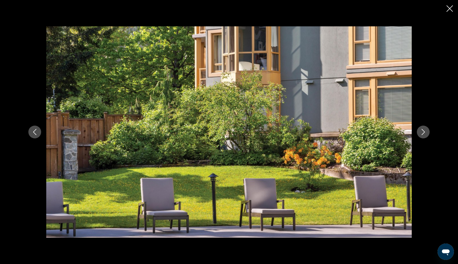
click at [424, 132] on icon "Next image" at bounding box center [423, 132] width 6 height 6
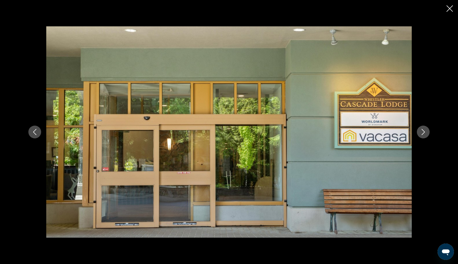
click at [424, 132] on icon "Next image" at bounding box center [423, 132] width 6 height 6
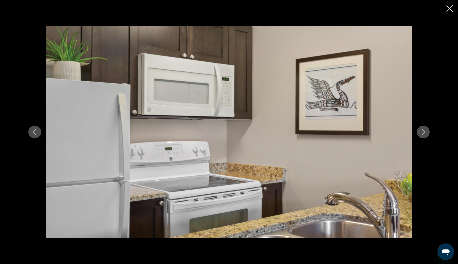
click at [424, 132] on icon "Next image" at bounding box center [423, 132] width 6 height 6
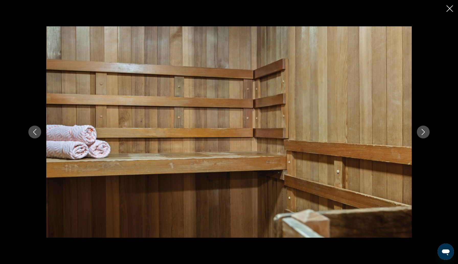
click at [425, 131] on icon "Next image" at bounding box center [423, 132] width 6 height 6
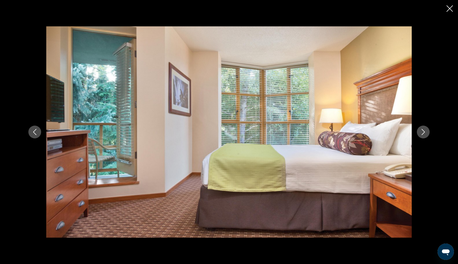
click at [425, 131] on icon "Next image" at bounding box center [423, 132] width 6 height 6
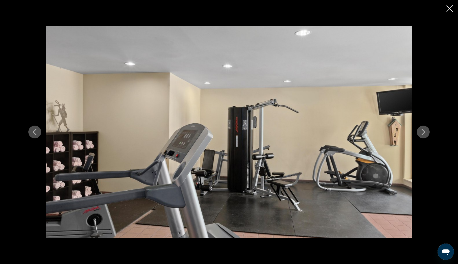
click at [425, 131] on icon "Next image" at bounding box center [423, 132] width 6 height 6
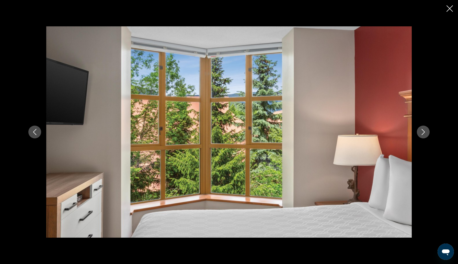
click at [35, 131] on icon "Previous image" at bounding box center [35, 132] width 6 height 6
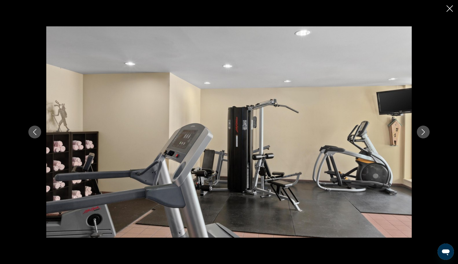
click at [422, 132] on icon "Next image" at bounding box center [423, 132] width 6 height 6
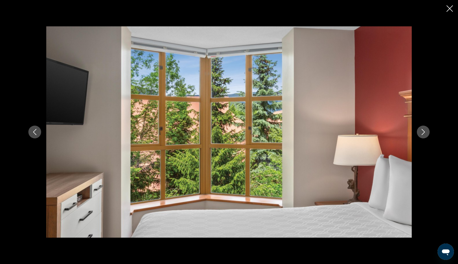
click at [422, 132] on icon "Next image" at bounding box center [423, 132] width 6 height 6
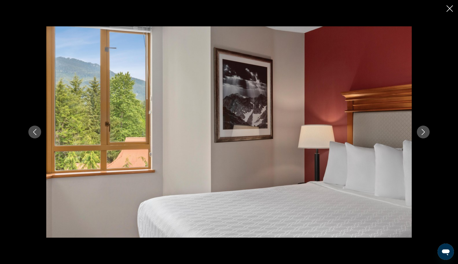
click at [422, 132] on icon "Next image" at bounding box center [423, 132] width 6 height 6
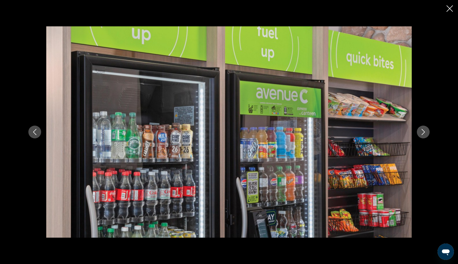
click at [422, 132] on icon "Next image" at bounding box center [423, 132] width 6 height 6
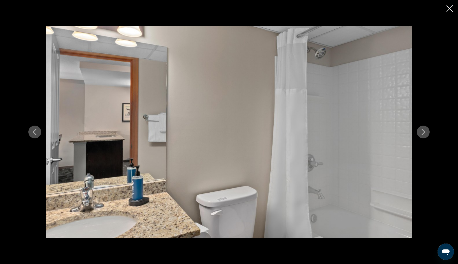
click at [422, 132] on icon "Next image" at bounding box center [423, 132] width 6 height 6
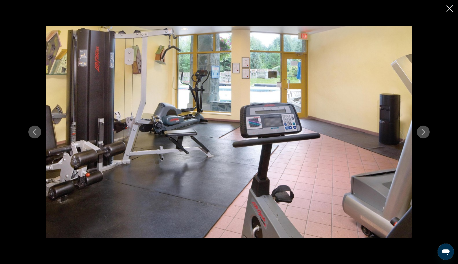
click at [422, 132] on icon "Next image" at bounding box center [423, 132] width 6 height 6
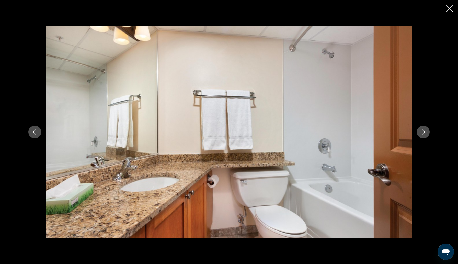
click at [422, 132] on icon "Next image" at bounding box center [423, 132] width 6 height 6
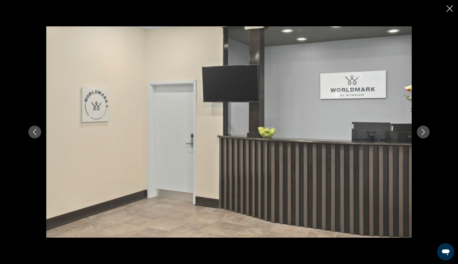
click at [422, 132] on icon "Next image" at bounding box center [423, 132] width 6 height 6
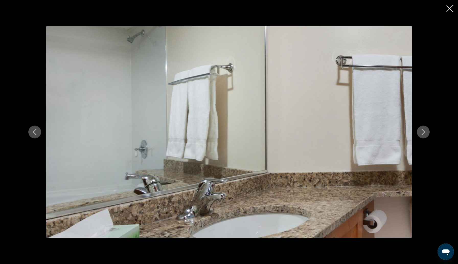
click at [422, 132] on icon "Next image" at bounding box center [423, 132] width 6 height 6
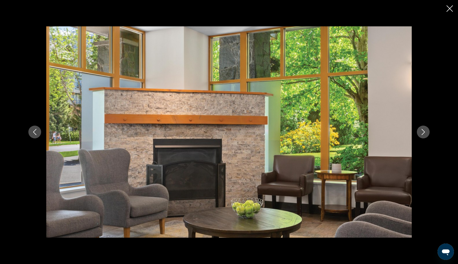
click at [422, 132] on icon "Next image" at bounding box center [423, 132] width 6 height 6
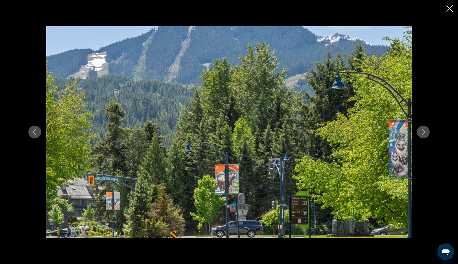
click at [422, 132] on icon "Next image" at bounding box center [423, 132] width 6 height 6
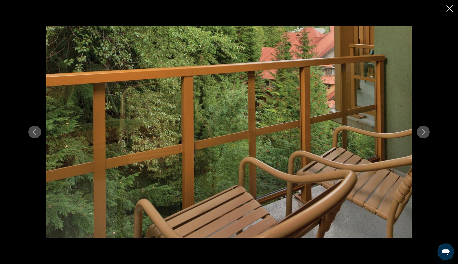
click at [422, 132] on icon "Next image" at bounding box center [423, 132] width 6 height 6
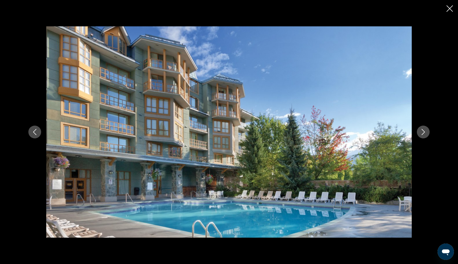
click at [422, 132] on icon "Next image" at bounding box center [423, 132] width 6 height 6
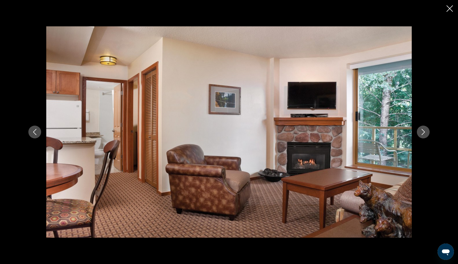
click at [422, 132] on icon "Next image" at bounding box center [423, 132] width 6 height 6
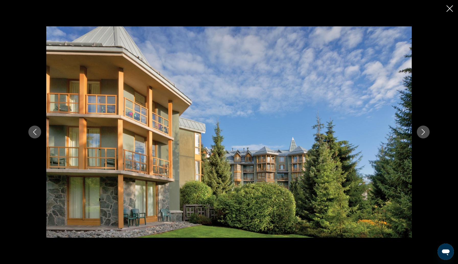
click at [422, 132] on icon "Next image" at bounding box center [423, 132] width 6 height 6
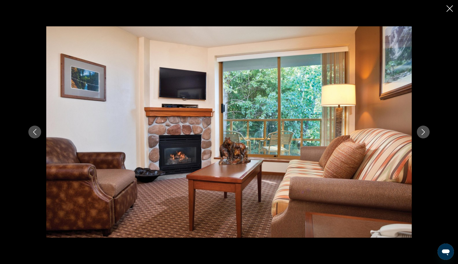
click at [422, 132] on icon "Next image" at bounding box center [423, 132] width 6 height 6
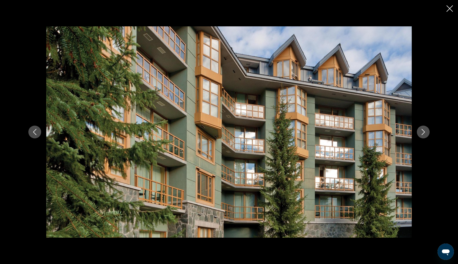
click at [422, 132] on icon "Next image" at bounding box center [423, 132] width 6 height 6
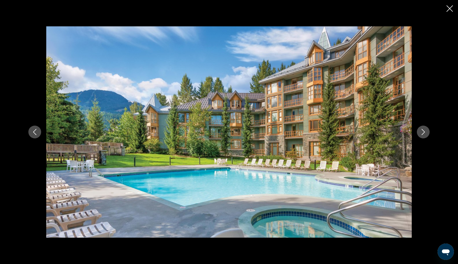
click at [421, 132] on icon "Next image" at bounding box center [423, 132] width 6 height 6
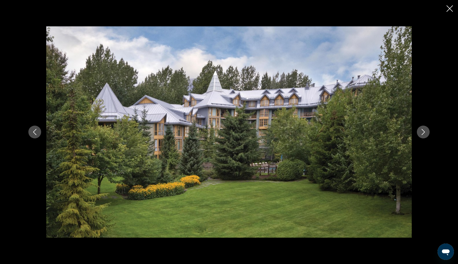
click at [421, 132] on icon "Next image" at bounding box center [423, 132] width 6 height 6
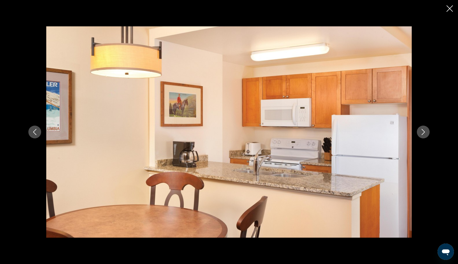
click at [421, 132] on icon "Next image" at bounding box center [423, 132] width 6 height 6
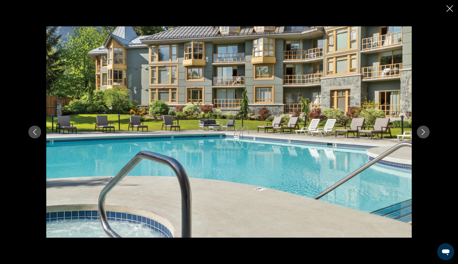
click at [421, 132] on icon "Next image" at bounding box center [423, 132] width 6 height 6
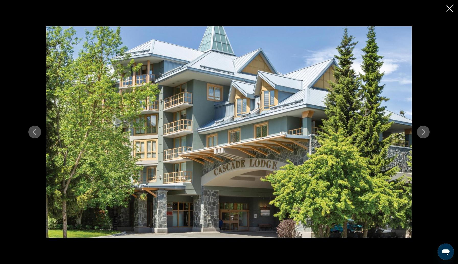
click at [421, 132] on icon "Next image" at bounding box center [423, 132] width 6 height 6
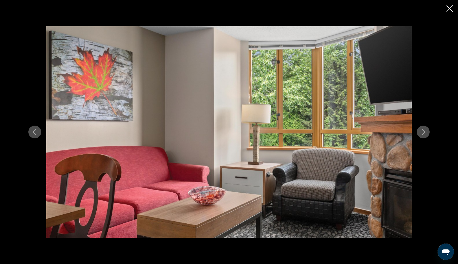
click at [421, 132] on icon "Next image" at bounding box center [423, 132] width 6 height 6
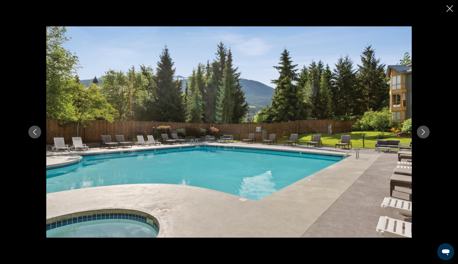
click at [421, 132] on icon "Next image" at bounding box center [423, 132] width 6 height 6
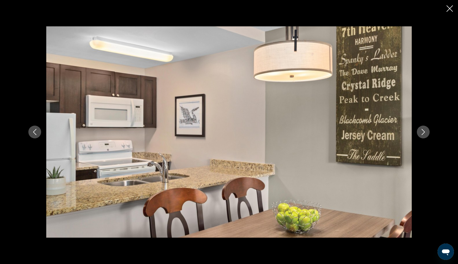
click at [421, 132] on icon "Next image" at bounding box center [423, 132] width 6 height 6
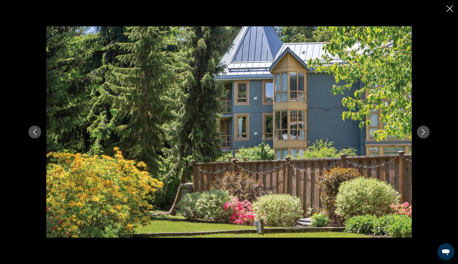
click at [421, 132] on icon "Next image" at bounding box center [423, 132] width 6 height 6
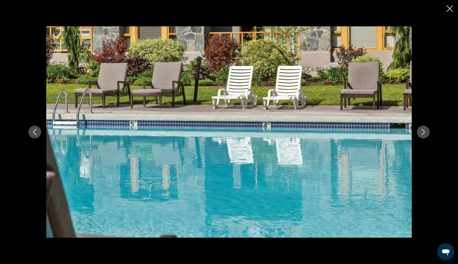
click at [421, 132] on icon "Next image" at bounding box center [423, 132] width 6 height 6
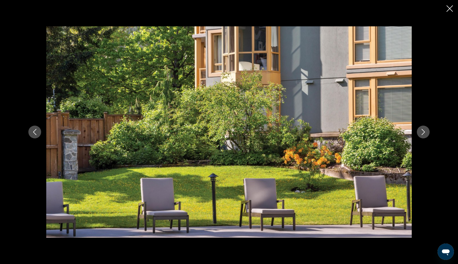
click at [420, 132] on icon "Next image" at bounding box center [423, 132] width 6 height 6
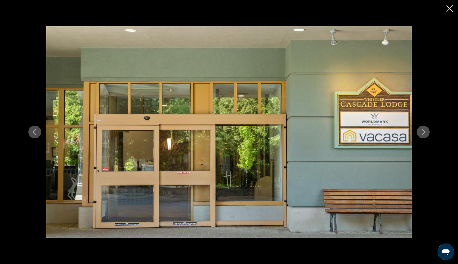
click at [420, 132] on icon "Next image" at bounding box center [423, 132] width 6 height 6
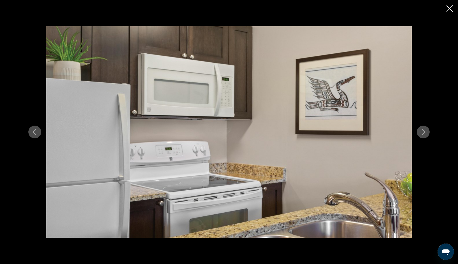
click at [420, 132] on icon "Next image" at bounding box center [423, 132] width 6 height 6
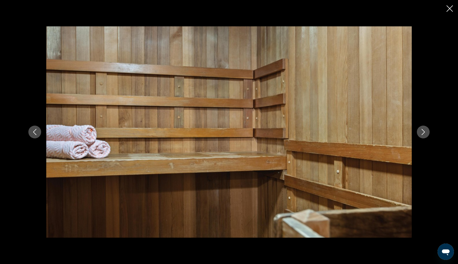
click at [420, 132] on icon "Next image" at bounding box center [423, 132] width 6 height 6
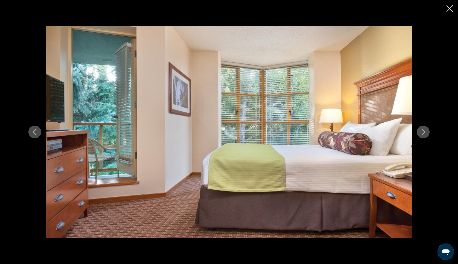
click at [420, 132] on icon "Next image" at bounding box center [423, 132] width 6 height 6
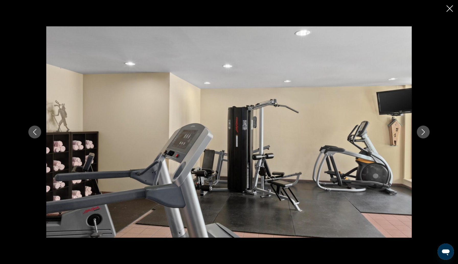
click at [420, 132] on button "Next image" at bounding box center [423, 132] width 13 height 13
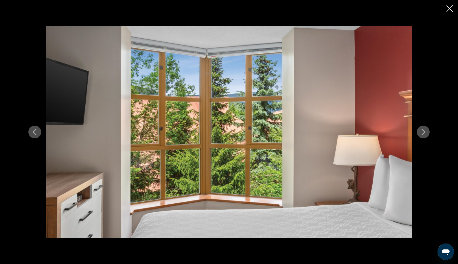
click at [419, 132] on button "Next image" at bounding box center [423, 132] width 13 height 13
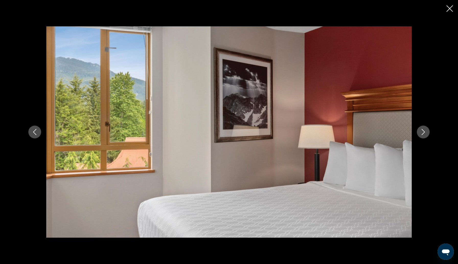
click at [419, 132] on button "Next image" at bounding box center [423, 132] width 13 height 13
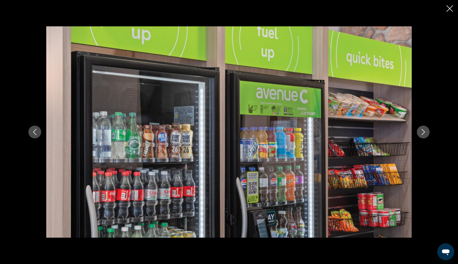
click at [419, 133] on button "Next image" at bounding box center [423, 132] width 13 height 13
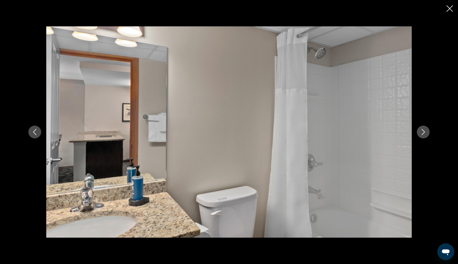
click at [420, 132] on button "Next image" at bounding box center [423, 132] width 13 height 13
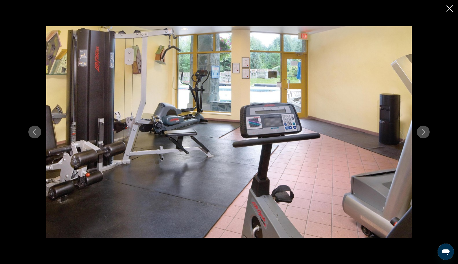
click at [420, 132] on button "Next image" at bounding box center [423, 132] width 13 height 13
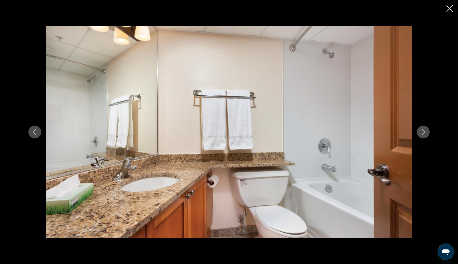
click at [420, 132] on button "Next image" at bounding box center [423, 132] width 13 height 13
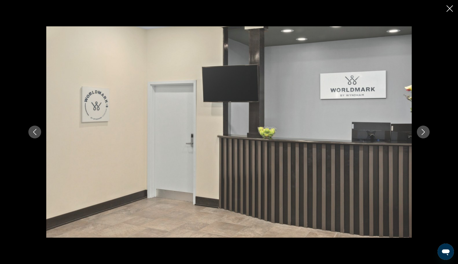
click at [420, 132] on button "Next image" at bounding box center [423, 132] width 13 height 13
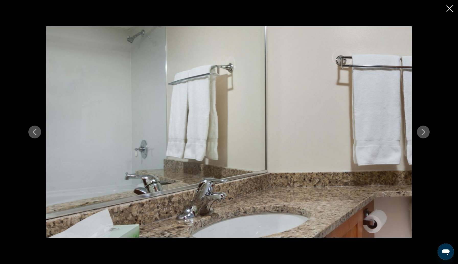
click at [419, 132] on button "Next image" at bounding box center [423, 132] width 13 height 13
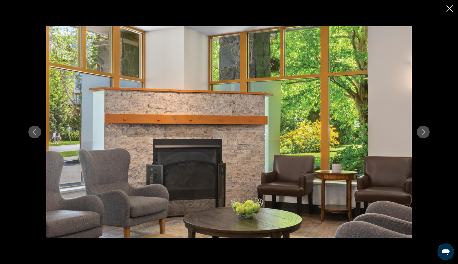
click at [450, 7] on icon "Close slideshow" at bounding box center [450, 8] width 6 height 6
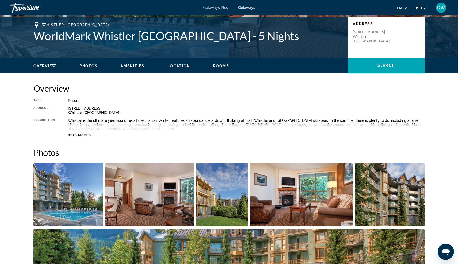
scroll to position [111, 0]
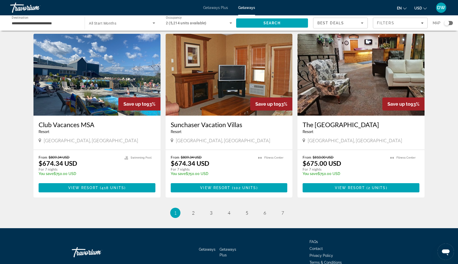
scroll to position [536, 0]
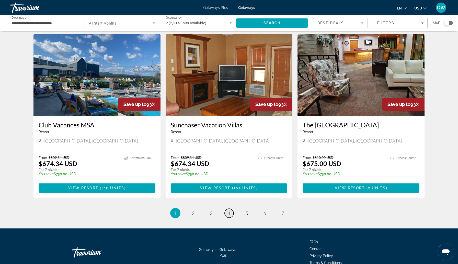
click at [231, 214] on link "page 4" at bounding box center [229, 213] width 9 height 9
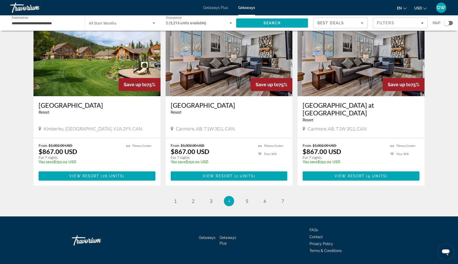
scroll to position [585, 0]
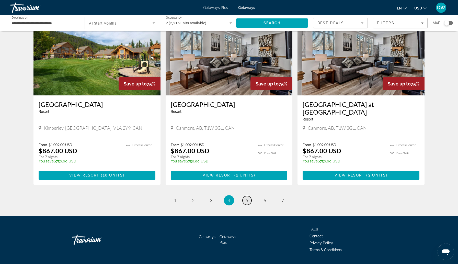
click at [248, 196] on link "page 5" at bounding box center [247, 200] width 9 height 9
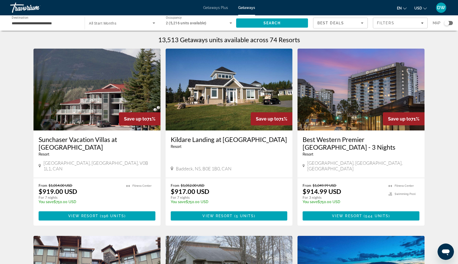
click at [230, 139] on h3 "Kildare Landing at Bell Bay Golf Club" at bounding box center [229, 139] width 117 height 8
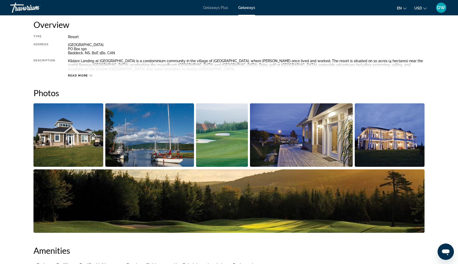
scroll to position [176, 0]
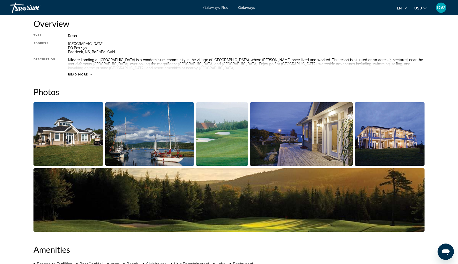
click at [76, 142] on img "Open full-screen image slider" at bounding box center [68, 133] width 70 height 63
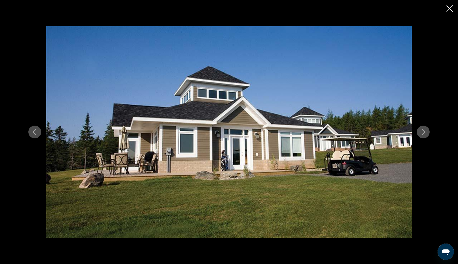
click at [424, 131] on icon "Next image" at bounding box center [423, 132] width 6 height 6
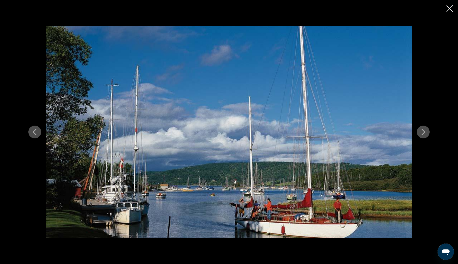
click at [422, 126] on button "Next image" at bounding box center [423, 132] width 13 height 13
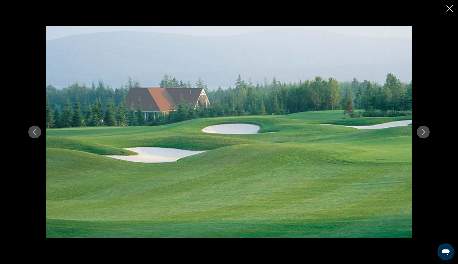
click at [423, 132] on icon "Next image" at bounding box center [423, 132] width 6 height 6
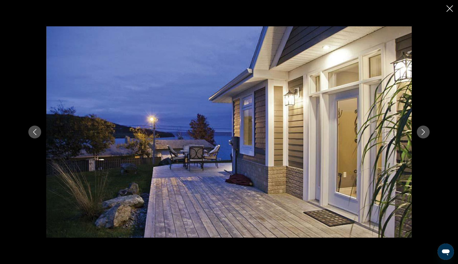
click at [422, 132] on icon "Next image" at bounding box center [423, 132] width 6 height 6
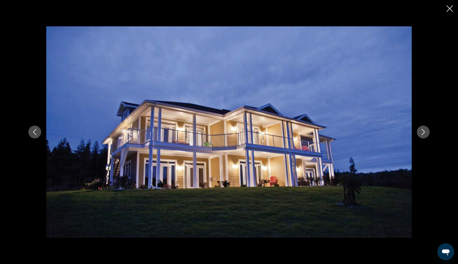
click at [422, 132] on icon "Next image" at bounding box center [423, 132] width 6 height 6
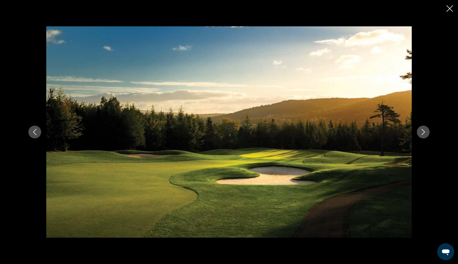
click at [422, 132] on icon "Next image" at bounding box center [423, 132] width 6 height 6
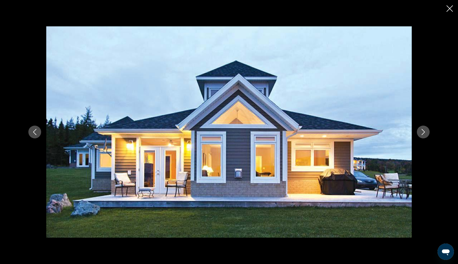
click at [422, 131] on icon "Next image" at bounding box center [423, 132] width 6 height 6
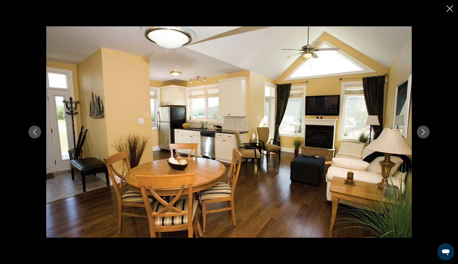
click at [423, 132] on icon "Next image" at bounding box center [423, 132] width 6 height 6
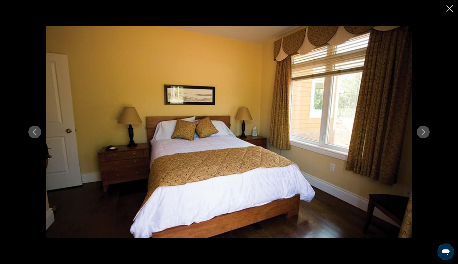
click at [423, 132] on icon "Next image" at bounding box center [423, 132] width 6 height 6
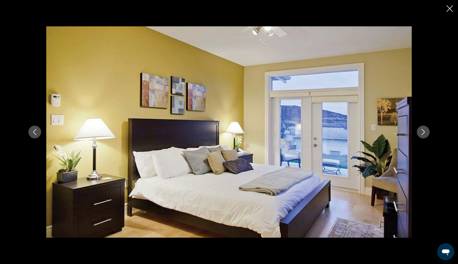
click at [423, 132] on icon "Next image" at bounding box center [423, 132] width 6 height 6
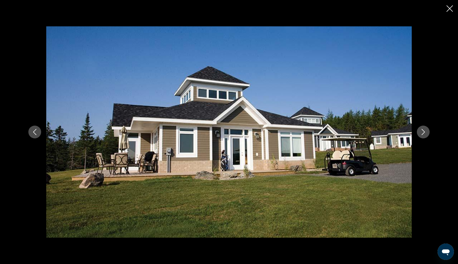
click at [423, 132] on icon "Next image" at bounding box center [423, 132] width 6 height 6
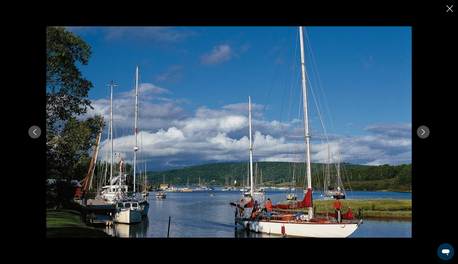
click at [423, 132] on icon "Next image" at bounding box center [423, 132] width 6 height 6
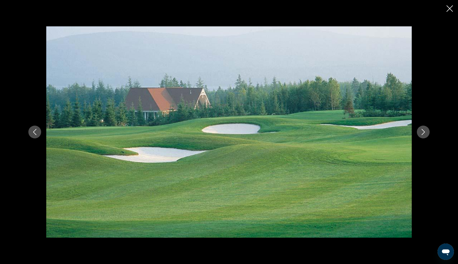
click at [449, 9] on icon "Close slideshow" at bounding box center [450, 8] width 6 height 6
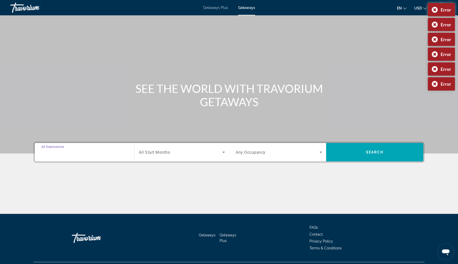
click at [109, 154] on input "Destination All Destinations" at bounding box center [84, 152] width 86 height 6
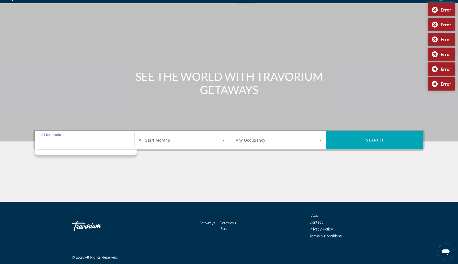
scroll to position [13, 0]
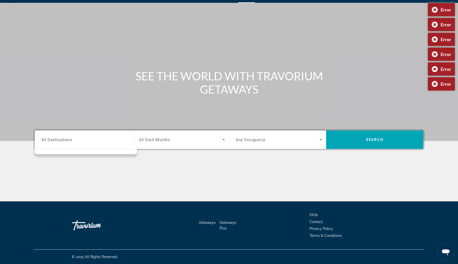
click at [101, 132] on div "Destination All Destinations" at bounding box center [84, 139] width 95 height 18
click at [88, 143] on div "Search widget" at bounding box center [84, 139] width 86 height 15
click at [74, 138] on input "Destination All Destinations" at bounding box center [84, 140] width 86 height 6
